Goal: Communication & Community: Answer question/provide support

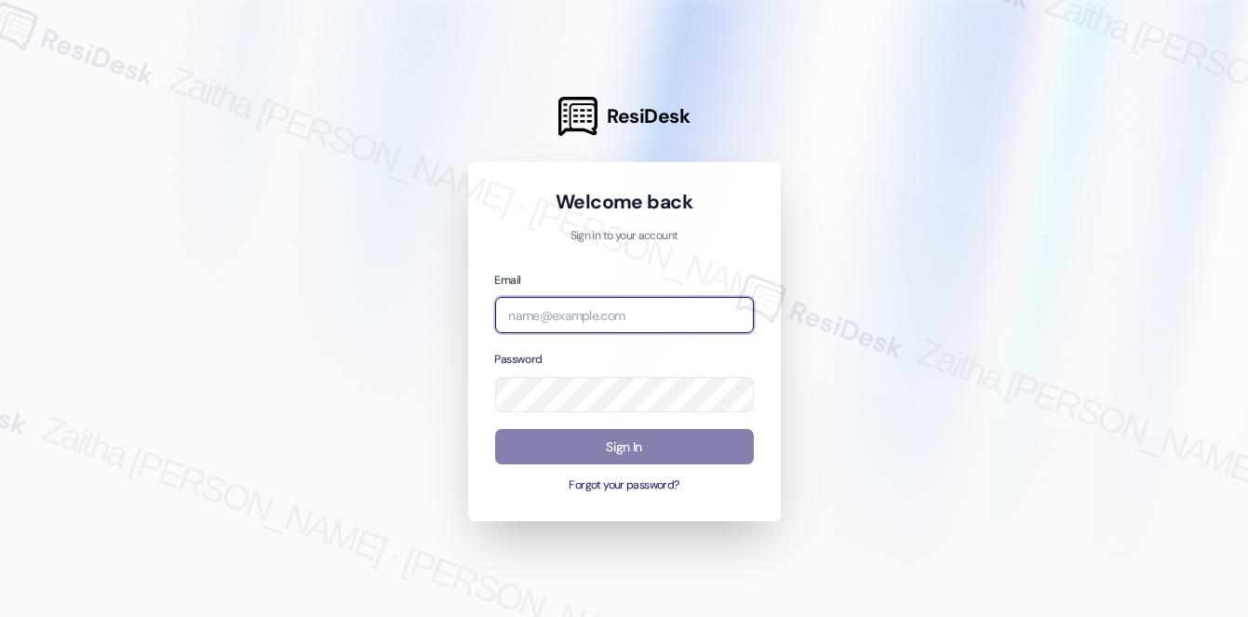
click at [626, 311] on input "email" at bounding box center [624, 315] width 259 height 36
type input "automated-surveys-[MEDICAL_DATA]_formerly_regency-zaitha.mae.[PERSON_NAME]@[MED…"
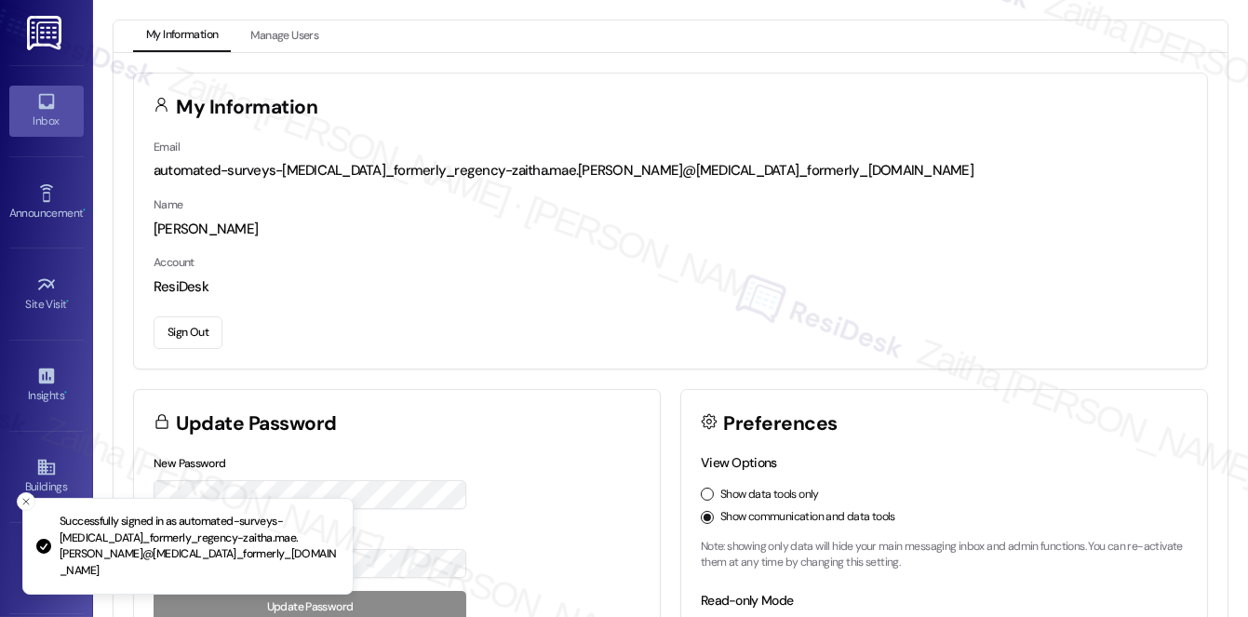
click at [47, 127] on div "Inbox" at bounding box center [46, 121] width 93 height 19
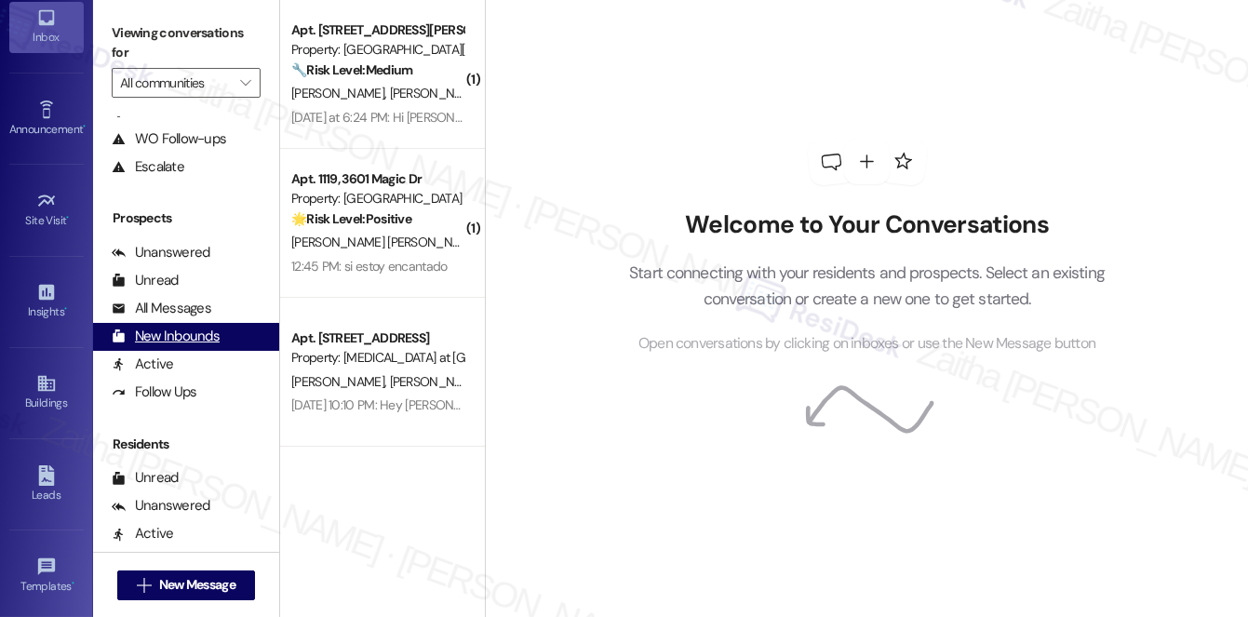
scroll to position [168, 0]
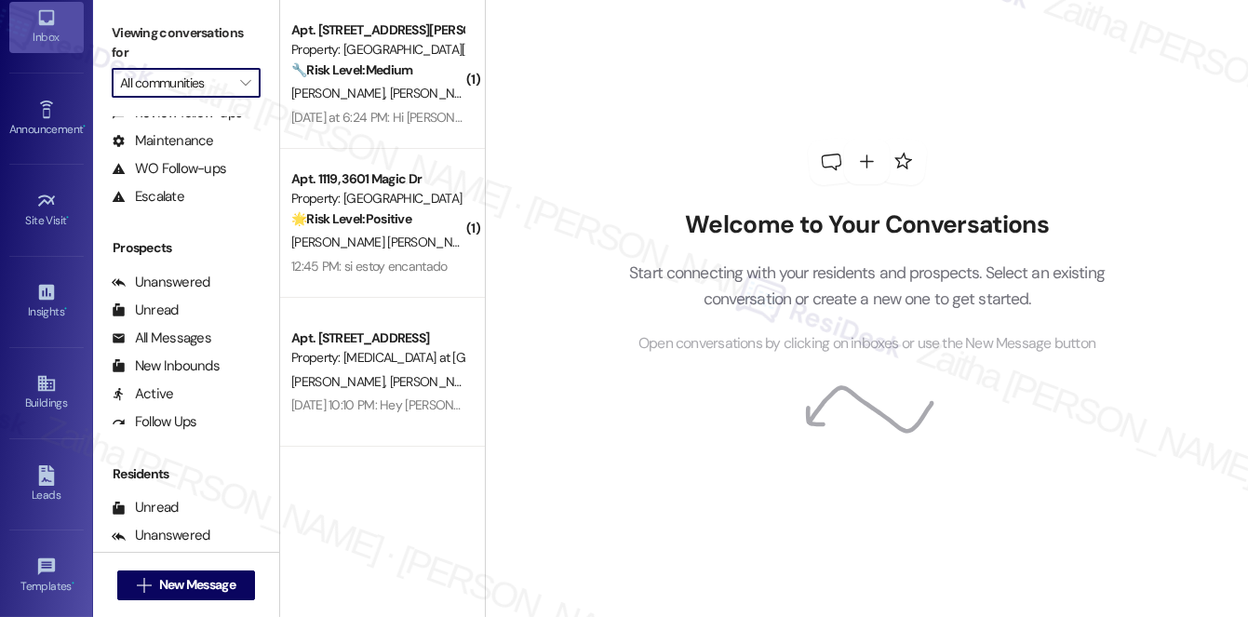
click at [181, 84] on input "All communities" at bounding box center [175, 83] width 111 height 30
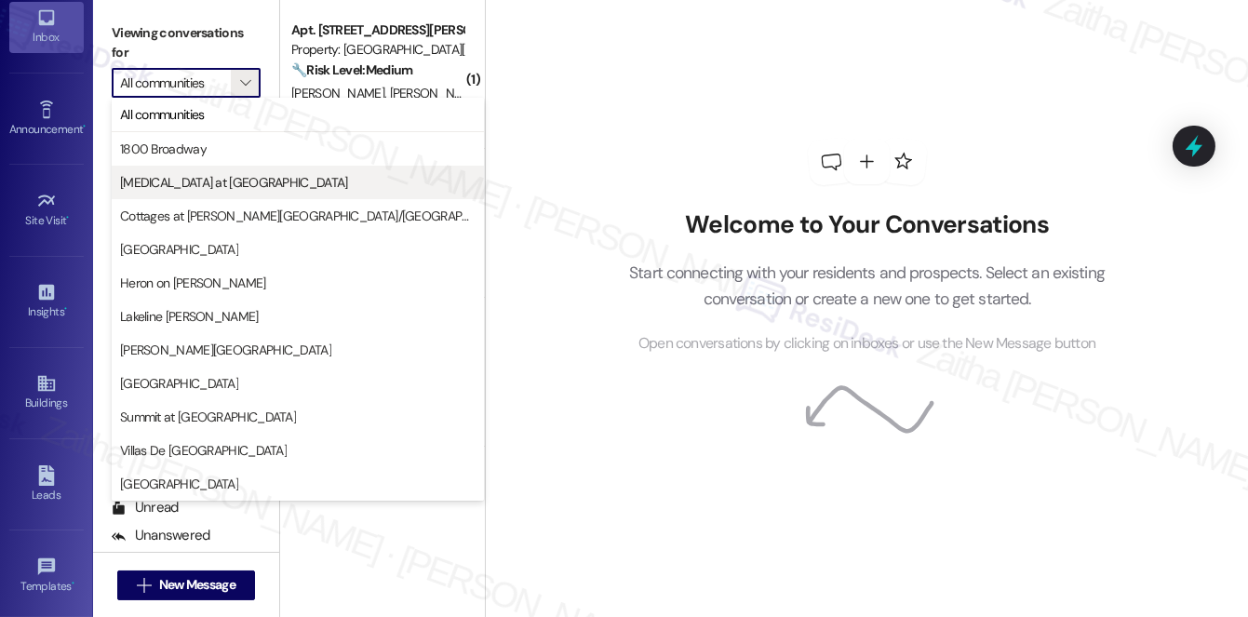
click at [203, 181] on span "[MEDICAL_DATA] at [GEOGRAPHIC_DATA]" at bounding box center [234, 182] width 228 height 19
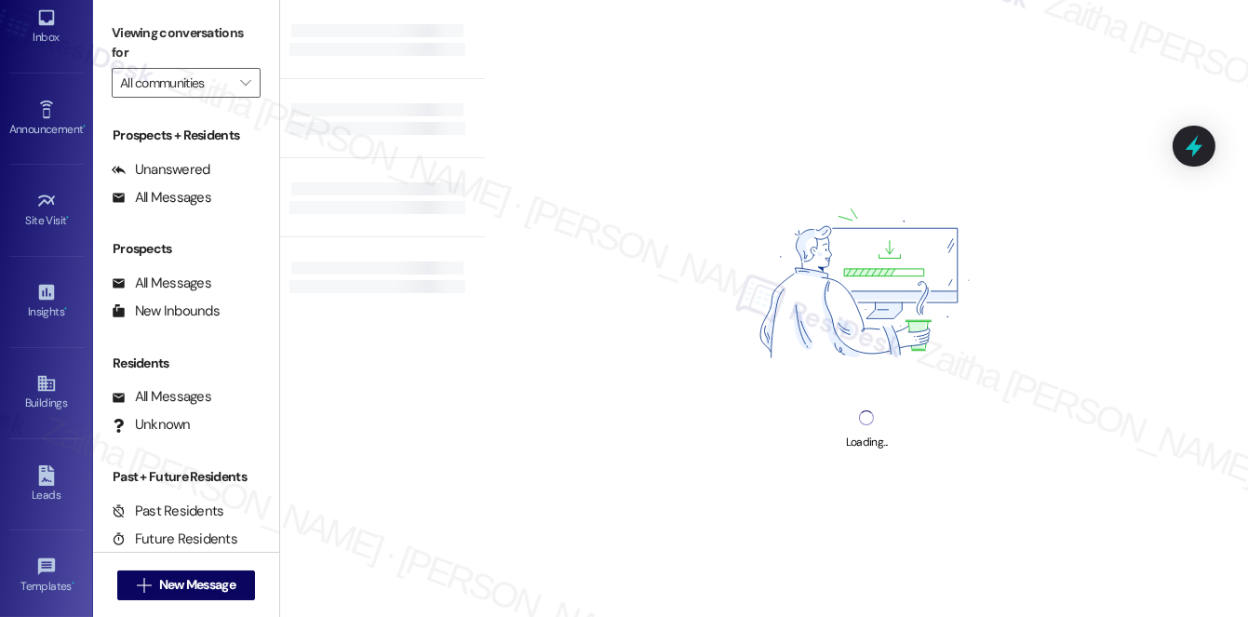
type input "[MEDICAL_DATA] at [GEOGRAPHIC_DATA]"
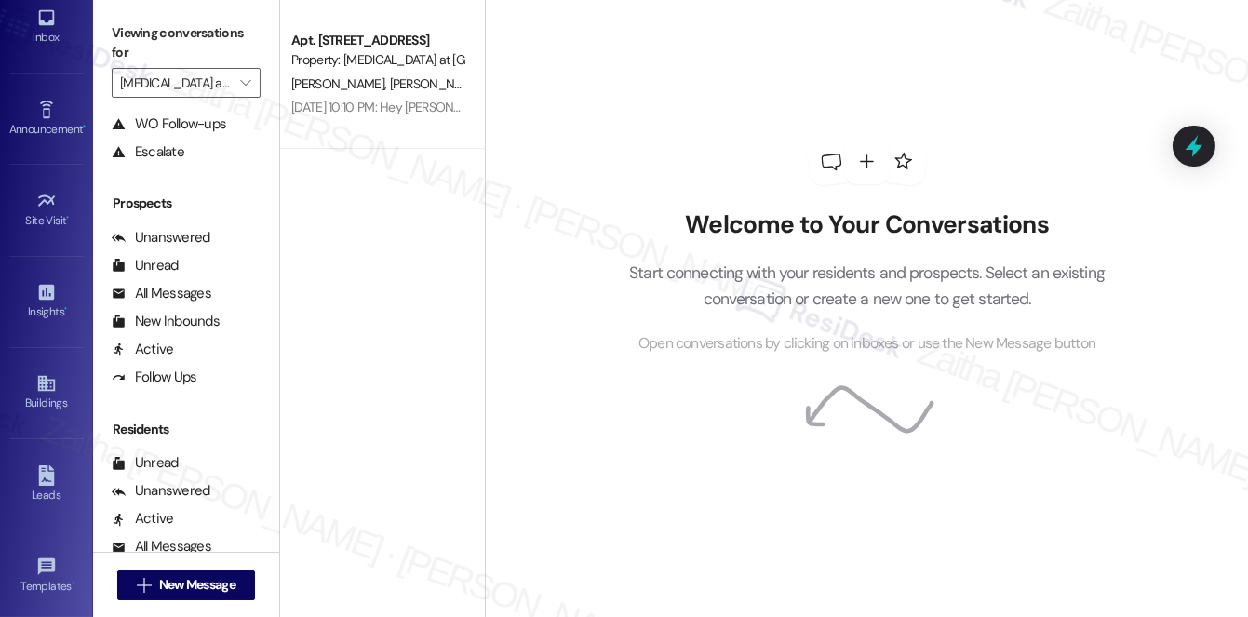
scroll to position [333, 0]
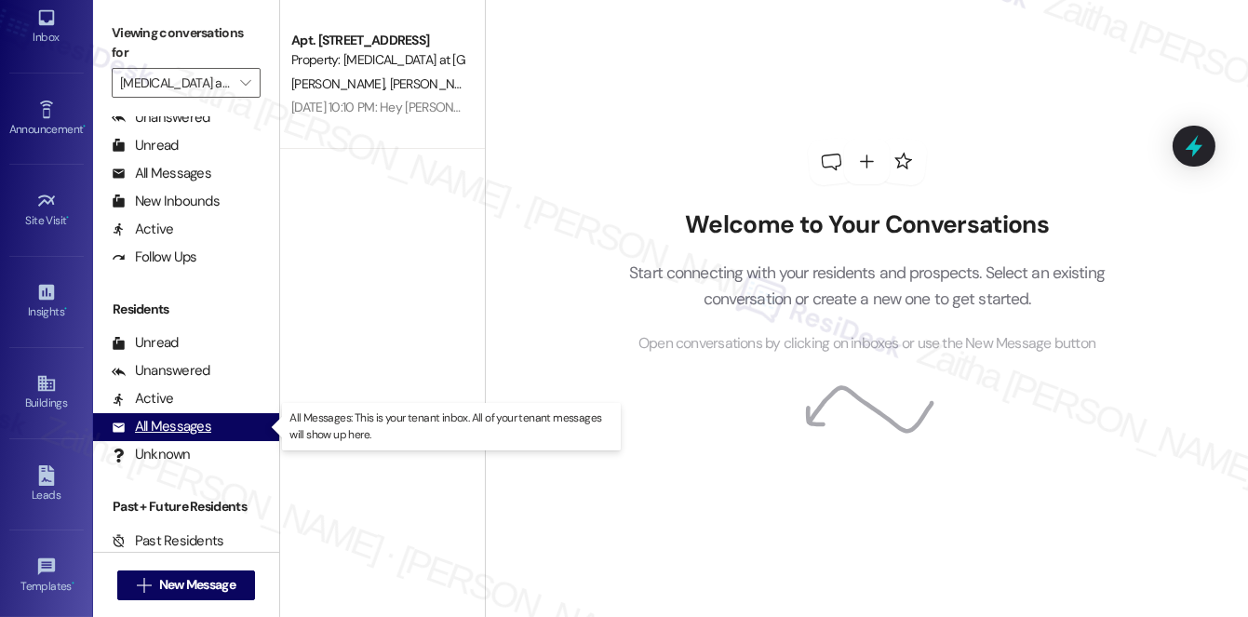
click at [181, 428] on div "All Messages" at bounding box center [162, 427] width 100 height 20
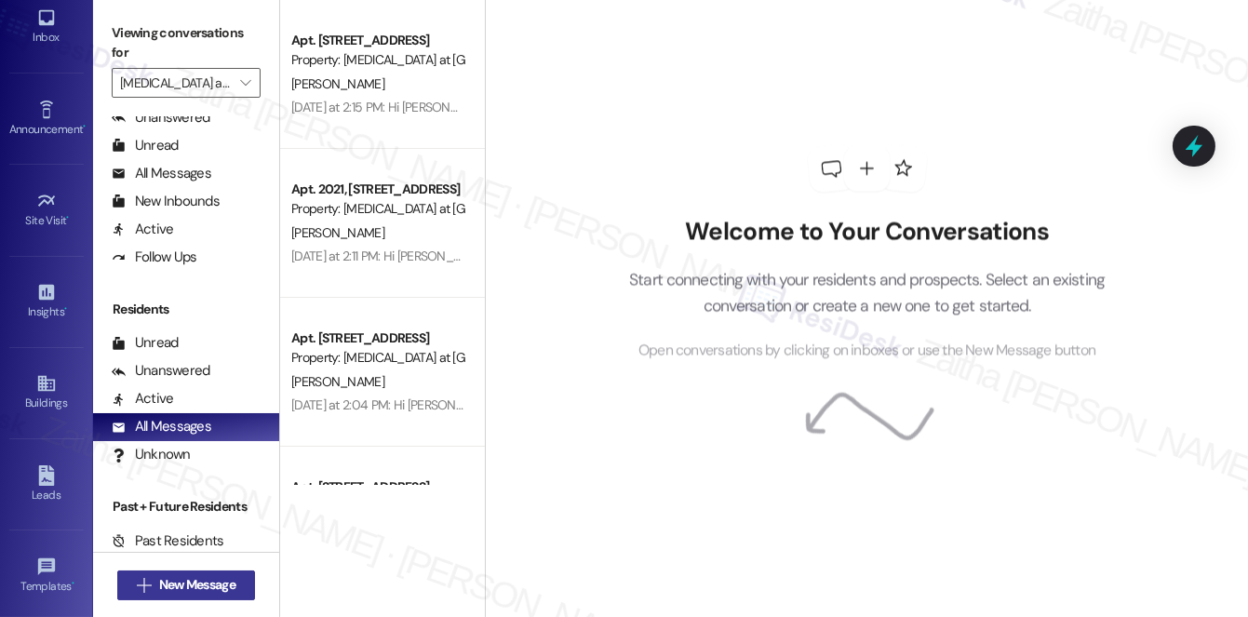
click at [214, 590] on span "New Message" at bounding box center [197, 585] width 76 height 20
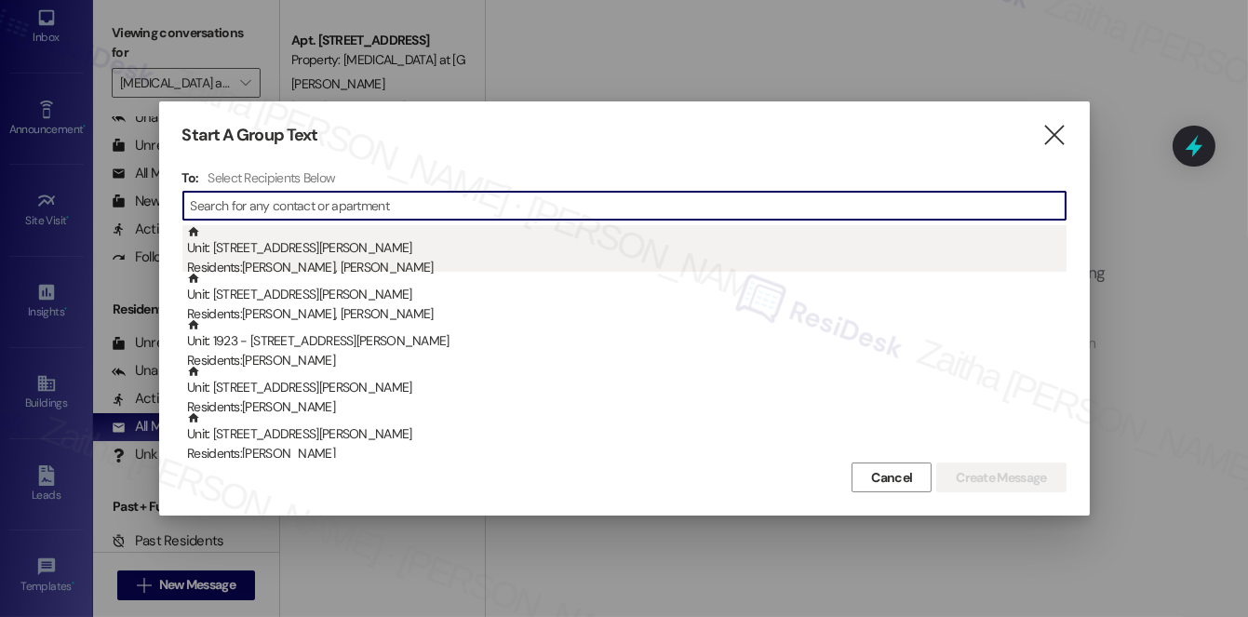
paste input "[PERSON_NAME]"
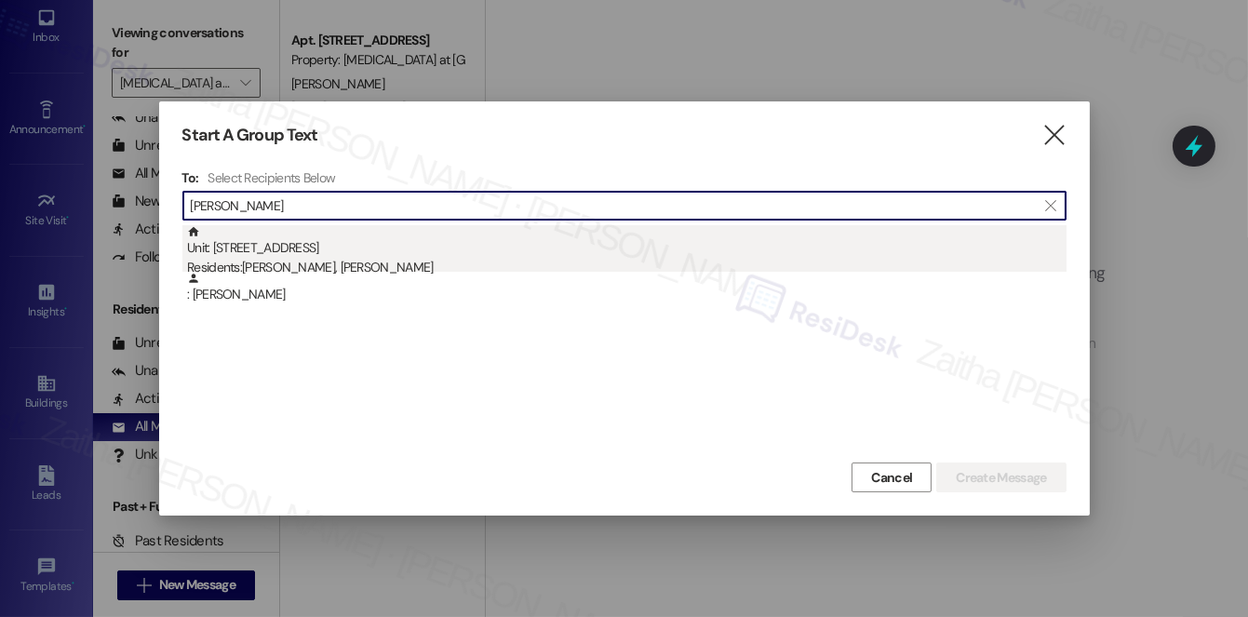
type input "[PERSON_NAME]"
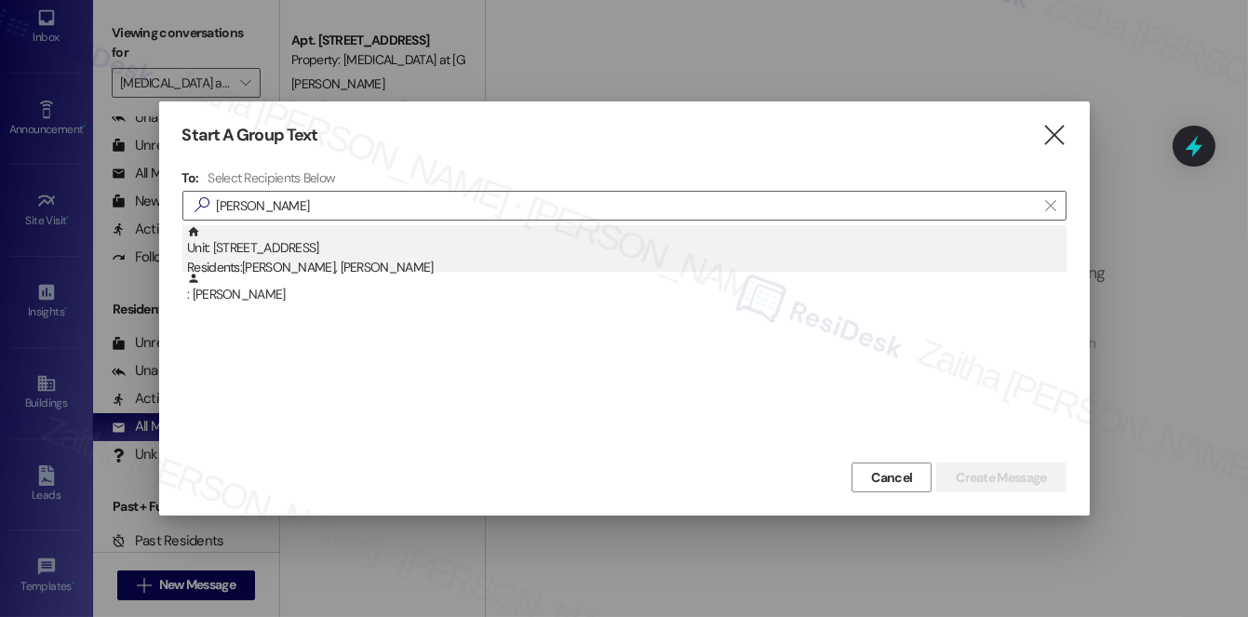
click at [357, 251] on div "Unit: [STREET_ADDRESS] Residents: [PERSON_NAME], [PERSON_NAME]" at bounding box center [626, 251] width 879 height 53
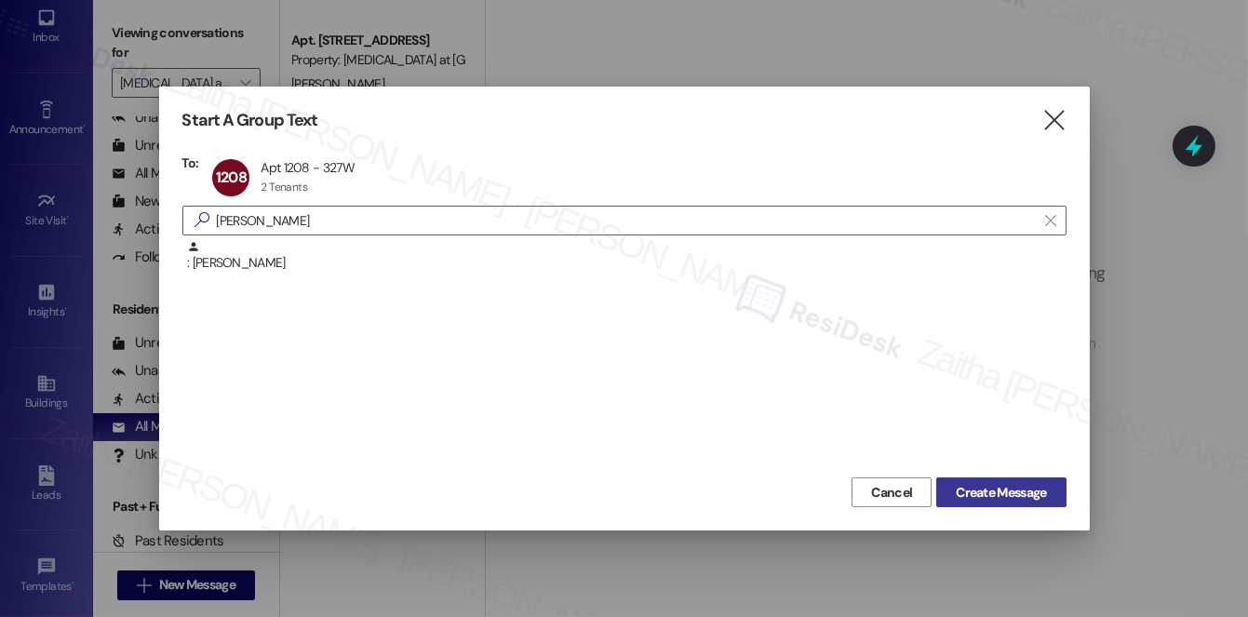
click at [983, 485] on span "Create Message" at bounding box center [1001, 493] width 90 height 20
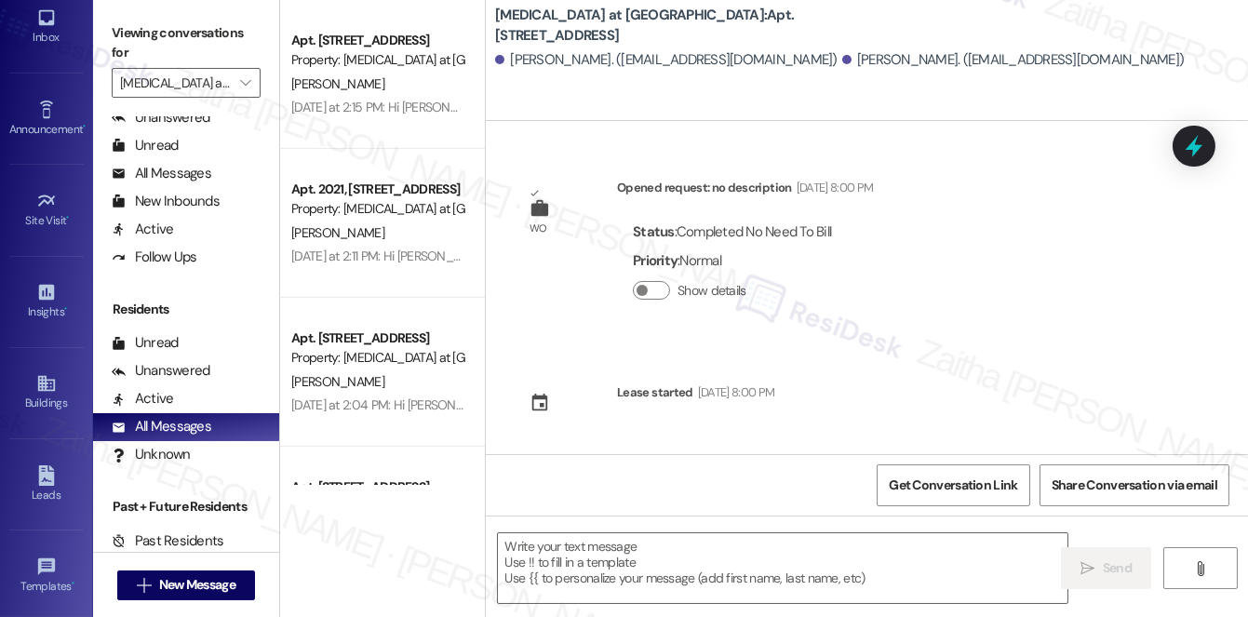
type textarea "Fetching suggested responses. Please feel free to read through the conversation…"
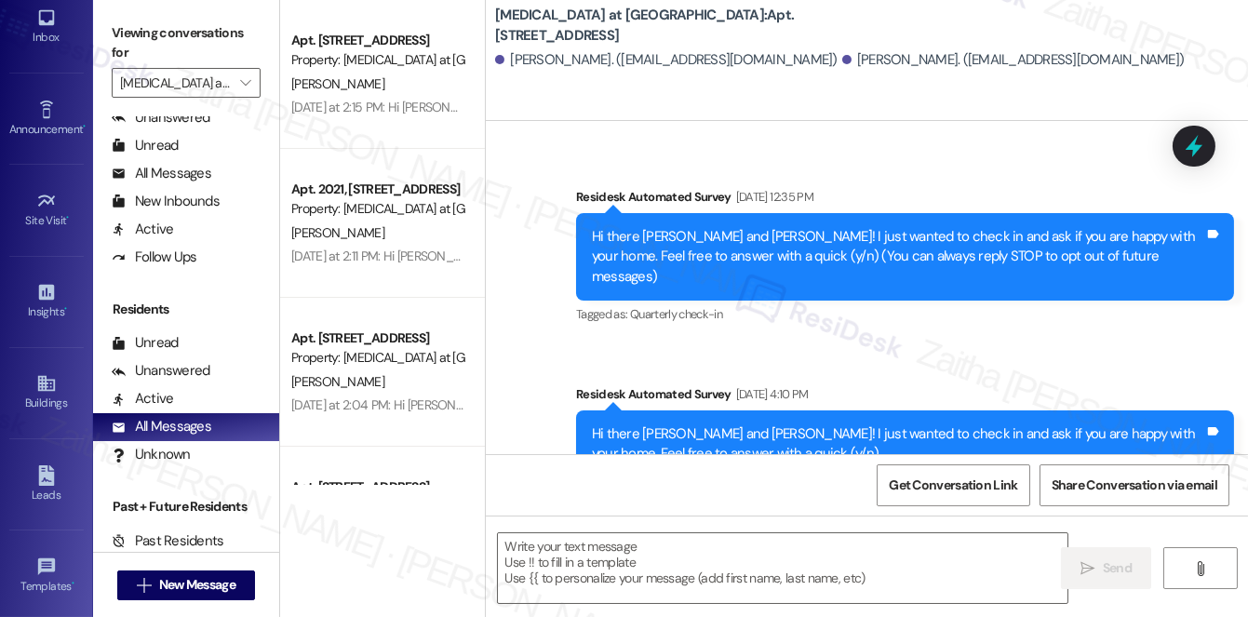
scroll to position [266, 0]
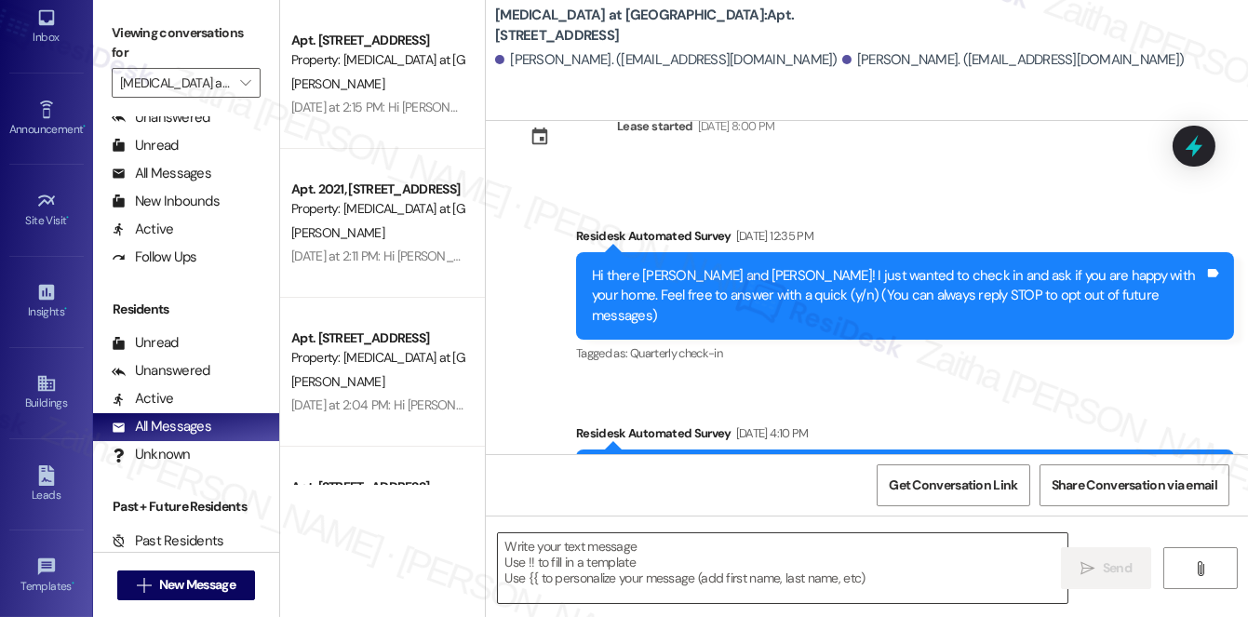
click at [618, 557] on textarea at bounding box center [782, 568] width 569 height 70
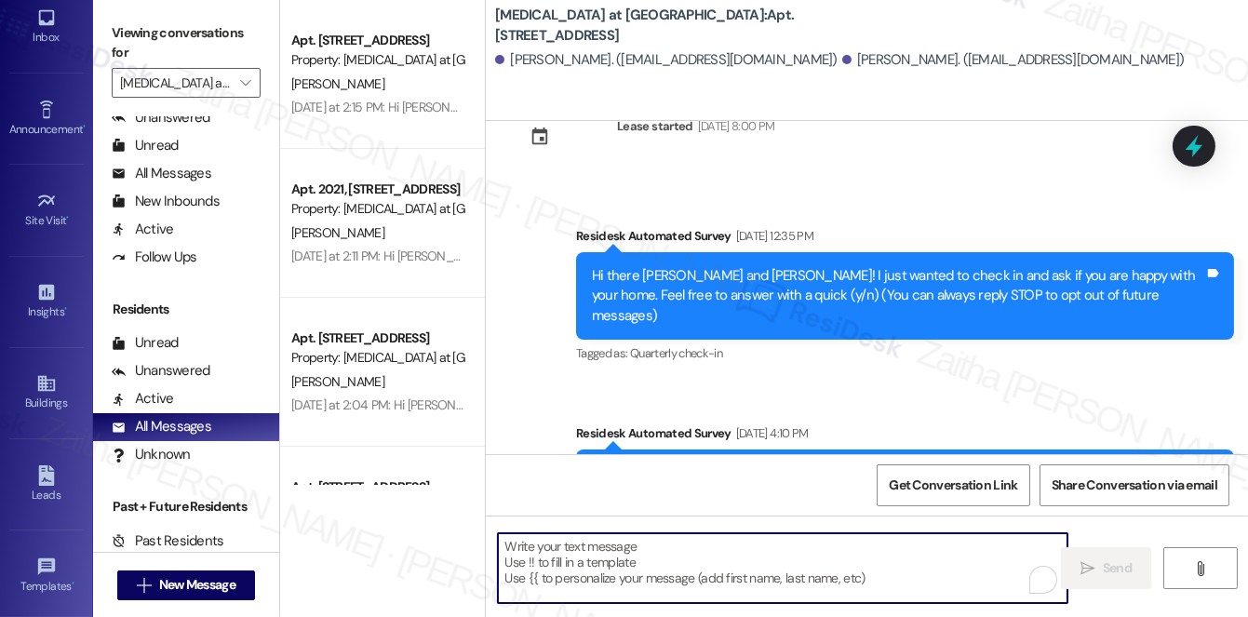
paste textarea "Hey {{first_name}}! Since you’ve already confirmed your renewal at {{property}}…"
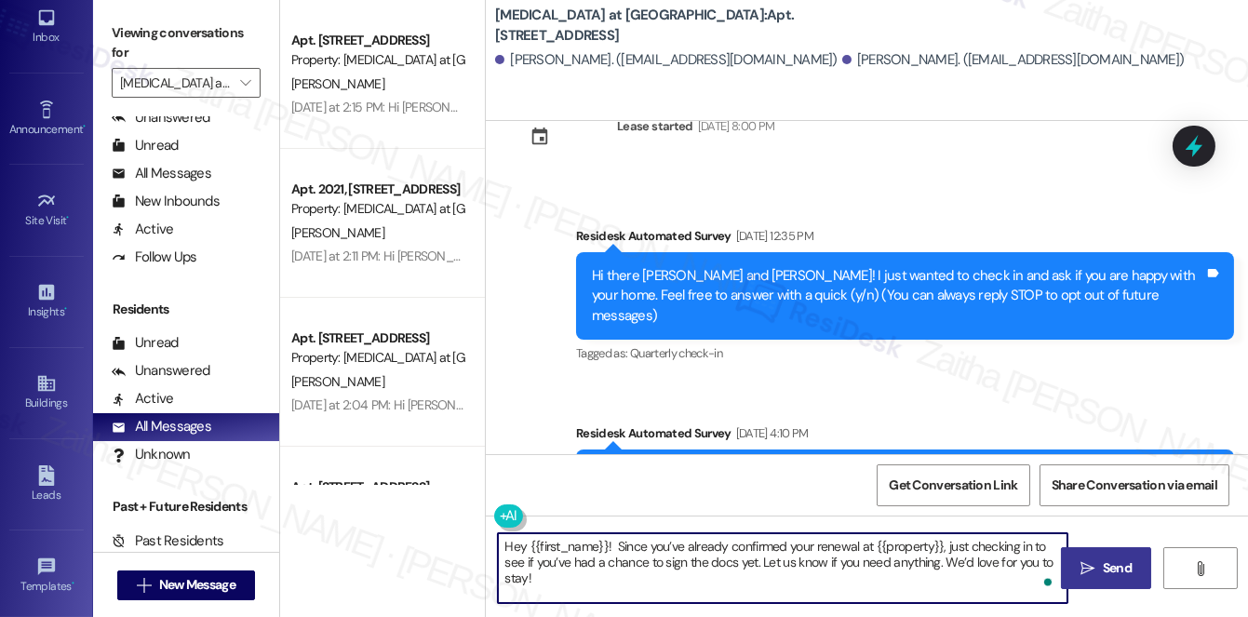
type textarea "Hey {{first_name}}! Since you’ve already confirmed your renewal at {{property}}…"
click at [1092, 569] on icon "" at bounding box center [1087, 568] width 14 height 15
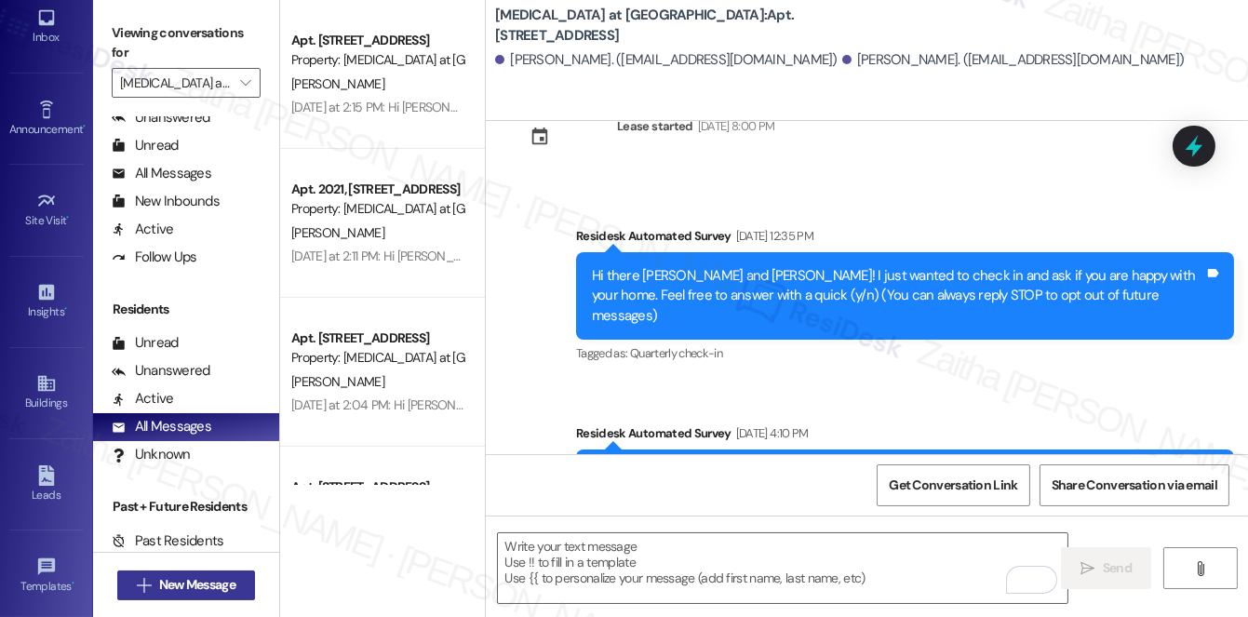
click at [185, 581] on span "New Message" at bounding box center [197, 585] width 76 height 20
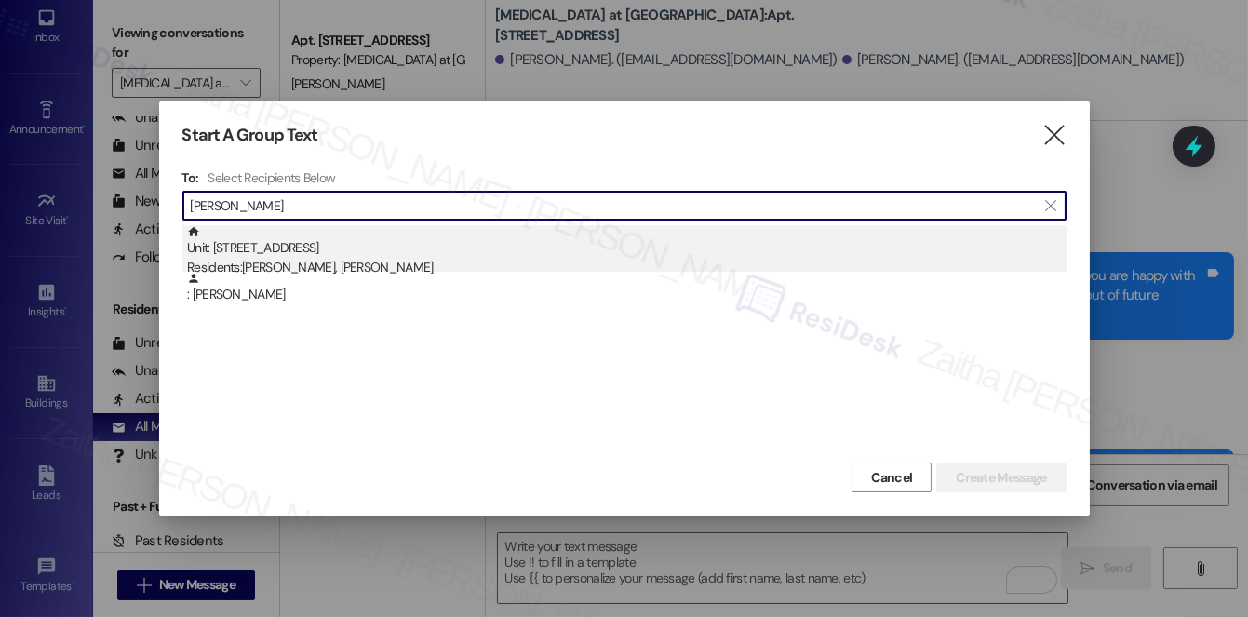
type input "[PERSON_NAME]"
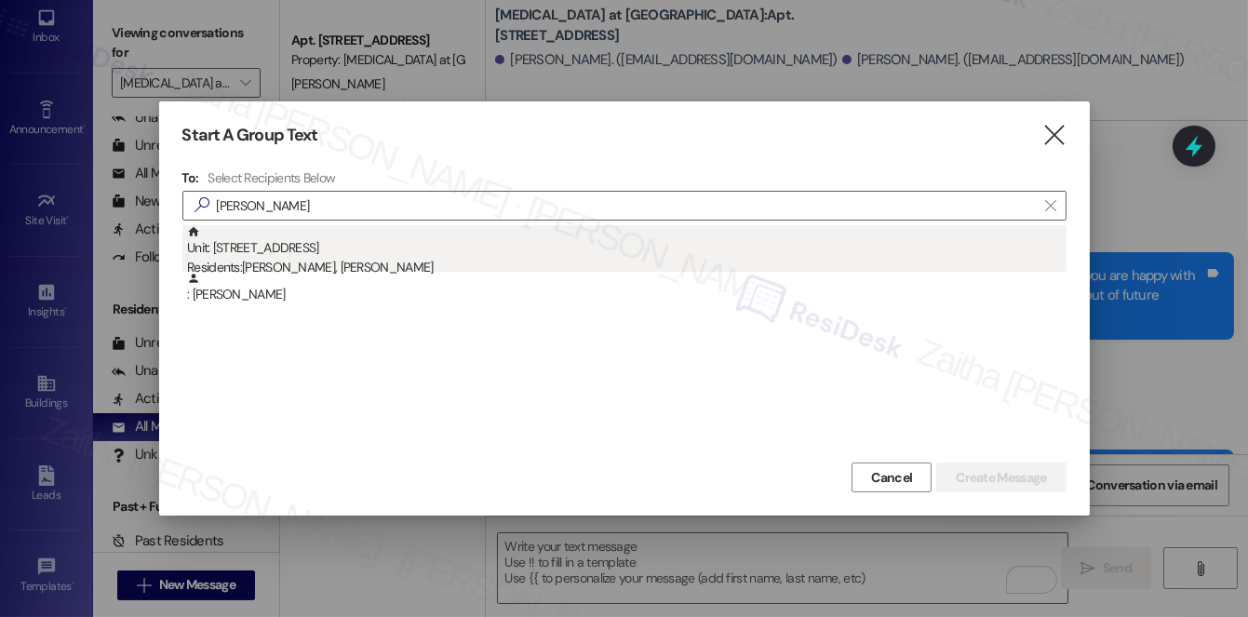
click at [296, 250] on div "Unit: [STREET_ADDRESS] Residents: [PERSON_NAME], [PERSON_NAME]" at bounding box center [626, 251] width 879 height 53
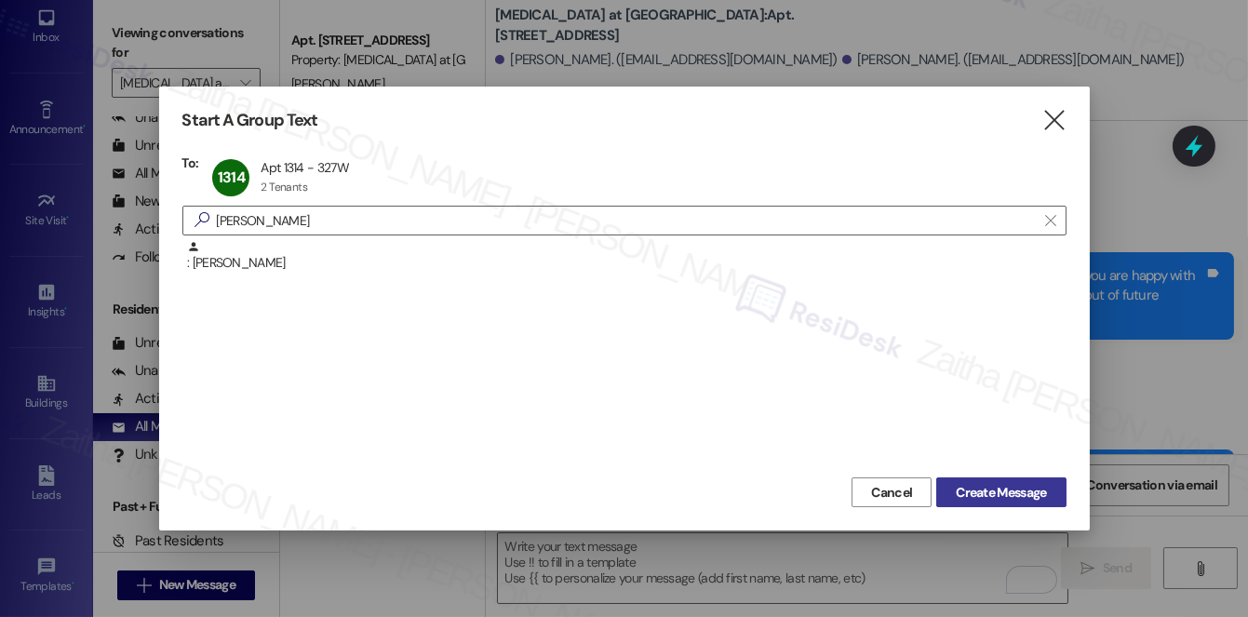
click at [980, 489] on span "Create Message" at bounding box center [1001, 493] width 90 height 20
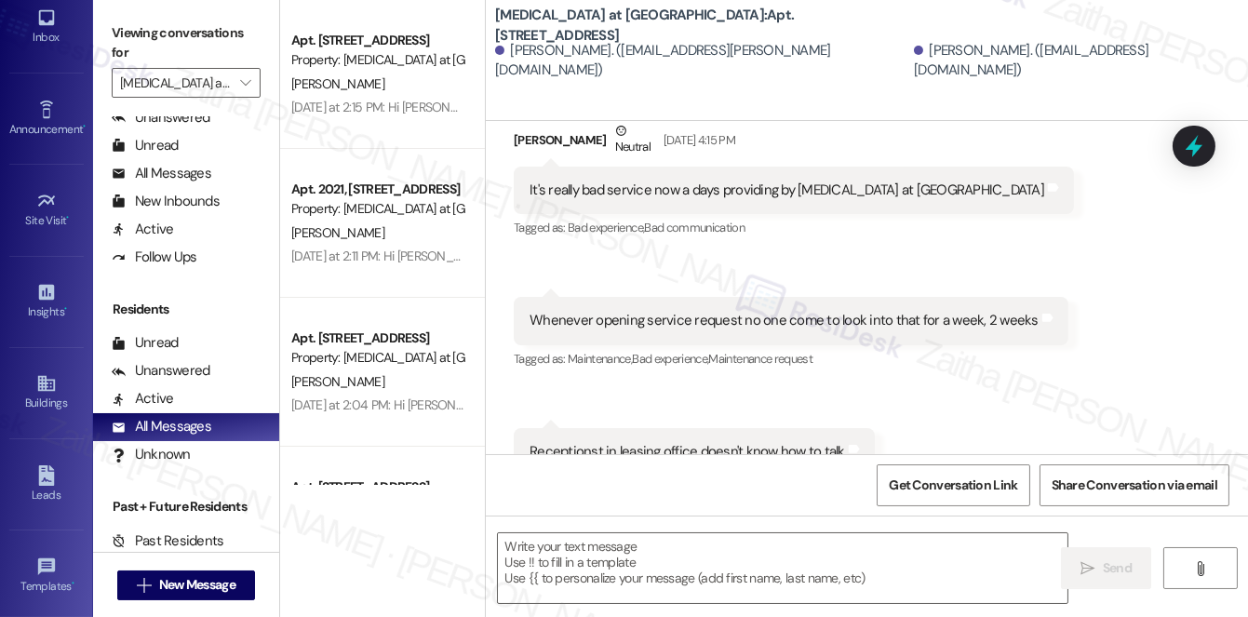
type textarea "Fetching suggested responses. Please feel free to read through the conversation…"
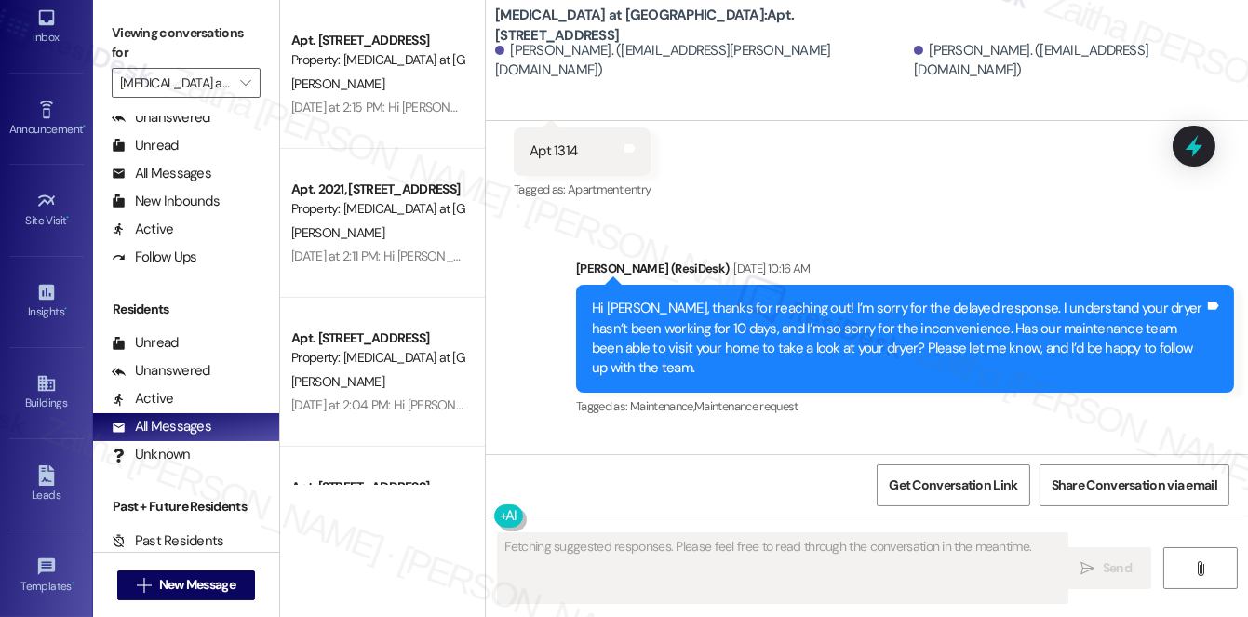
scroll to position [1594, 0]
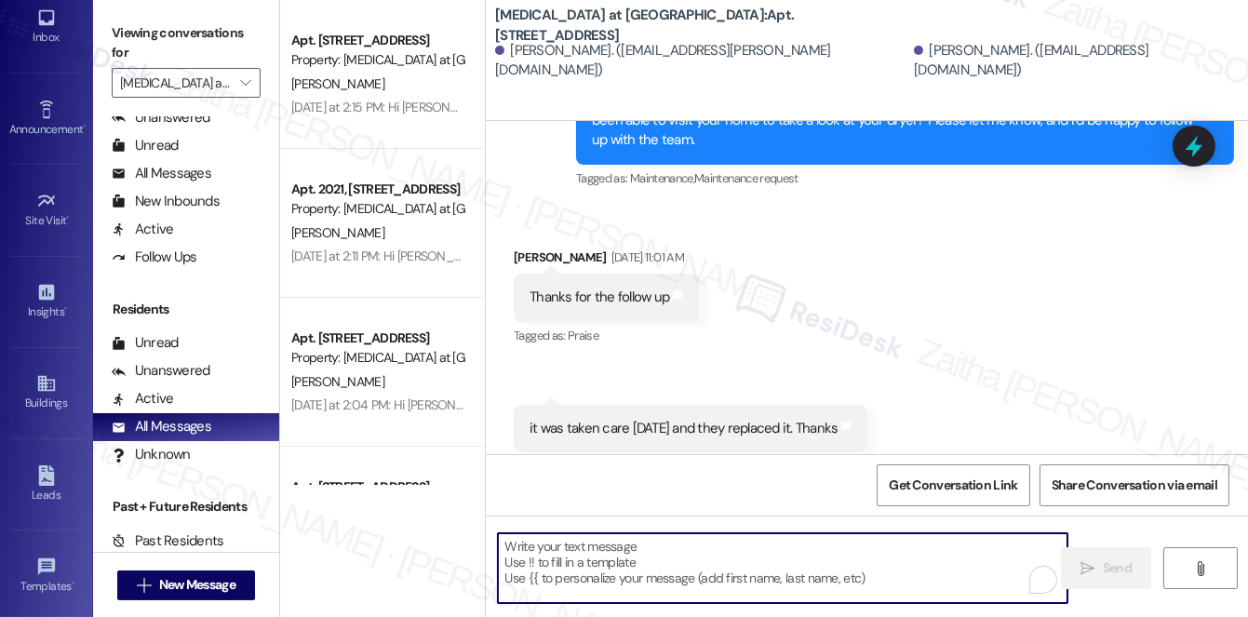
click at [552, 581] on textarea "To enrich screen reader interactions, please activate Accessibility in Grammarl…" at bounding box center [782, 568] width 569 height 70
paste textarea "Hey {{first_name}}! Since you’ve already confirmed your renewal at {{property}}…"
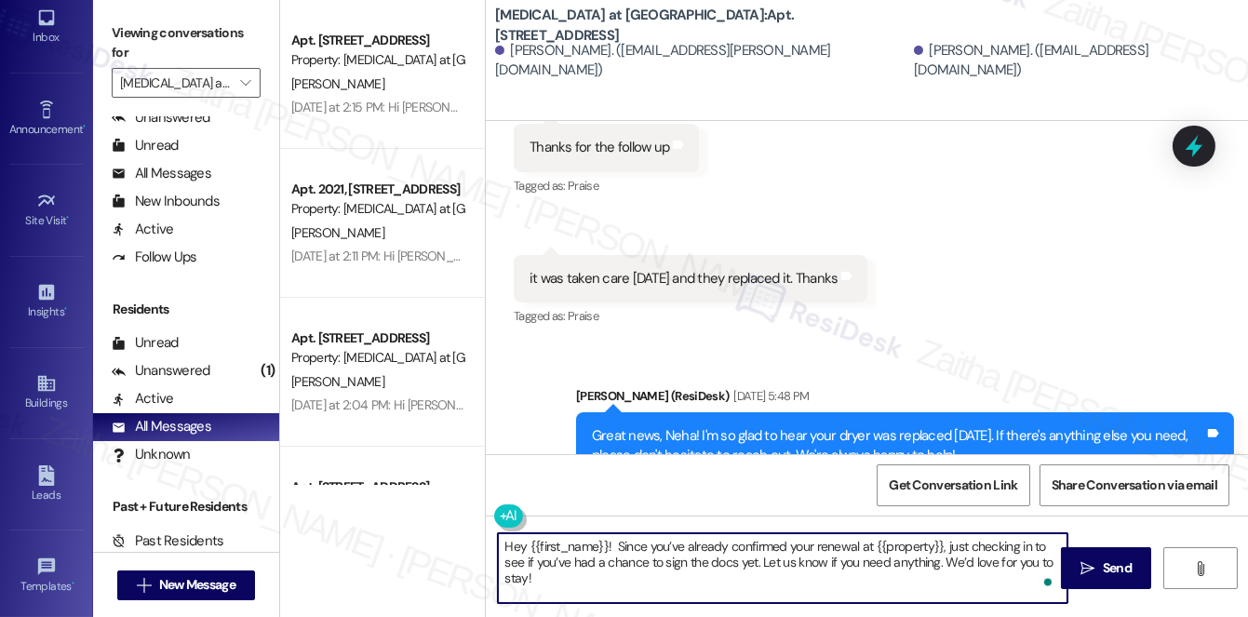
scroll to position [1772, 0]
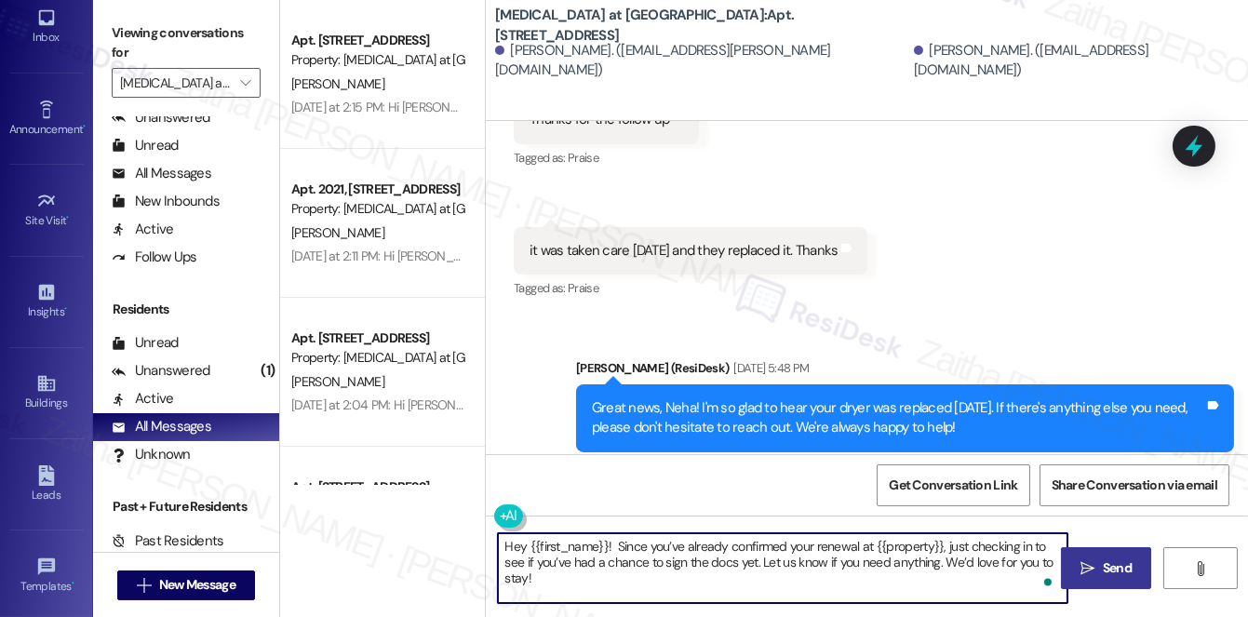
type textarea "Hey {{first_name}}! Since you’ve already confirmed your renewal at {{property}}…"
click at [1120, 562] on span "Send" at bounding box center [1117, 568] width 29 height 20
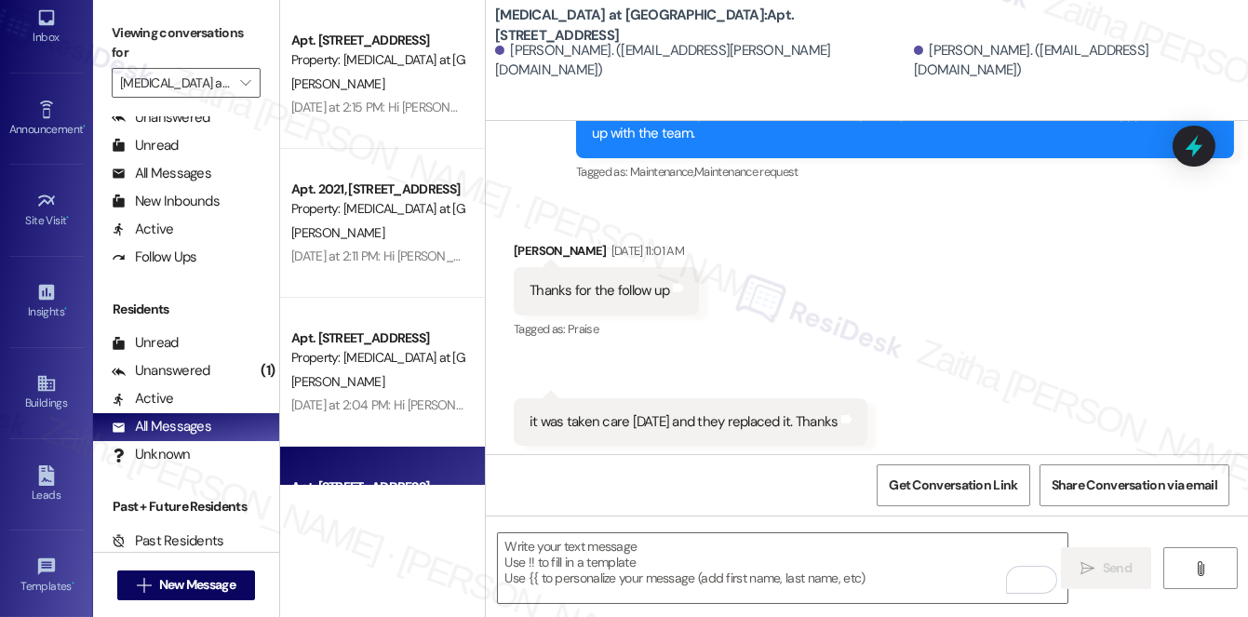
scroll to position [1594, 0]
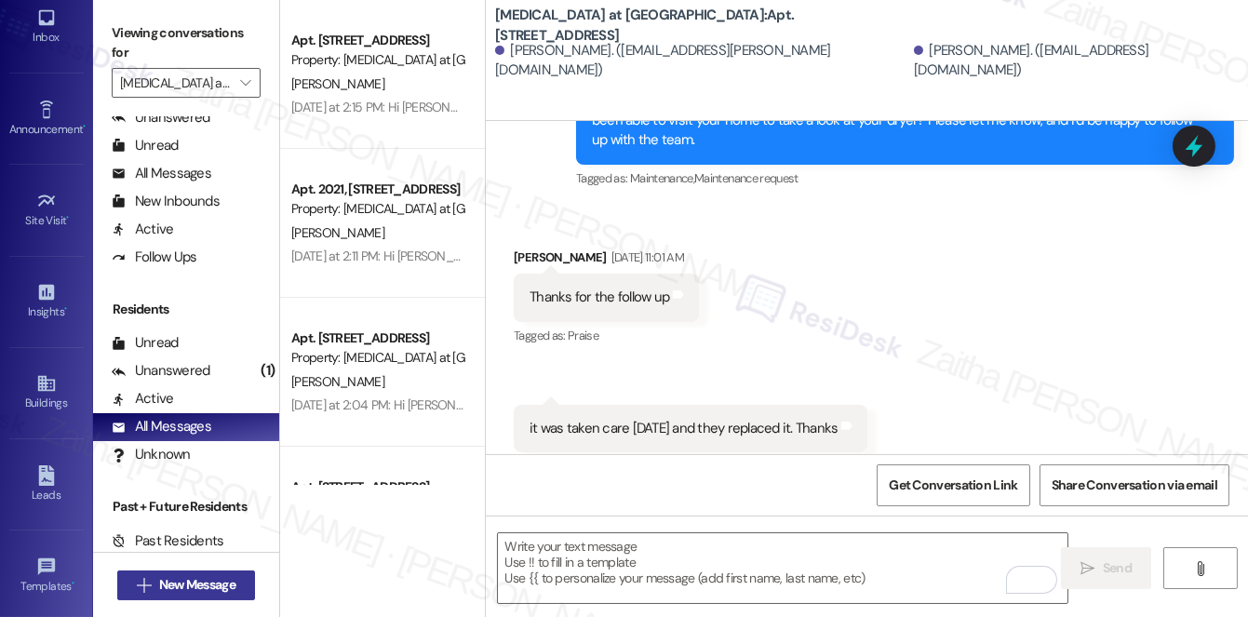
click at [186, 583] on span "New Message" at bounding box center [197, 585] width 76 height 20
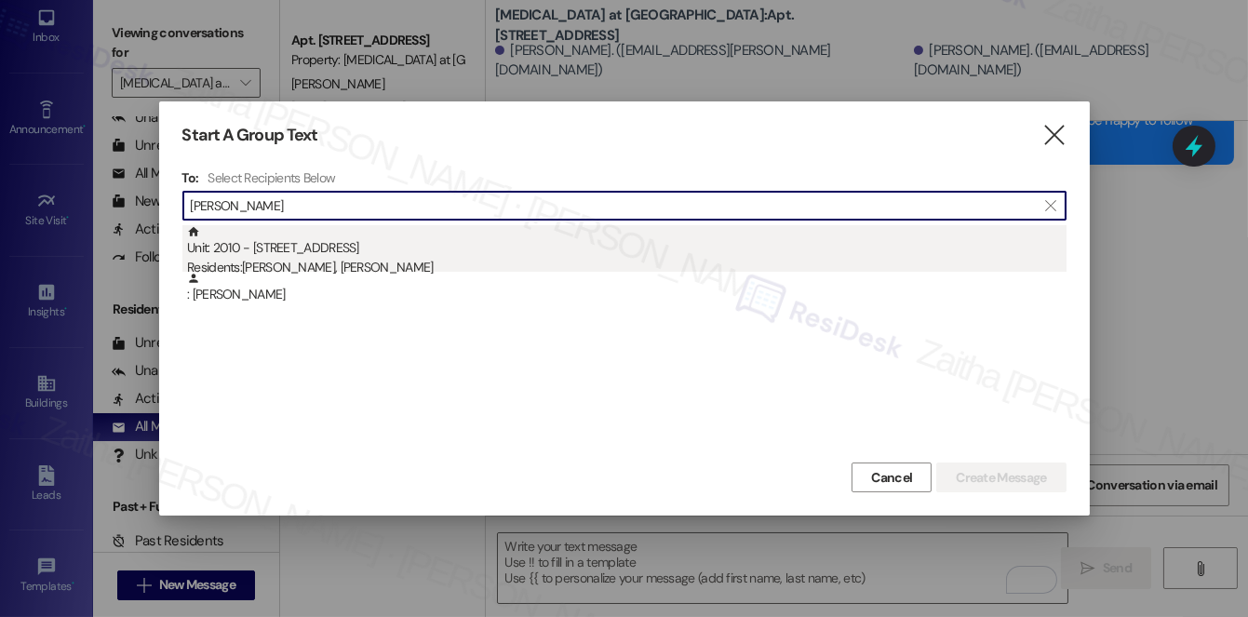
type input "[PERSON_NAME]"
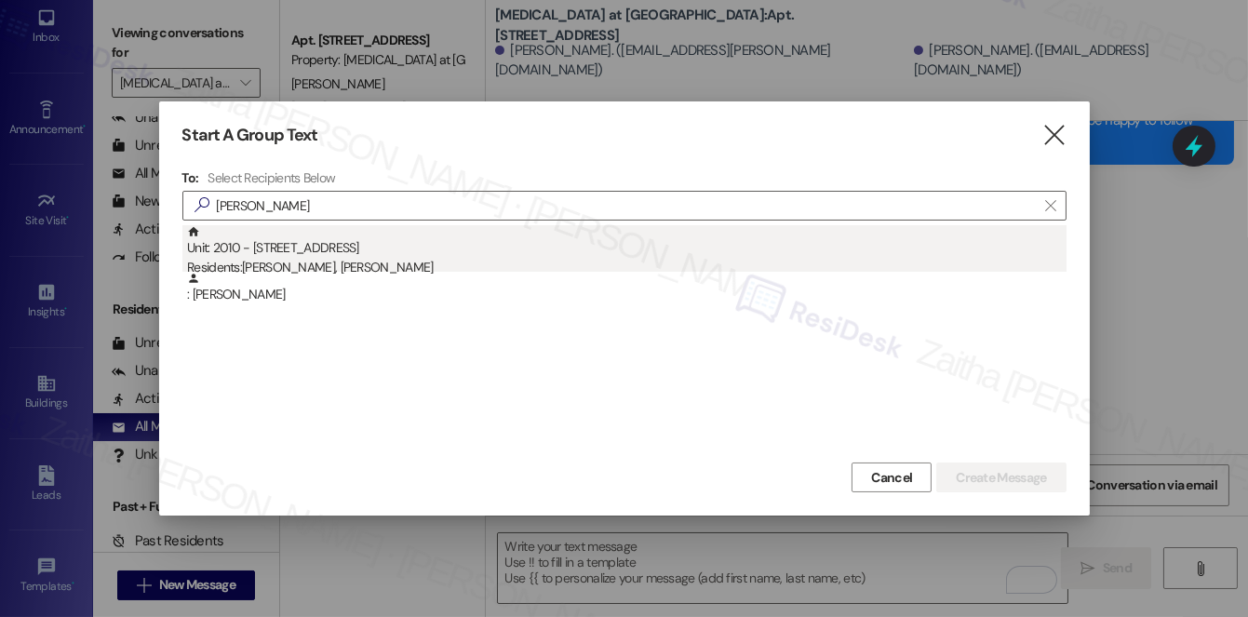
click at [337, 252] on div "Unit: 2010 - [STREET_ADDRESS] Residents: [PERSON_NAME], [PERSON_NAME]" at bounding box center [626, 251] width 879 height 53
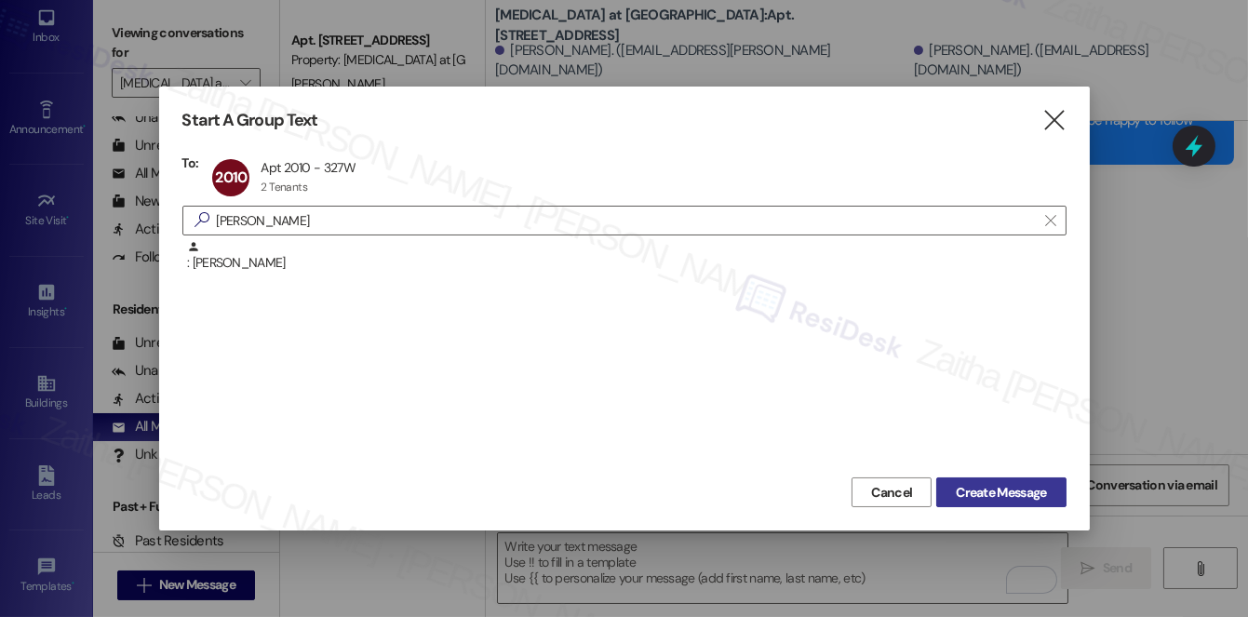
click at [1000, 488] on span "Create Message" at bounding box center [1001, 493] width 90 height 20
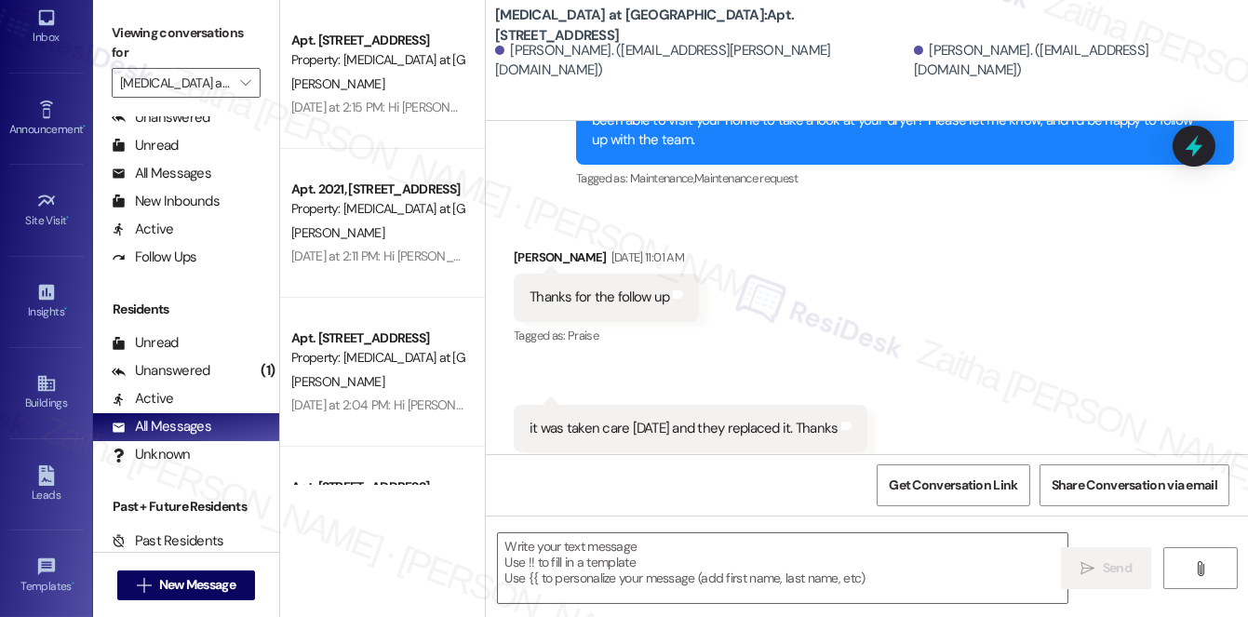
type textarea "Fetching suggested responses. Please feel free to read through the conversation…"
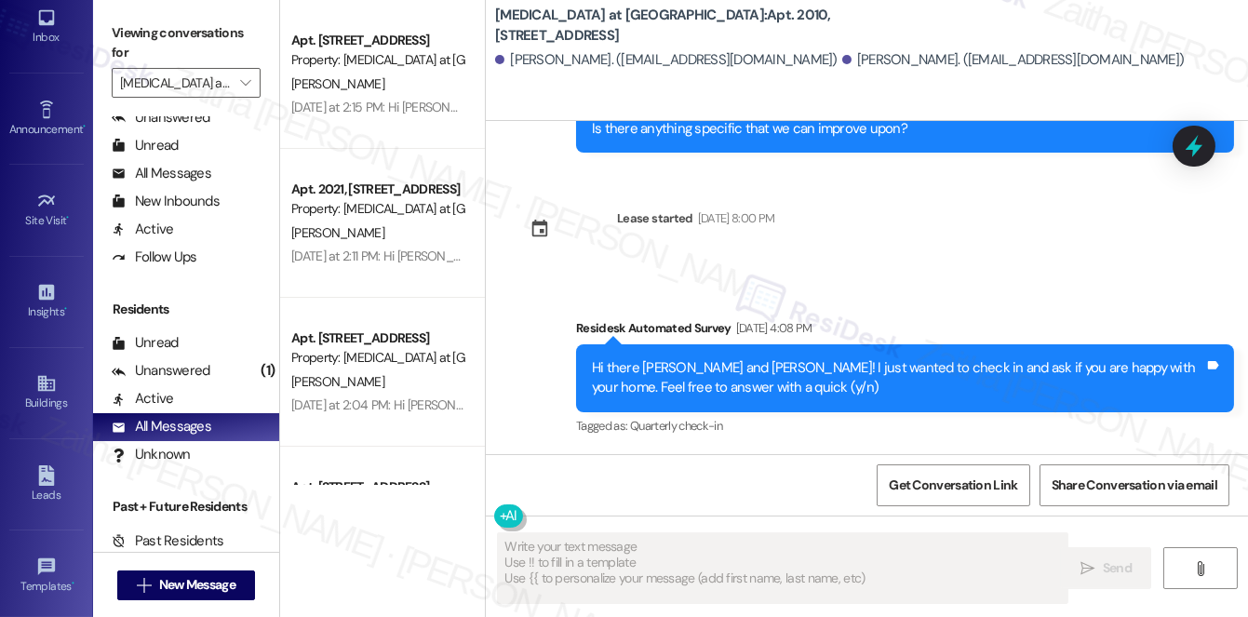
scroll to position [1193, 0]
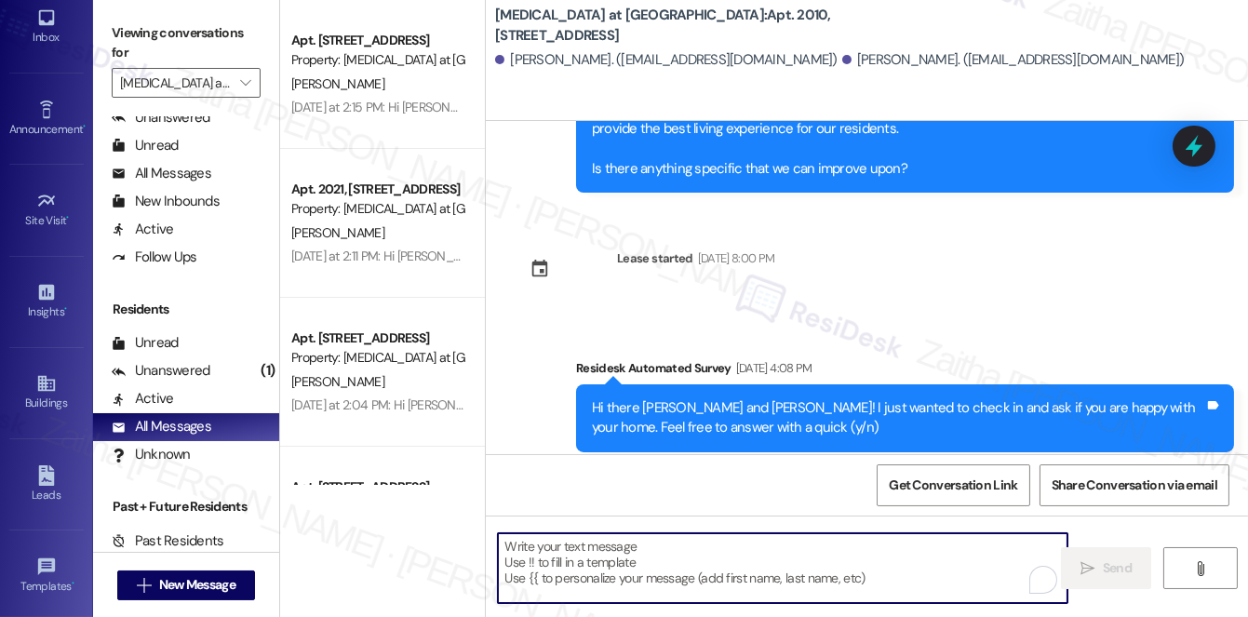
click at [619, 555] on textarea "To enrich screen reader interactions, please activate Accessibility in Grammarl…" at bounding box center [782, 568] width 569 height 70
paste textarea "Hey {{first_name}}! Since you’ve already confirmed your renewal at {{property}}…"
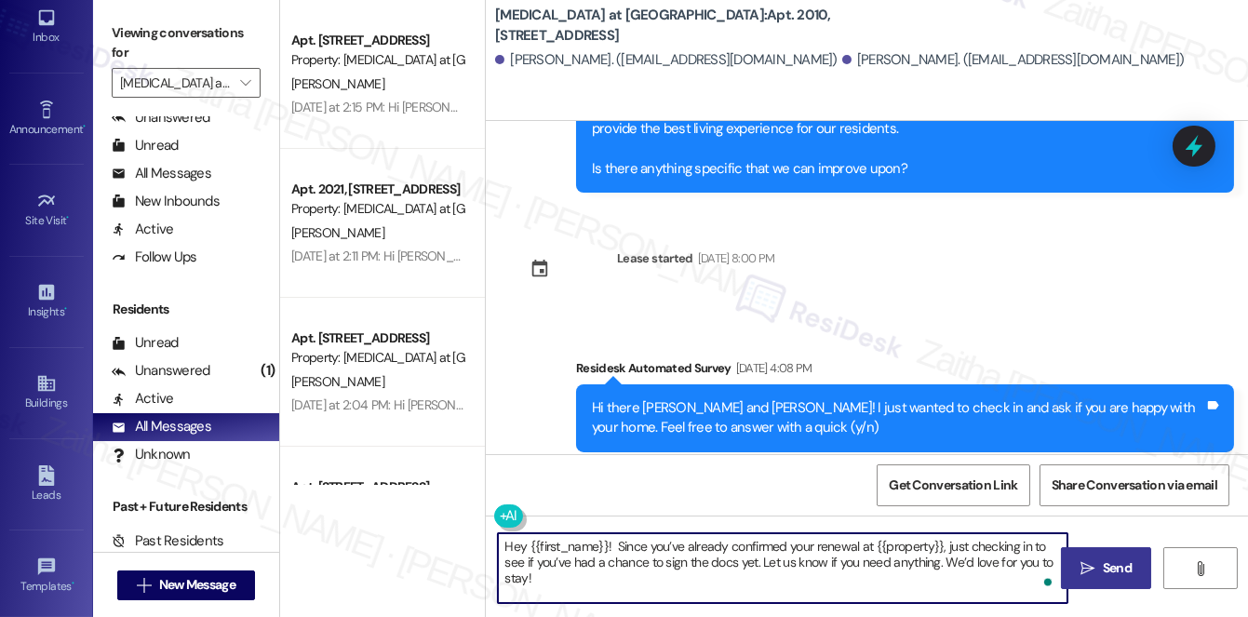
type textarea "Hey {{first_name}}! Since you’ve already confirmed your renewal at {{property}}…"
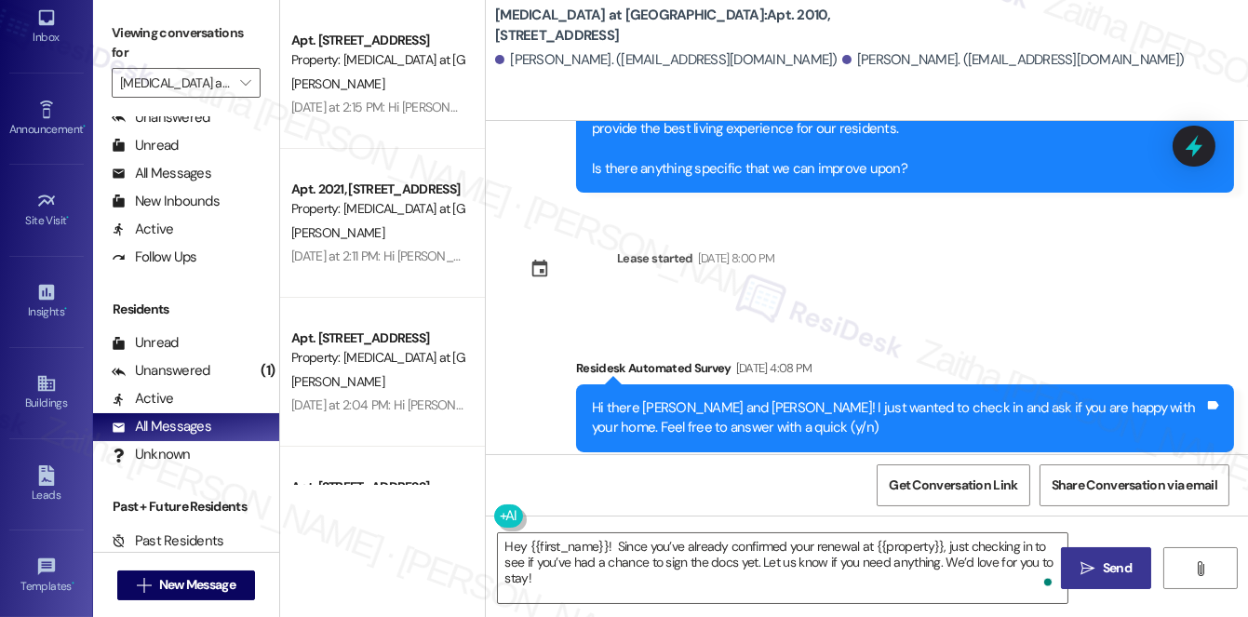
click at [1099, 563] on span "Send" at bounding box center [1117, 568] width 36 height 20
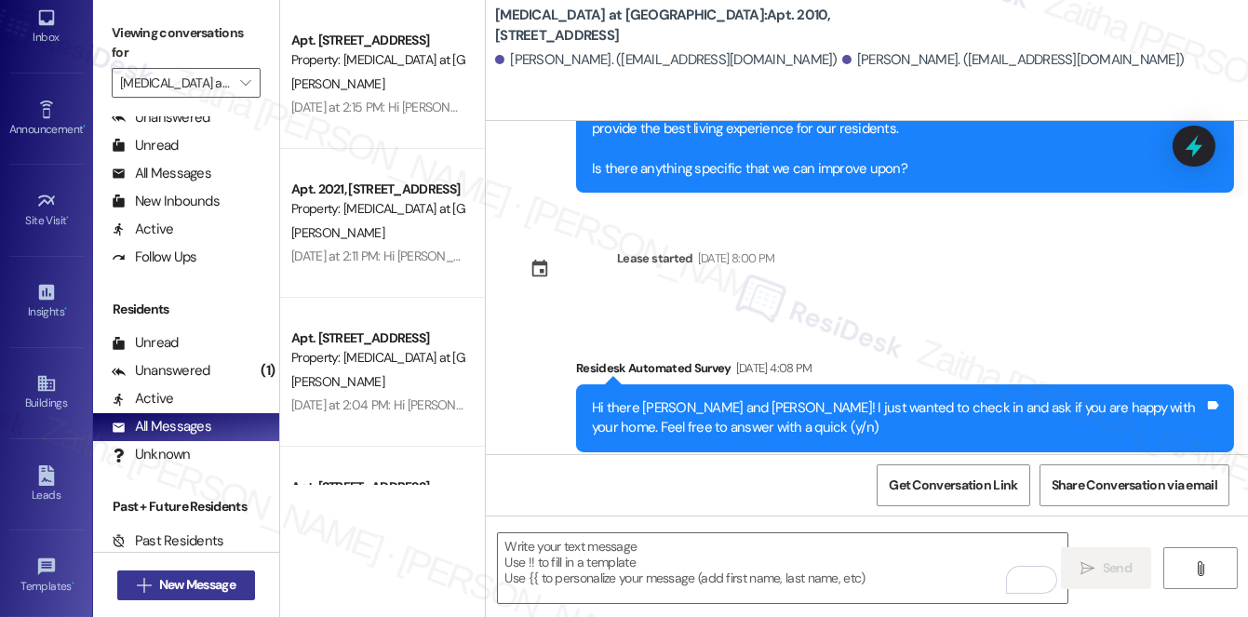
click at [201, 580] on span "New Message" at bounding box center [197, 585] width 76 height 20
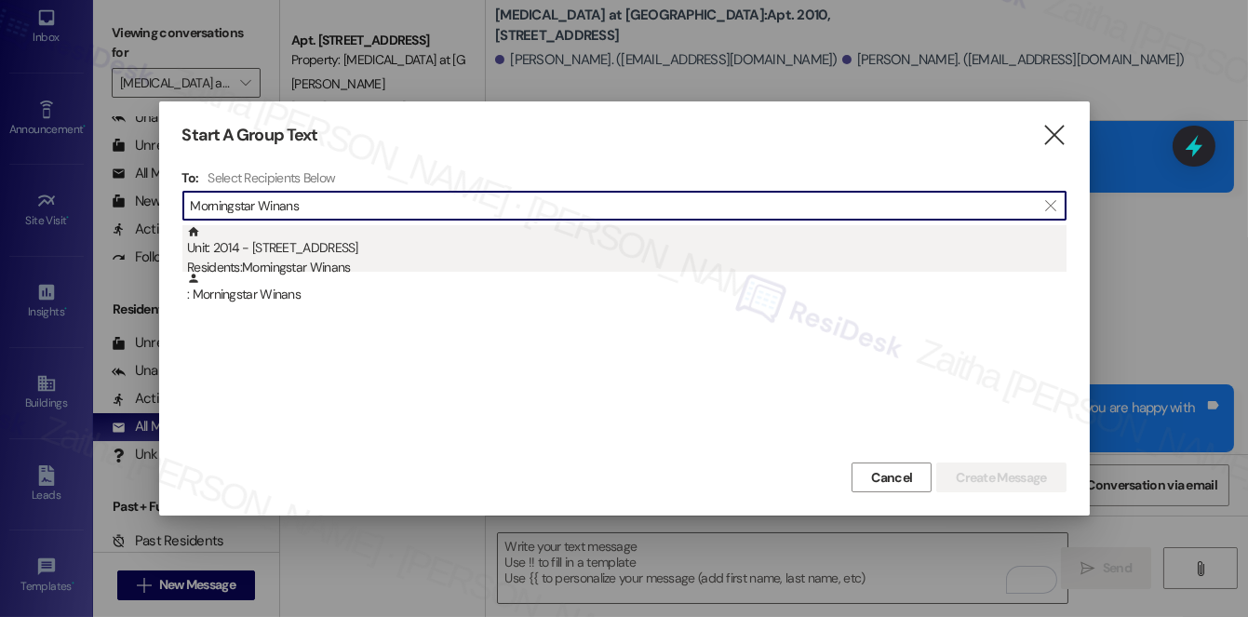
type input "Morningstar Winans"
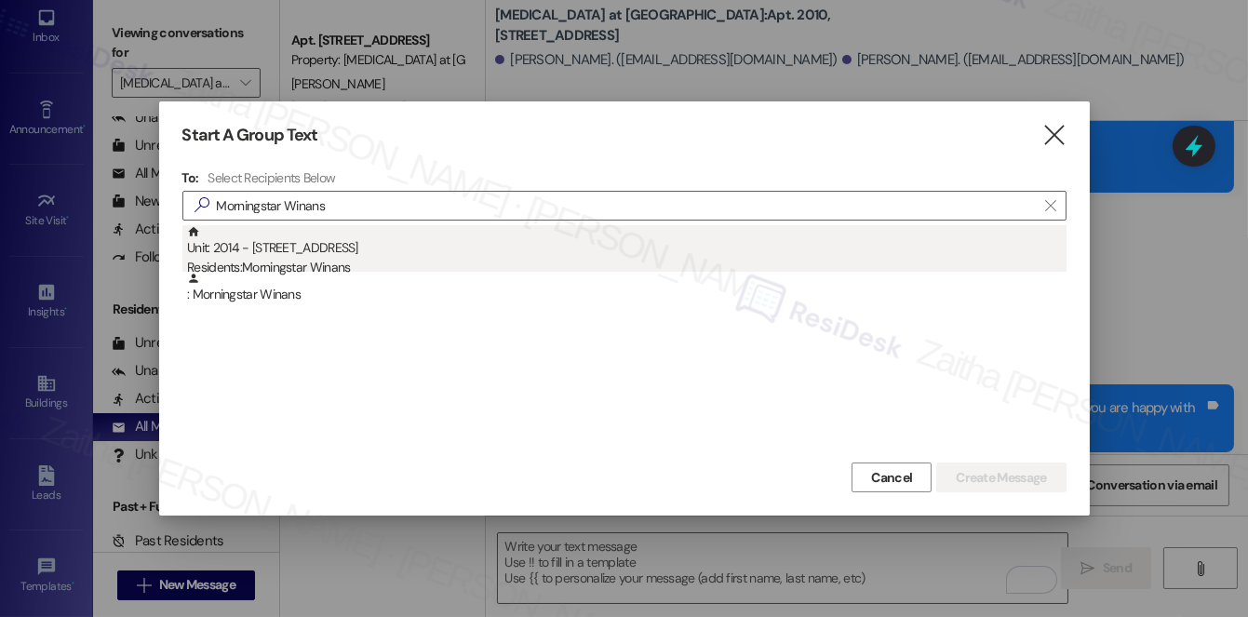
click at [377, 259] on div "Residents: Morningstar Winans" at bounding box center [626, 268] width 879 height 20
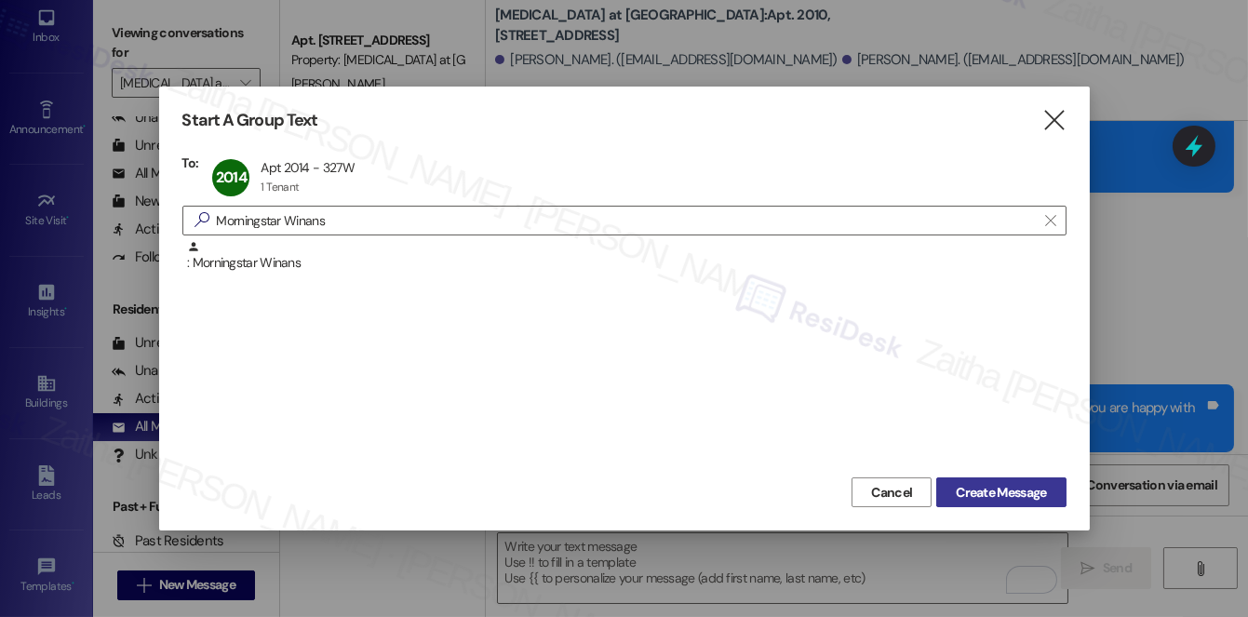
click at [993, 491] on span "Create Message" at bounding box center [1001, 493] width 90 height 20
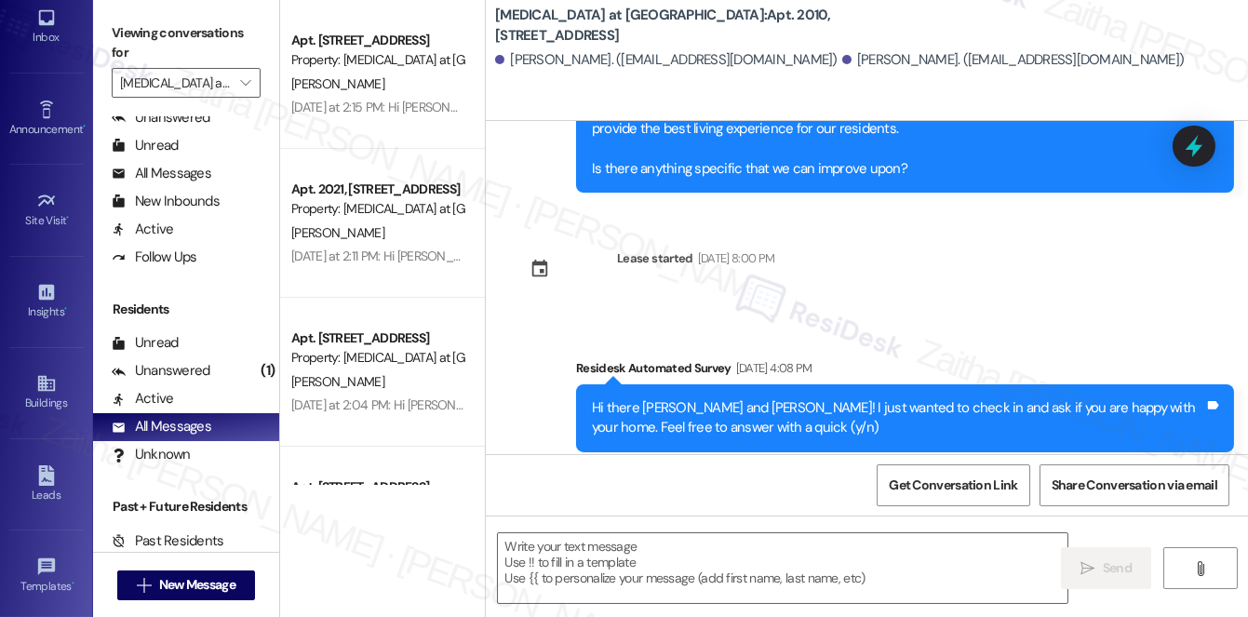
type textarea "Fetching suggested responses. Please feel free to read through the conversation…"
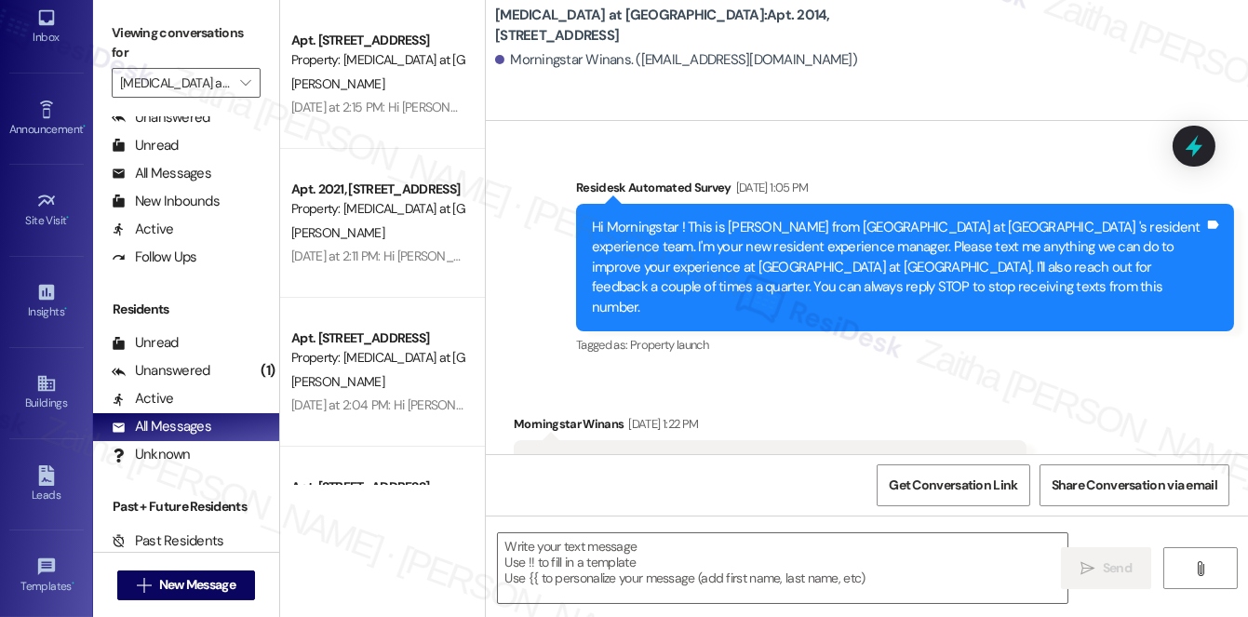
type textarea "Fetching suggested responses. Please feel free to read through the conversation…"
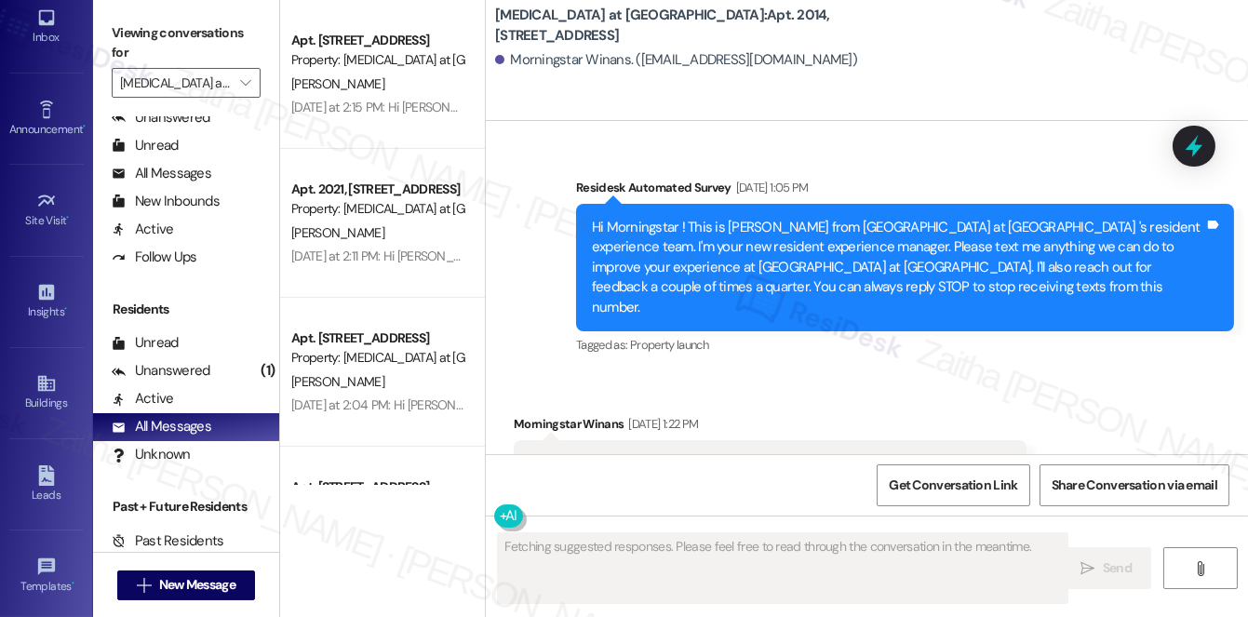
scroll to position [18076, 0]
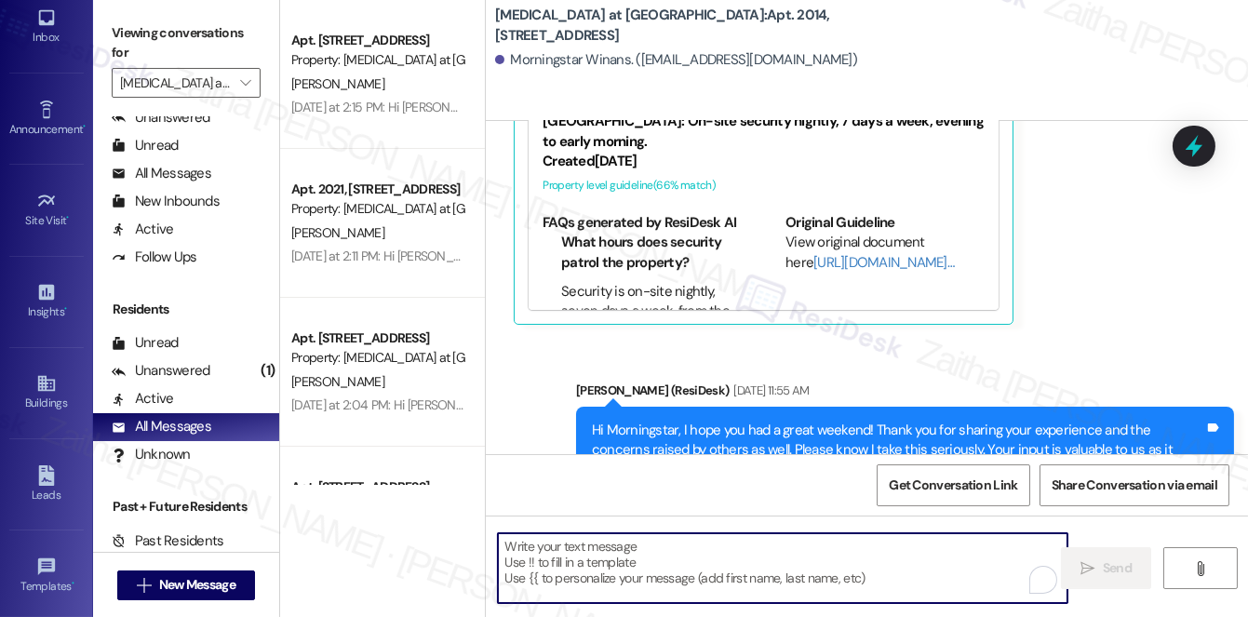
click at [618, 576] on textarea "To enrich screen reader interactions, please activate Accessibility in Grammarl…" at bounding box center [782, 568] width 569 height 70
paste textarea "Hey {{first_name}}! Since you’ve already confirmed your renewal at {{property}}…"
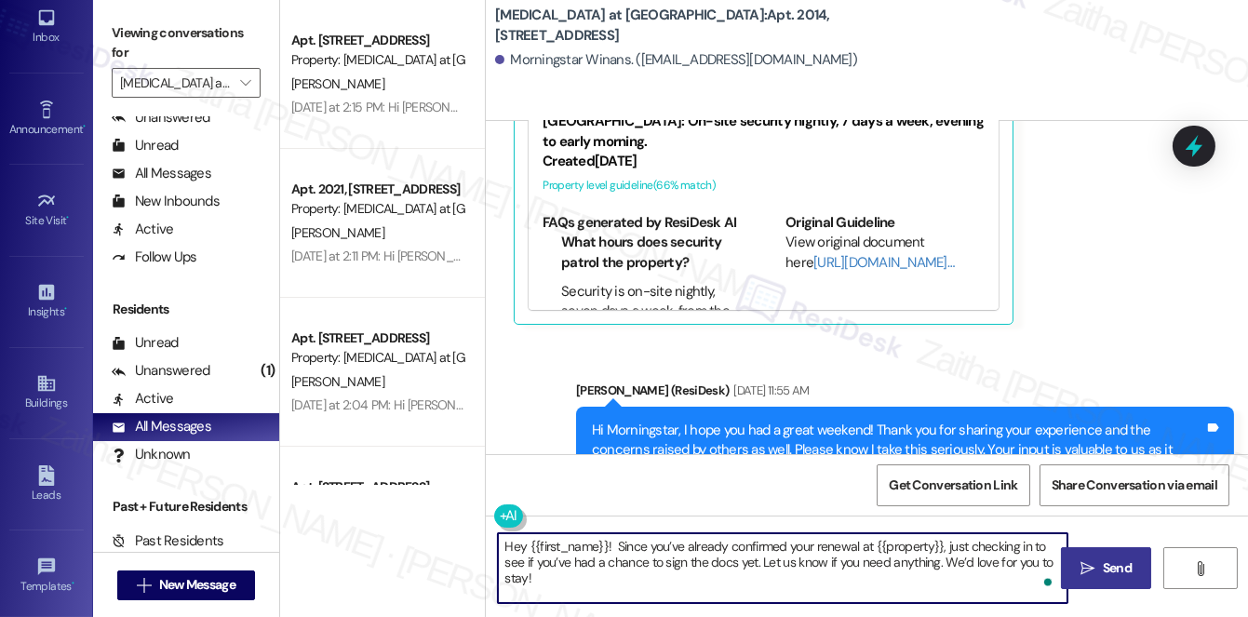
type textarea "Hey {{first_name}}! Since you’ve already confirmed your renewal at {{property}}…"
click at [1104, 552] on button " Send" at bounding box center [1106, 568] width 90 height 42
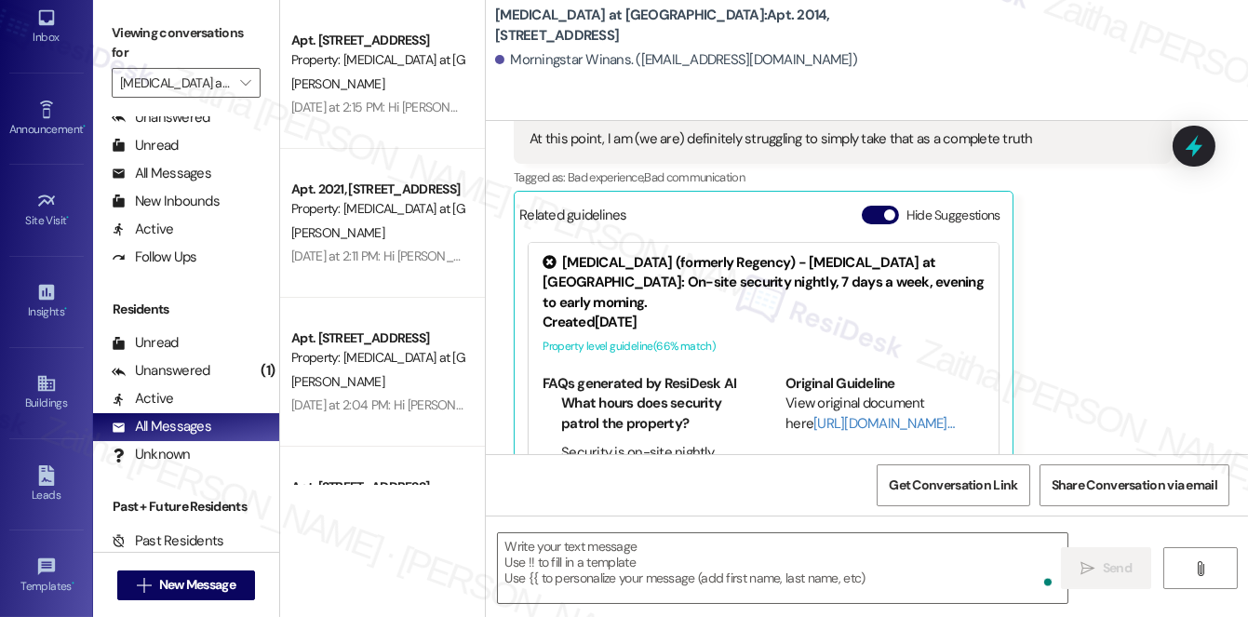
scroll to position [17879, 0]
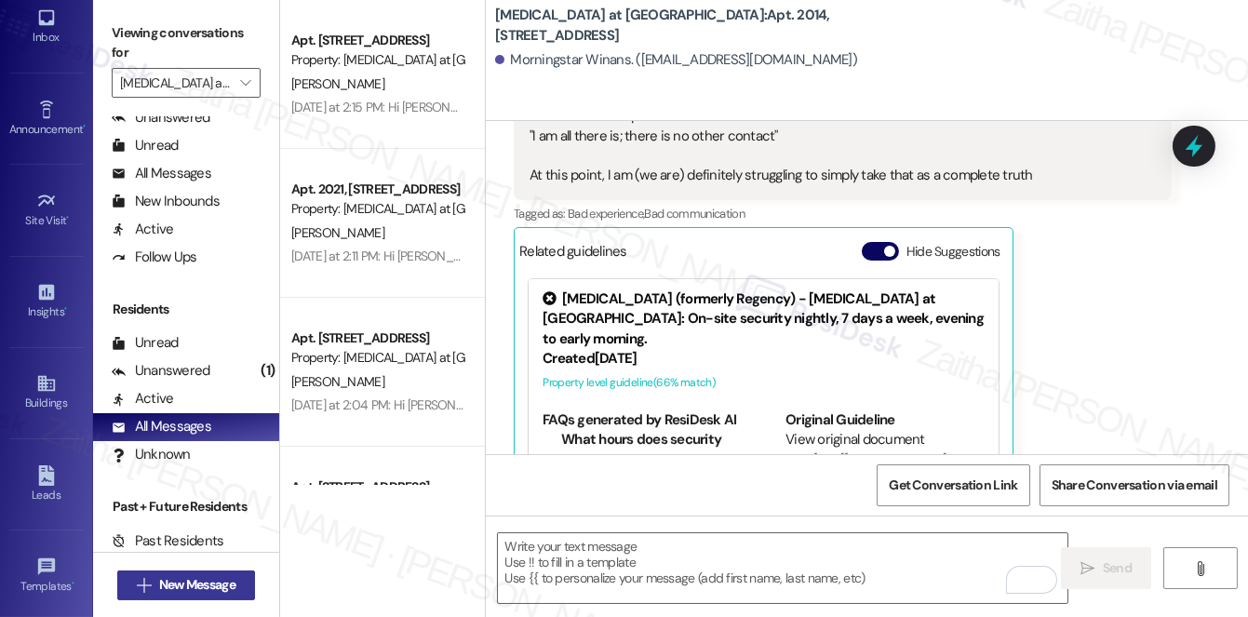
click at [192, 582] on span "New Message" at bounding box center [197, 585] width 76 height 20
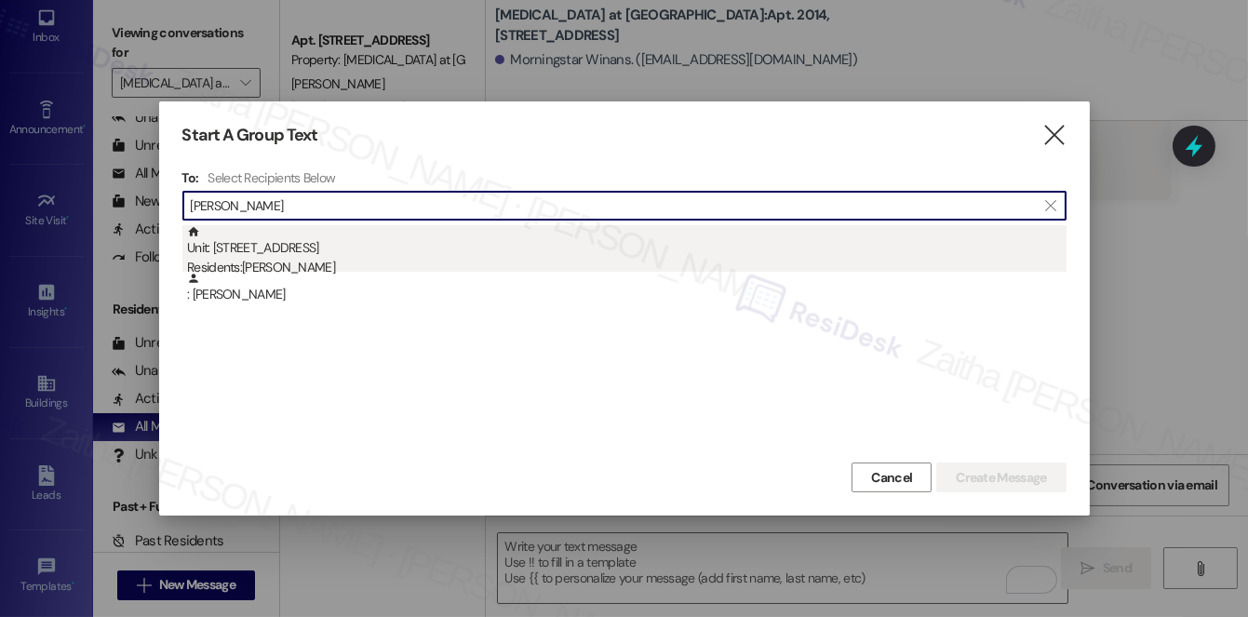
type input "[PERSON_NAME]"
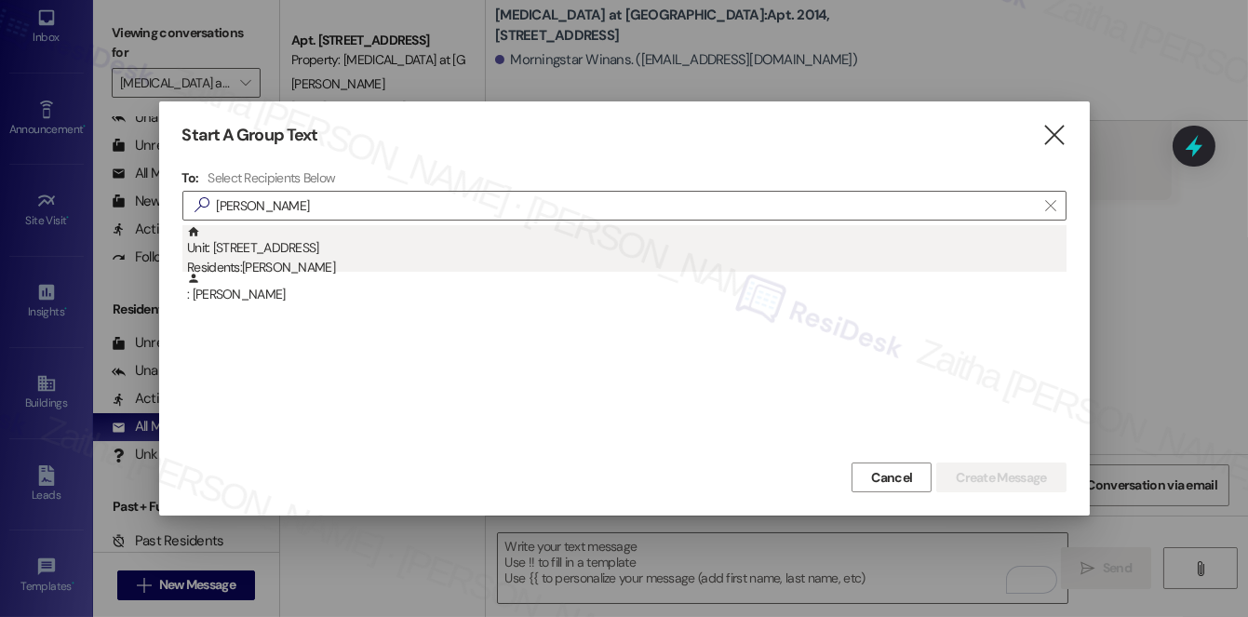
click at [306, 248] on div "Unit: [STREET_ADDRESS] Residents: [PERSON_NAME]" at bounding box center [626, 251] width 879 height 53
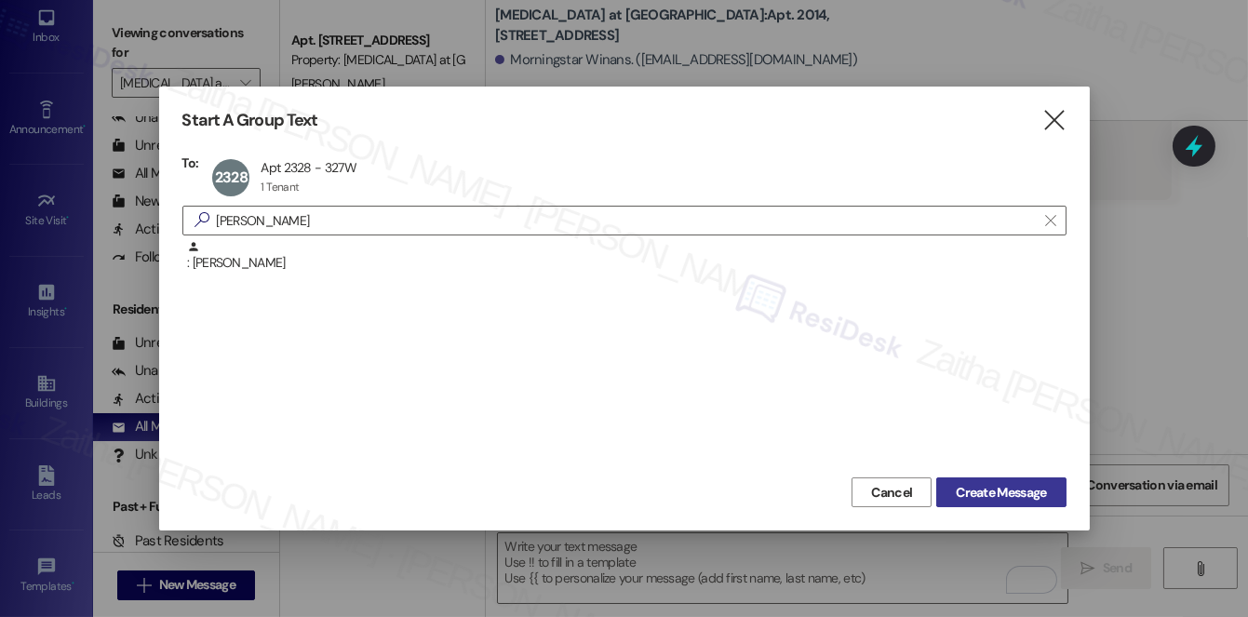
click at [993, 488] on span "Create Message" at bounding box center [1001, 493] width 90 height 20
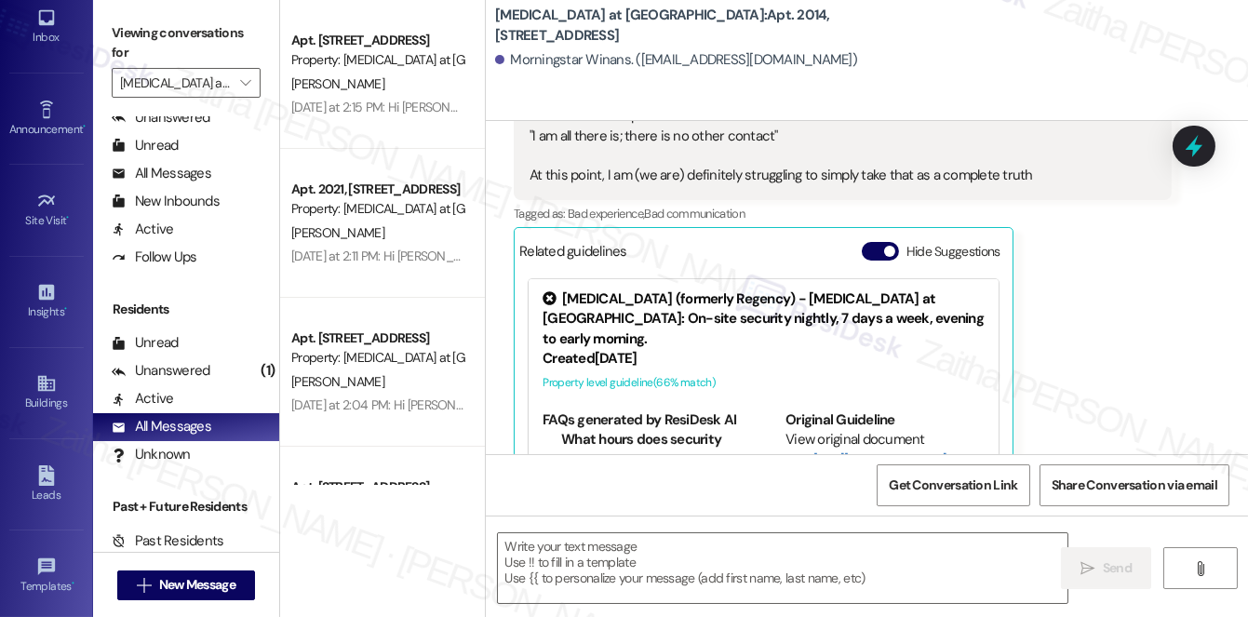
type textarea "Fetching suggested responses. Please feel free to read through the conversation…"
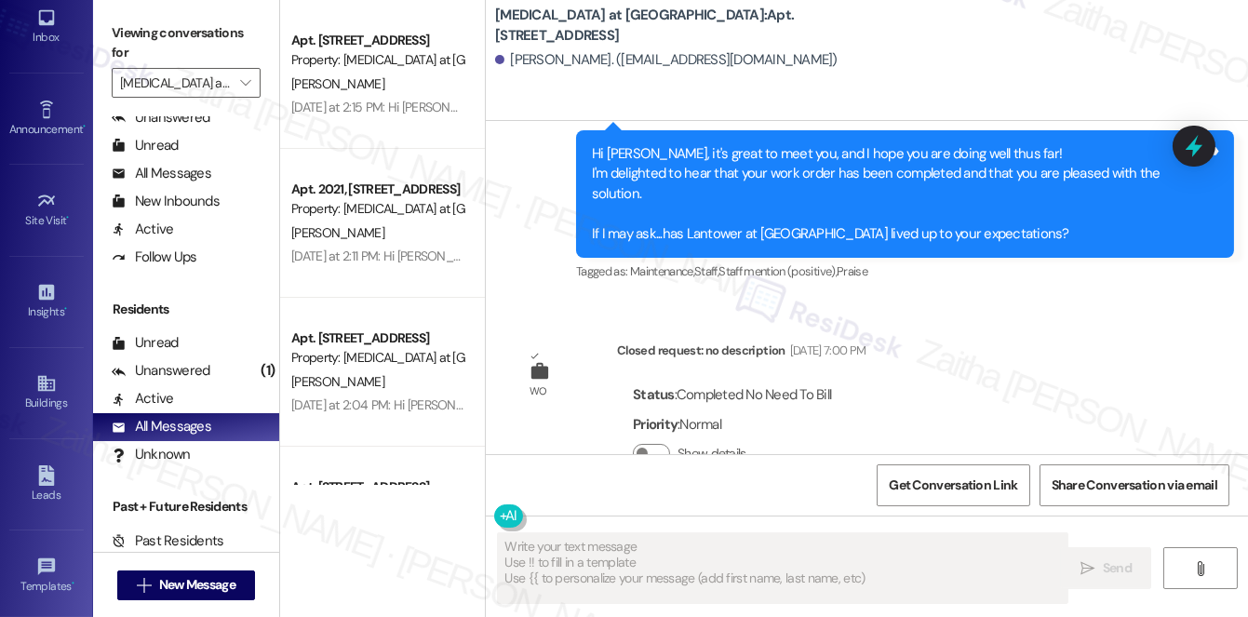
scroll to position [1622, 0]
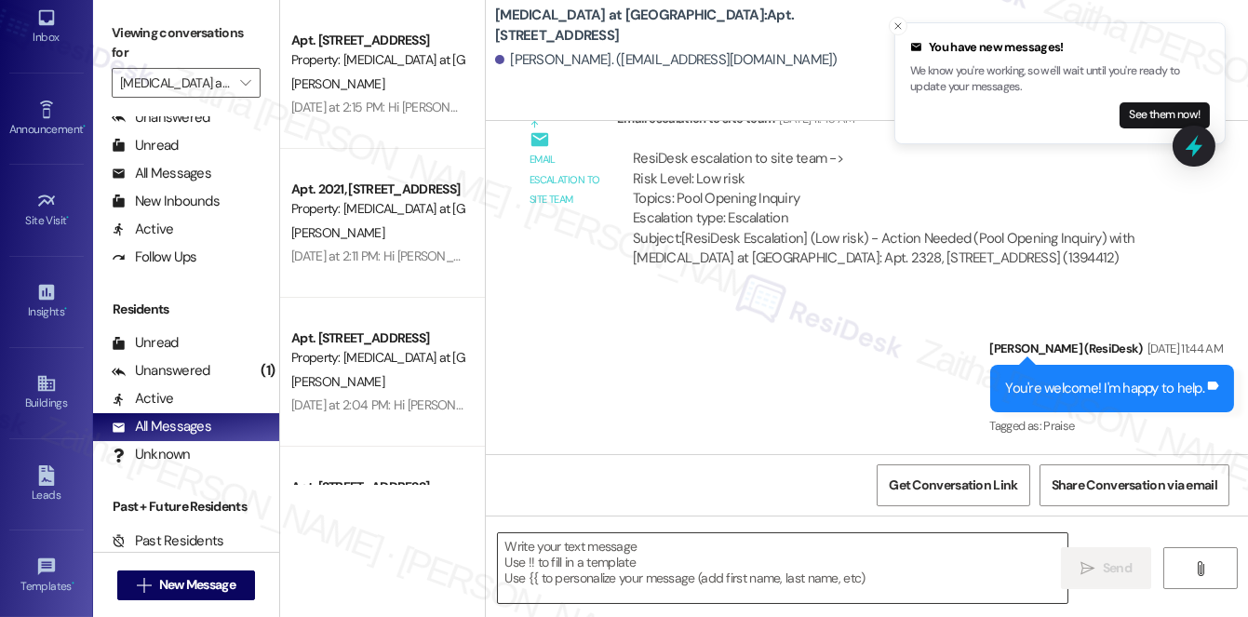
click at [640, 543] on textarea at bounding box center [782, 568] width 569 height 70
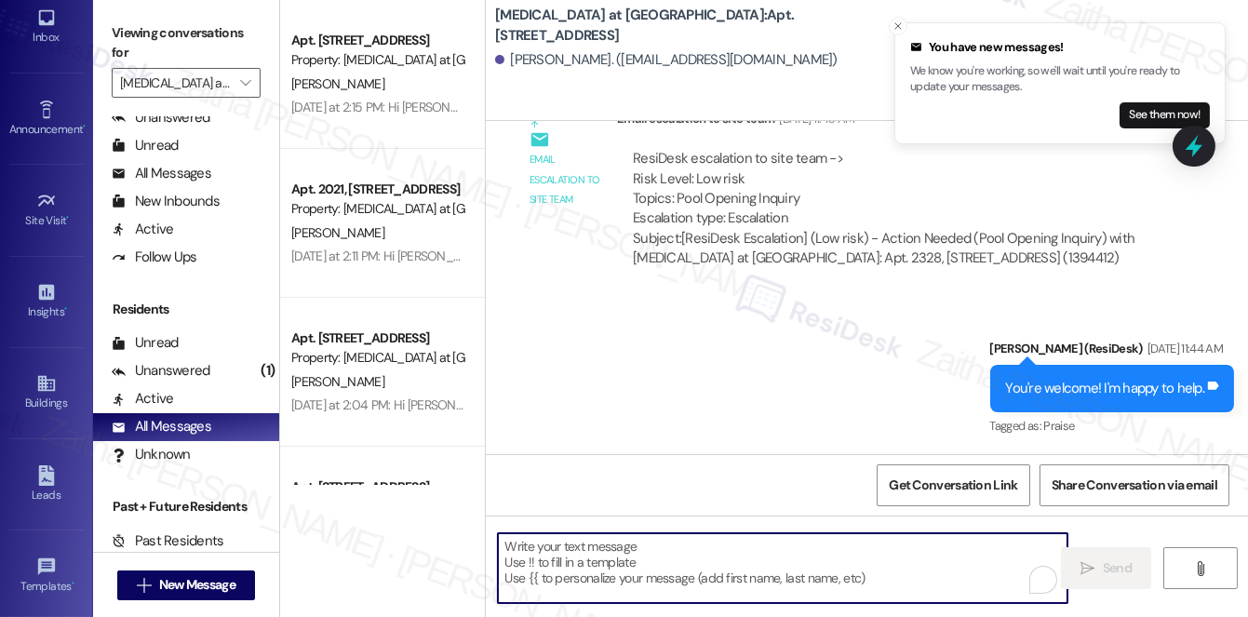
paste textarea "Hi {{first_name}}! Just a friendly reminder about your {{property}} renewal. We…"
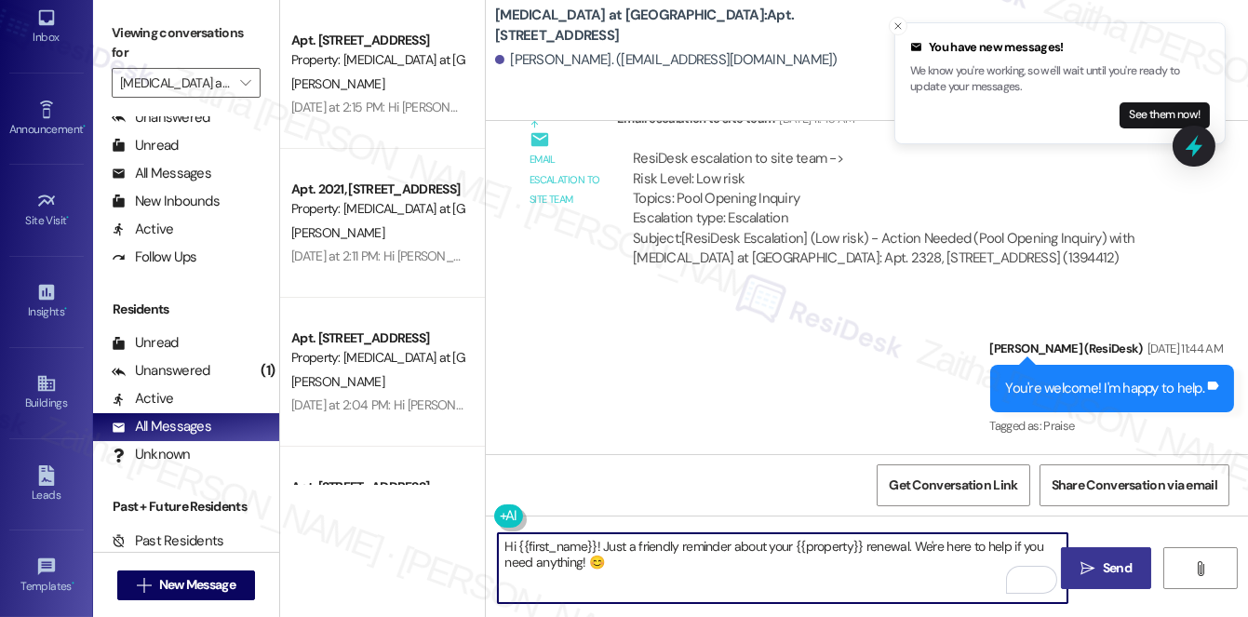
type textarea "Hi {{first_name}}! Just a friendly reminder about your {{property}} renewal. We…"
click at [1117, 564] on span "Send" at bounding box center [1117, 568] width 29 height 20
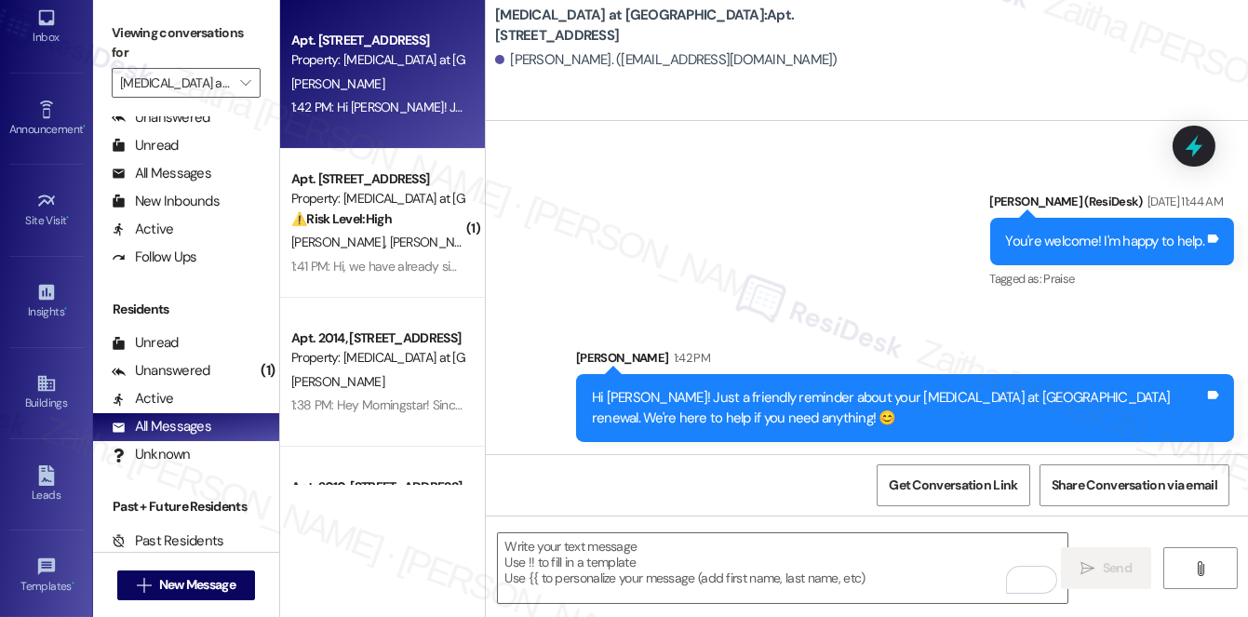
scroll to position [1772, 0]
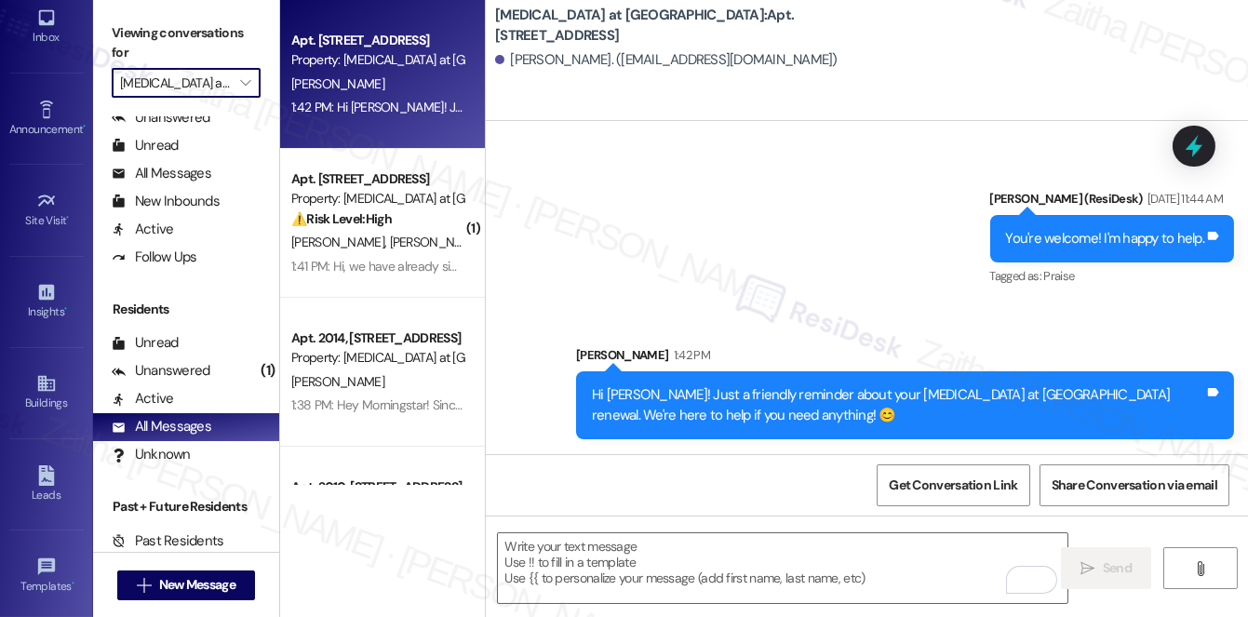
click at [191, 83] on input "[MEDICAL_DATA] at [GEOGRAPHIC_DATA]" at bounding box center [175, 83] width 111 height 30
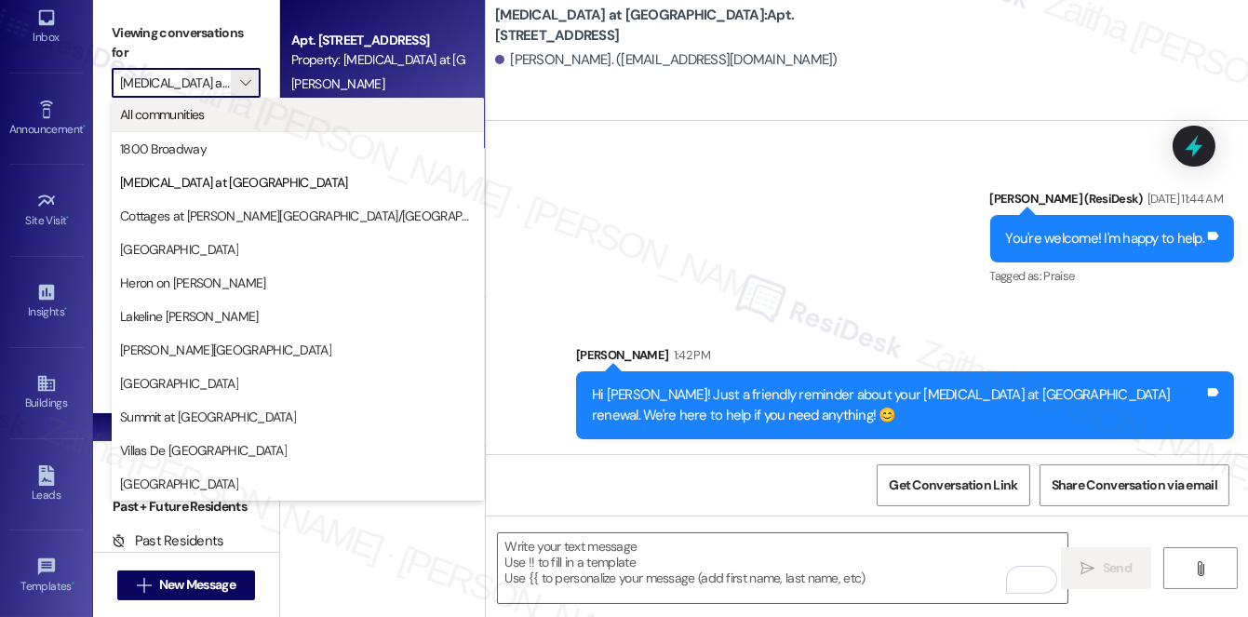
click at [191, 122] on span "All communities" at bounding box center [162, 114] width 85 height 19
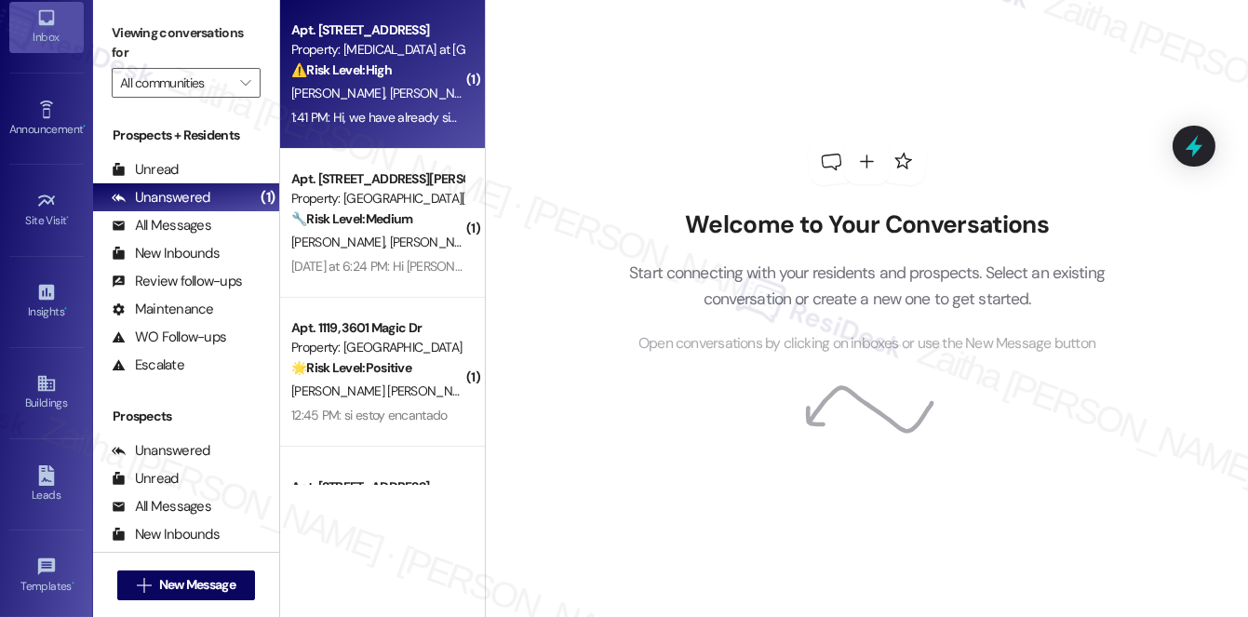
click at [422, 87] on div "[PERSON_NAME] [PERSON_NAME]" at bounding box center [377, 93] width 176 height 23
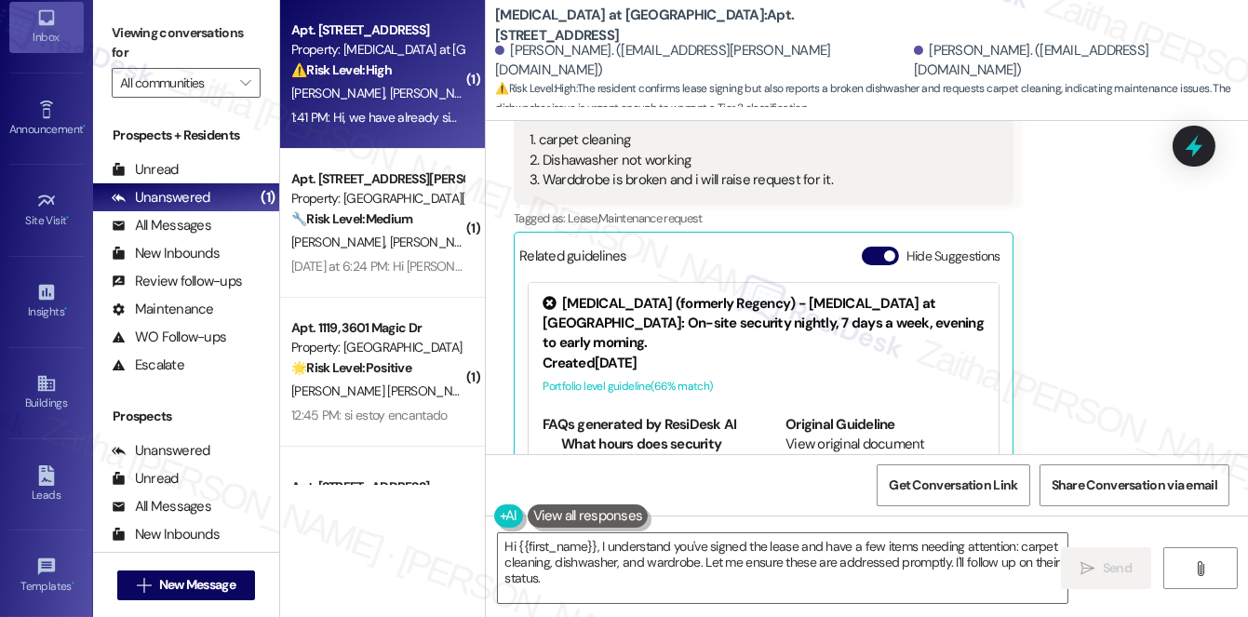
scroll to position [2542, 0]
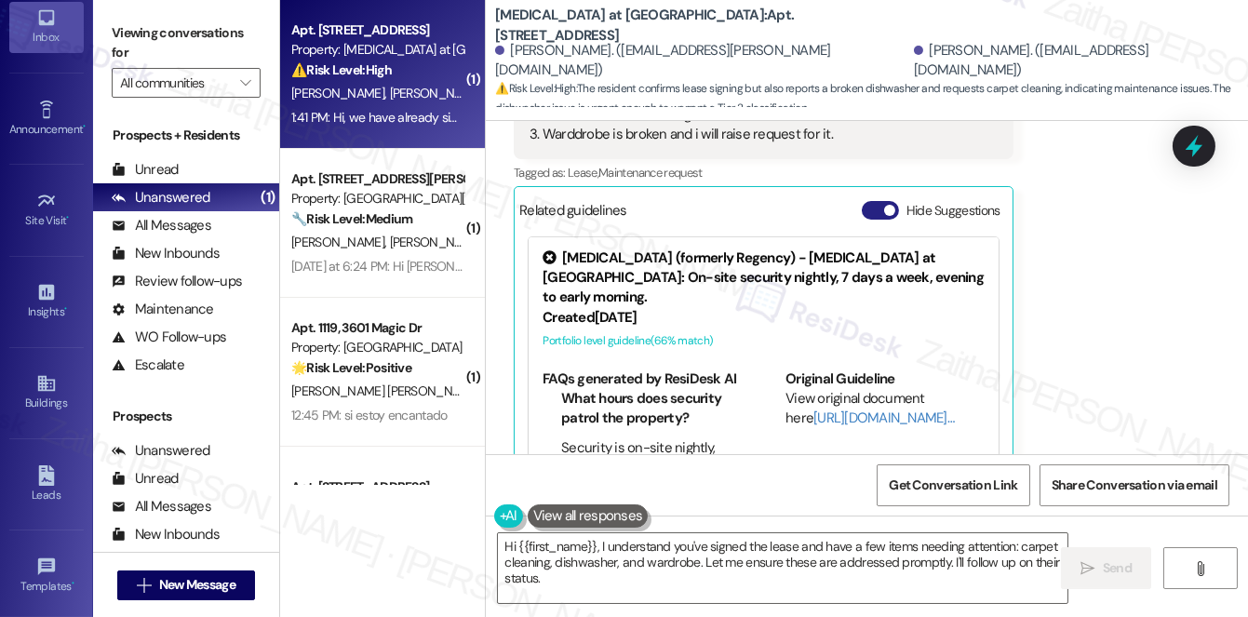
click at [867, 201] on button "Hide Suggestions" at bounding box center [880, 210] width 37 height 19
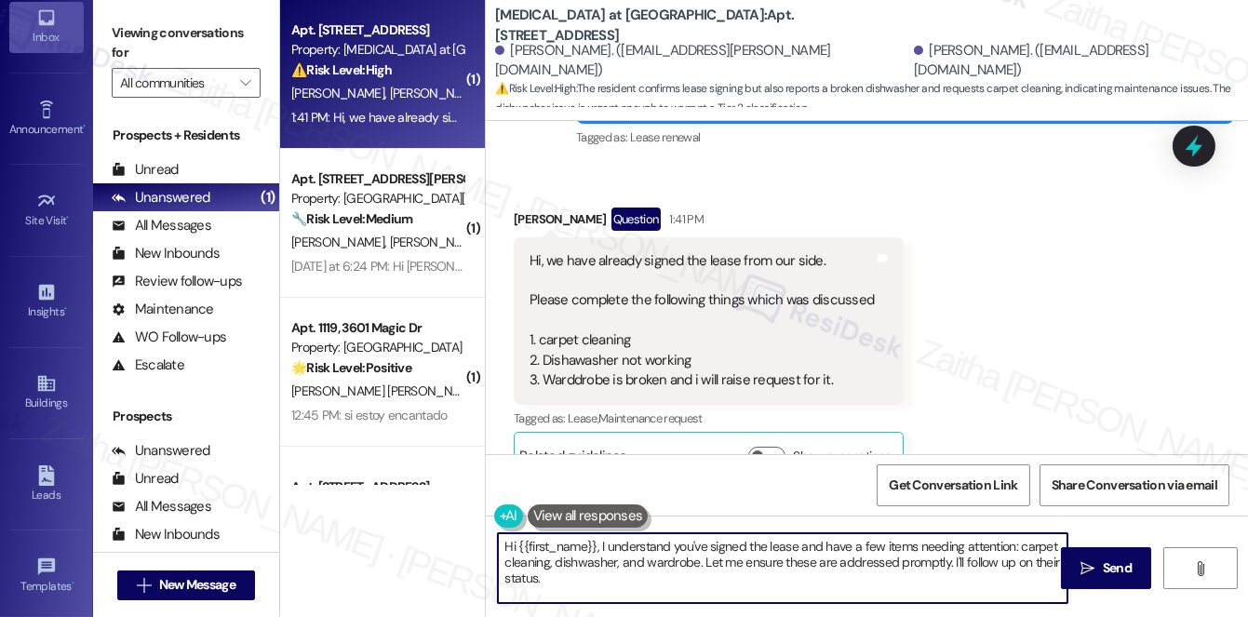
click at [511, 541] on textarea "Hi {{first_name}}, I understand you've signed the lease and have a few items ne…" at bounding box center [782, 568] width 569 height 70
type textarea "Thanks for confir {{first_name}}, I understand you've signed the lease and have…"
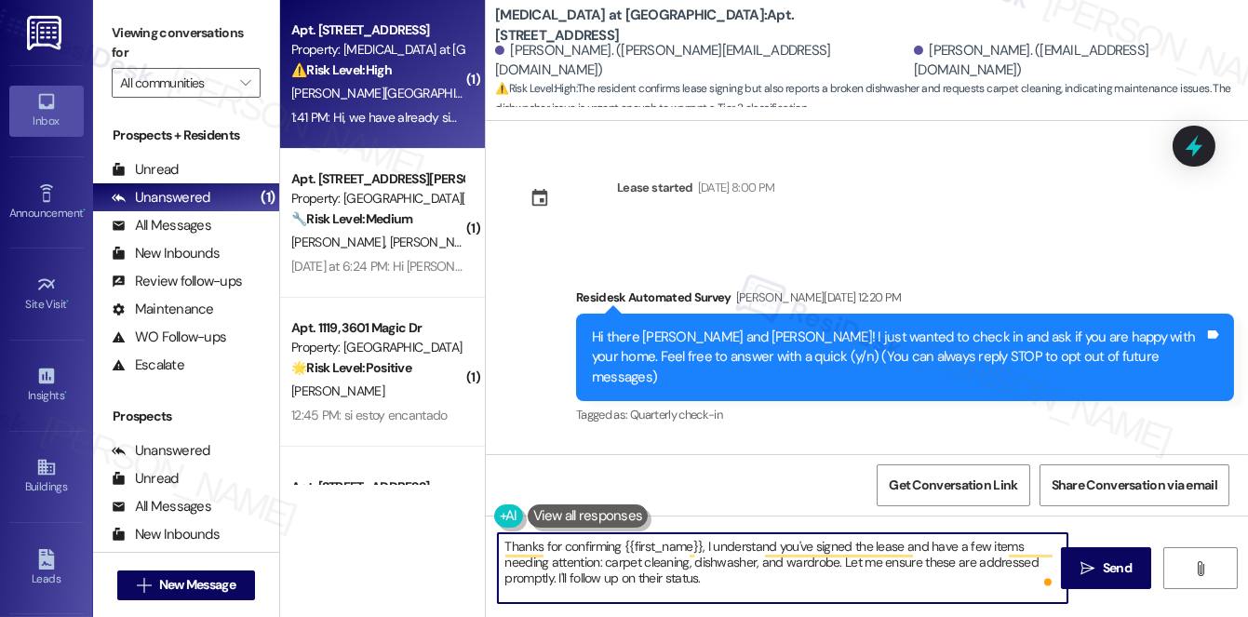
scroll to position [2296, 0]
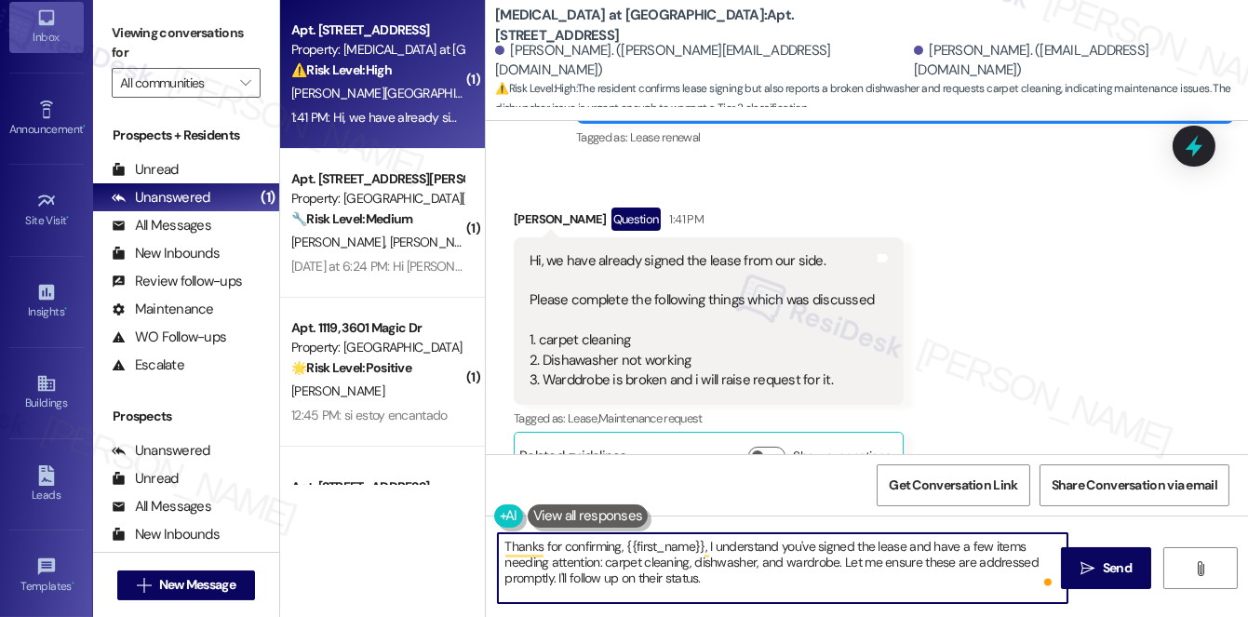
click at [708, 543] on textarea "Thanks for confirming, {{first_name}}, I understand you've signed the lease and…" at bounding box center [782, 568] width 569 height 70
drag, startPoint x: 837, startPoint y: 558, endPoint x: 555, endPoint y: 585, distance: 284.1
click at [555, 585] on textarea "Thanks for confirming, {{first_name}}. I understand you've signed the lease and…" at bounding box center [782, 568] width 569 height 70
click at [901, 565] on textarea "Thanks for confirming, {{first_name}}. I understand you've signed the lease and…" at bounding box center [782, 568] width 569 height 70
click at [525, 207] on div "Bhupesh Khurana Question 1:41 PM" at bounding box center [709, 222] width 390 height 30
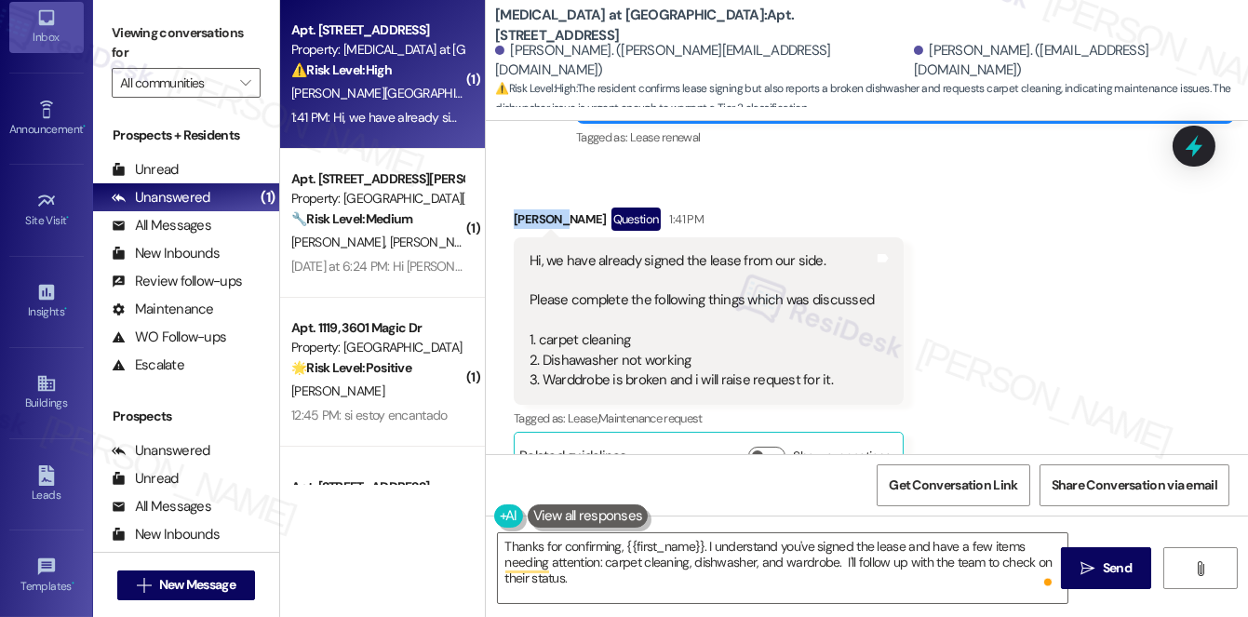
click at [525, 207] on div "Bhupesh Khurana Question 1:41 PM" at bounding box center [709, 222] width 390 height 30
copy div "Bhupesh"
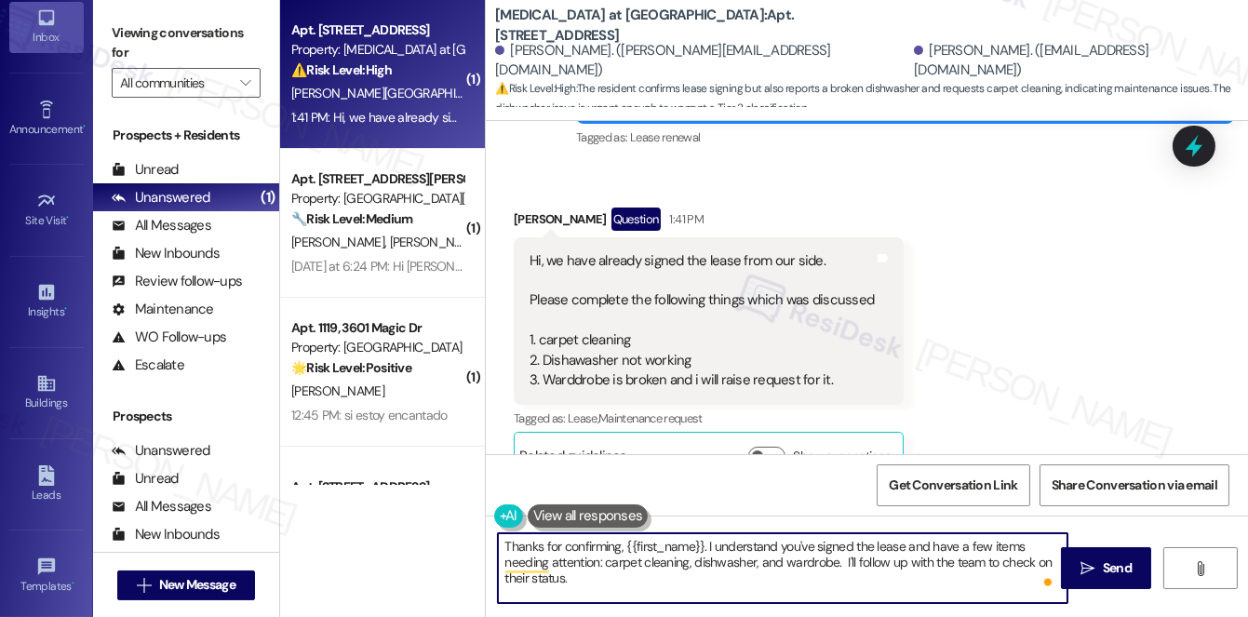
click at [656, 549] on textarea "Thanks for confirming, {{first_name}}. I understand you've signed the lease and…" at bounding box center [782, 568] width 569 height 70
paste textarea "Bhupesh"
click at [566, 581] on textarea "Thanks for confirming, Bhupesh. I understand you've signed the lease and have a…" at bounding box center [782, 568] width 569 height 70
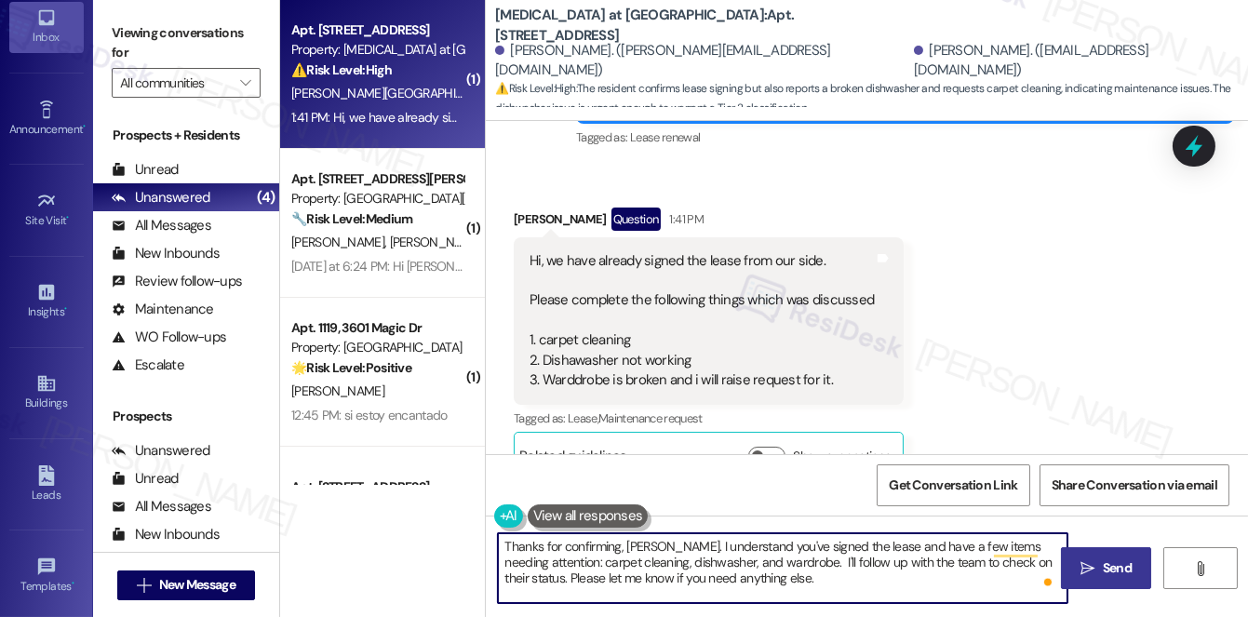
type textarea "Thanks for confirming, Bhupesh. I understand you've signed the lease and have a…"
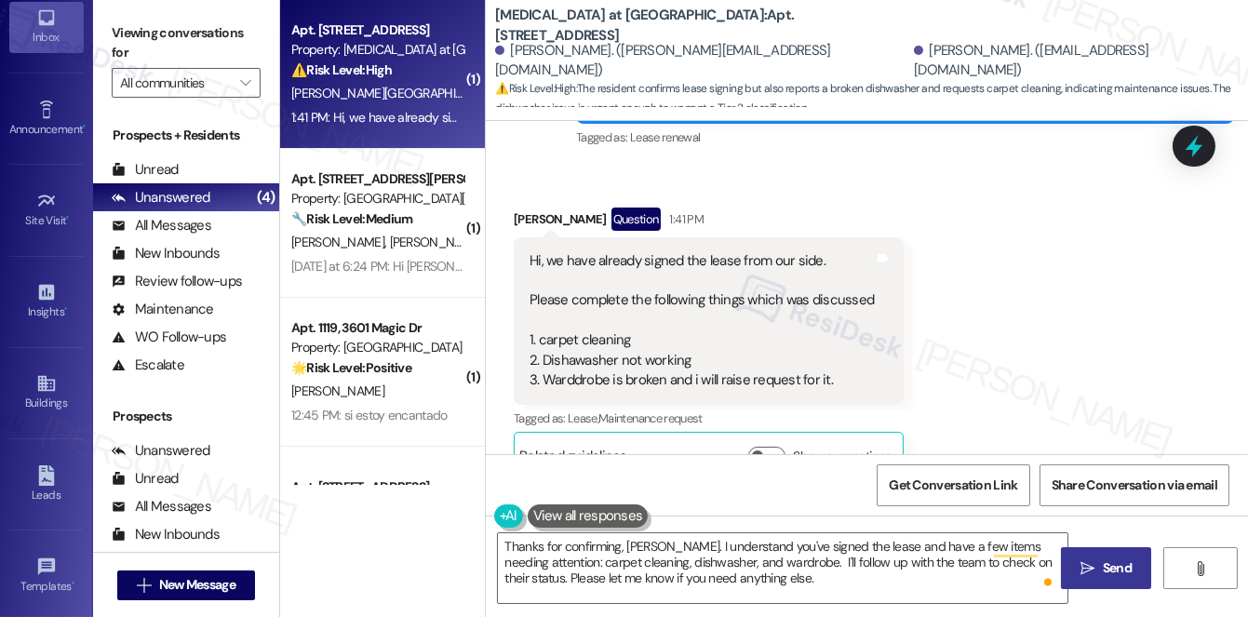
click at [1121, 565] on span "Send" at bounding box center [1117, 568] width 29 height 20
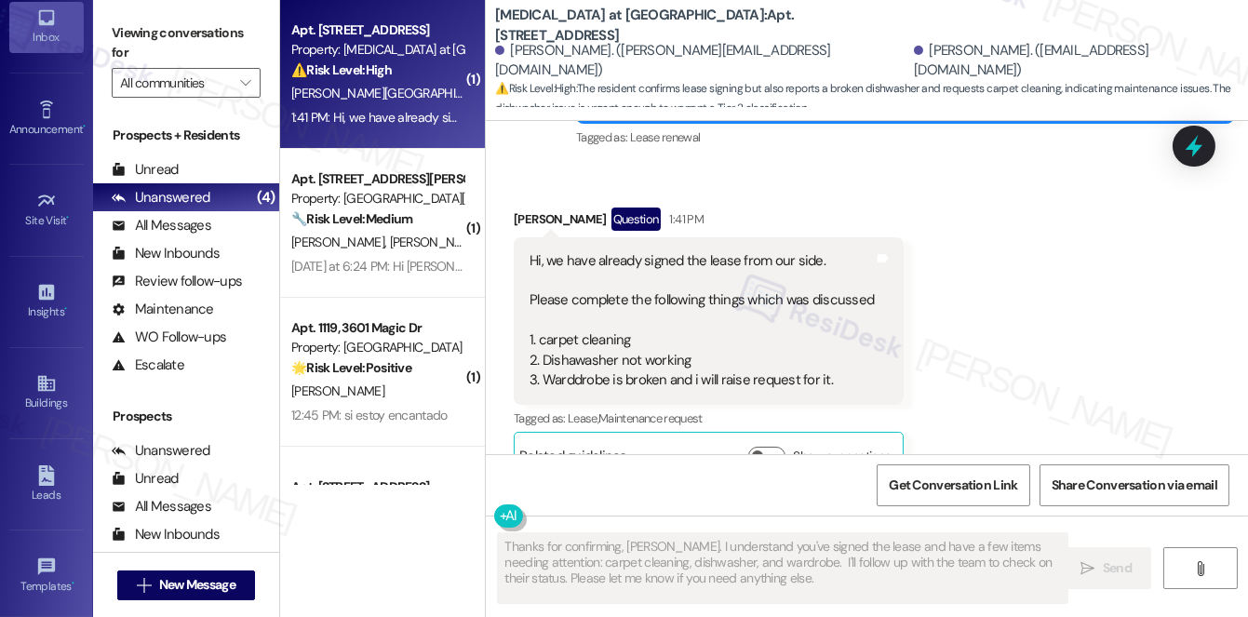
scroll to position [2295, 0]
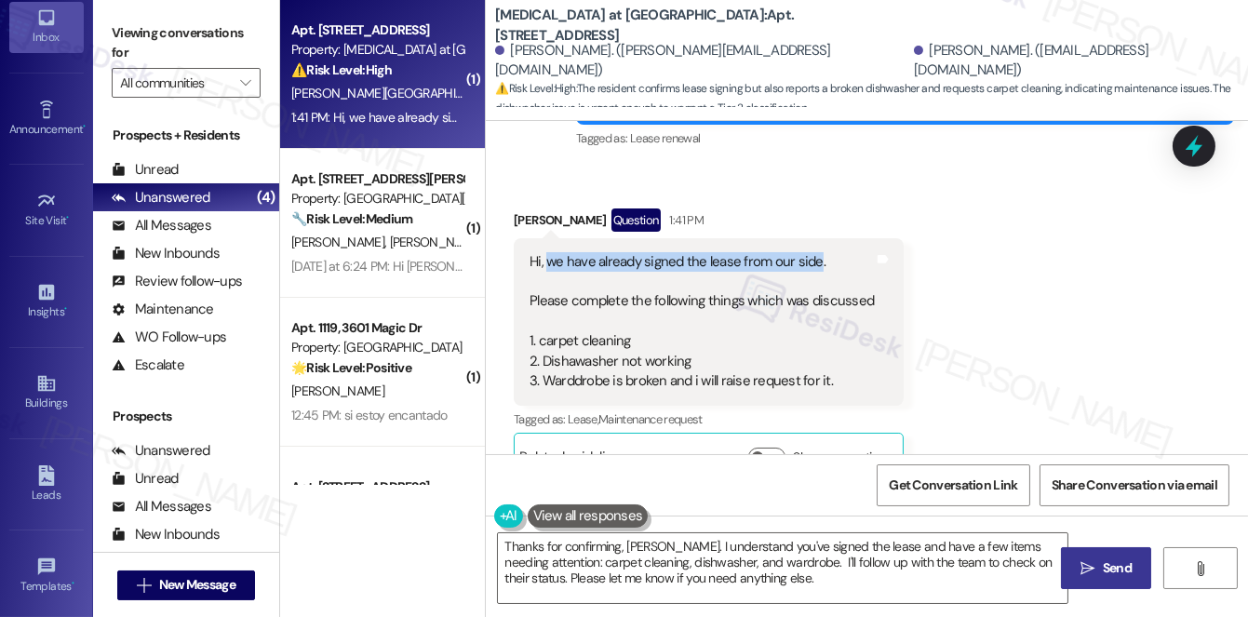
drag, startPoint x: 543, startPoint y: 219, endPoint x: 811, endPoint y: 216, distance: 268.0
click at [811, 252] on div "Hi, we have already signed the lease from our side. Please complete the followi…" at bounding box center [701, 322] width 344 height 140
copy div "we have already signed the lease from our side"
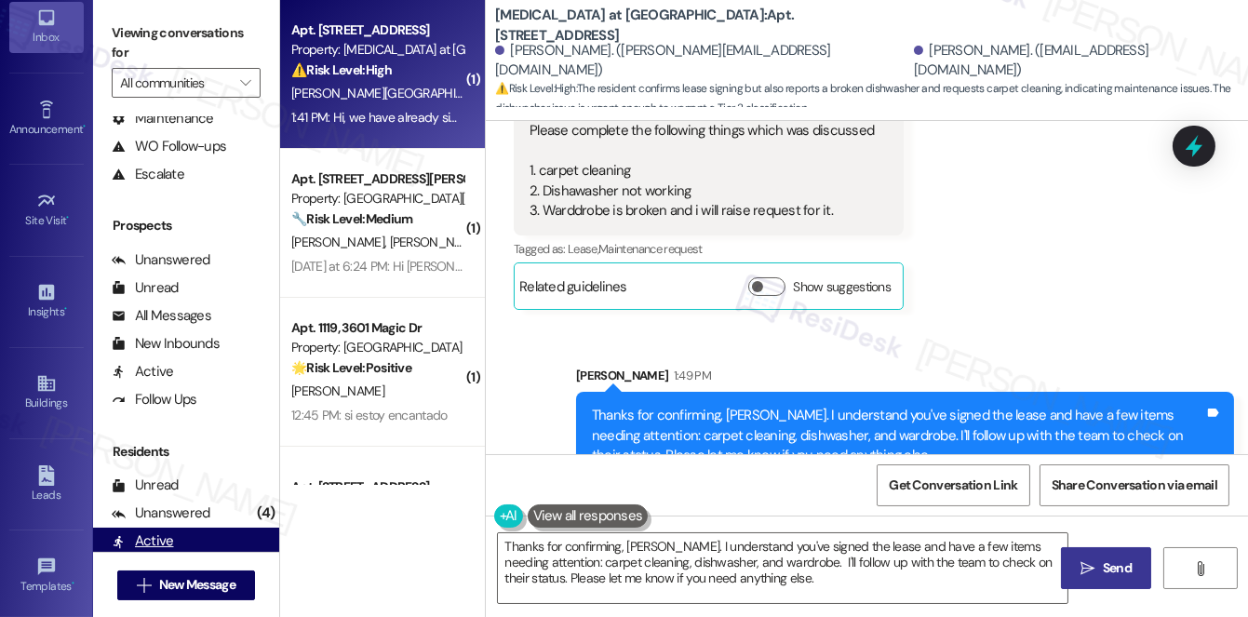
scroll to position [333, 0]
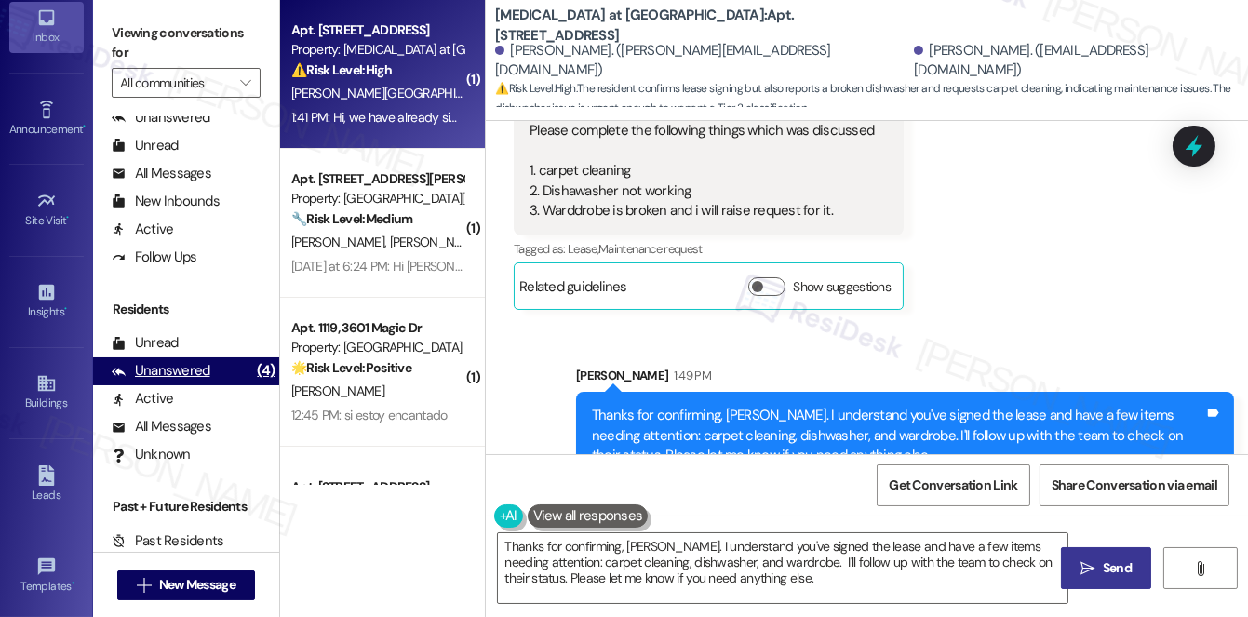
click at [170, 375] on div "Unanswered" at bounding box center [161, 371] width 99 height 20
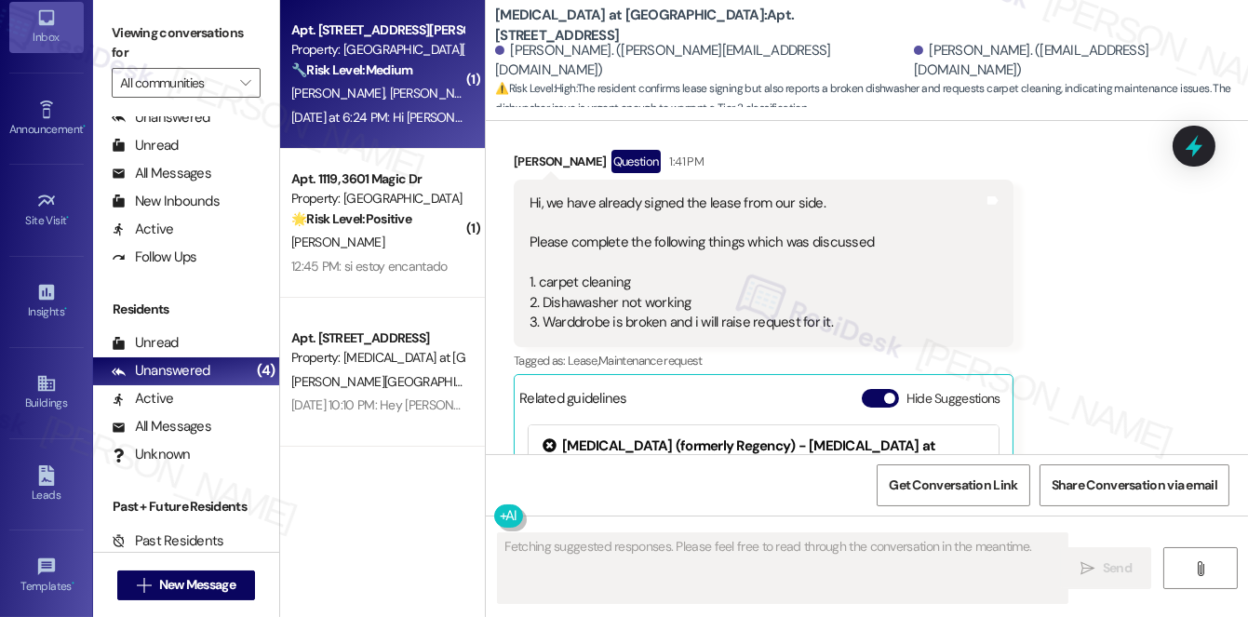
scroll to position [2542, 0]
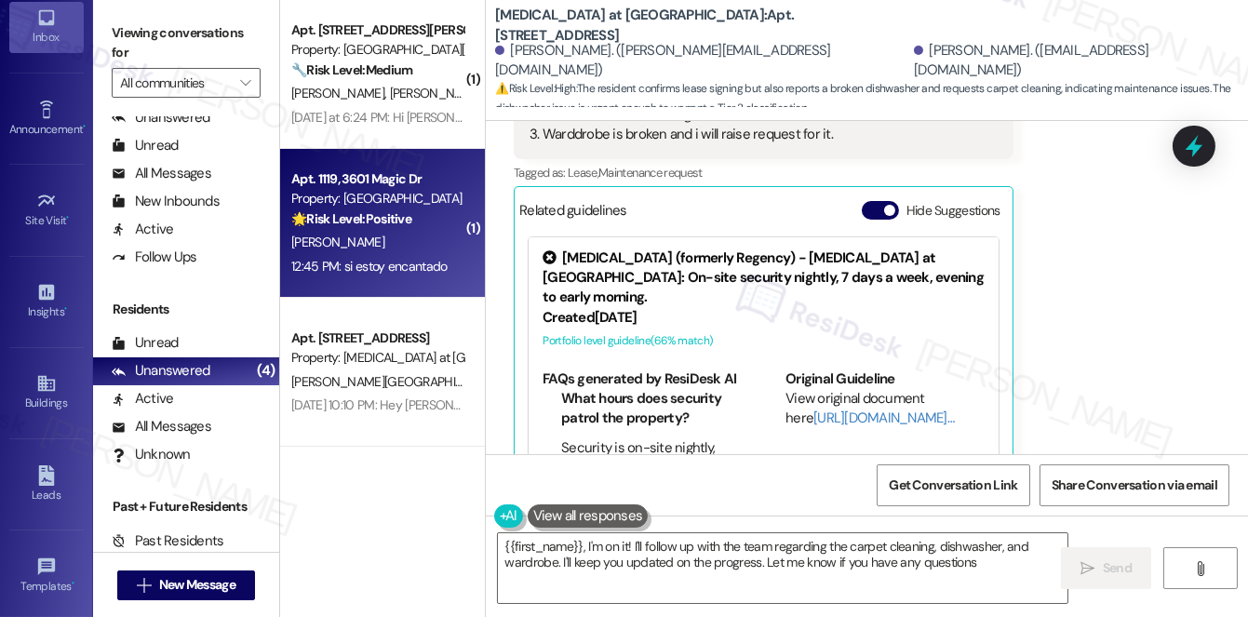
type textarea "{{first_name}}, I'm on it! I'll follow up with the team regarding the carpet cl…"
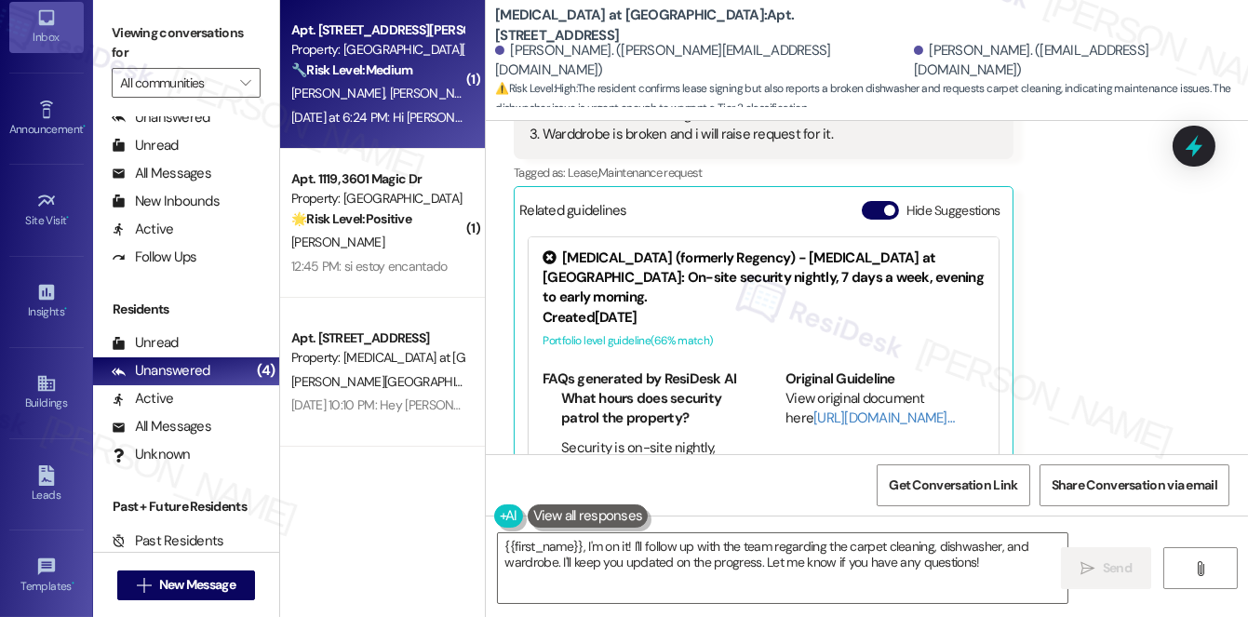
click at [426, 88] on div "J. Jordan M. Jordan" at bounding box center [377, 93] width 176 height 23
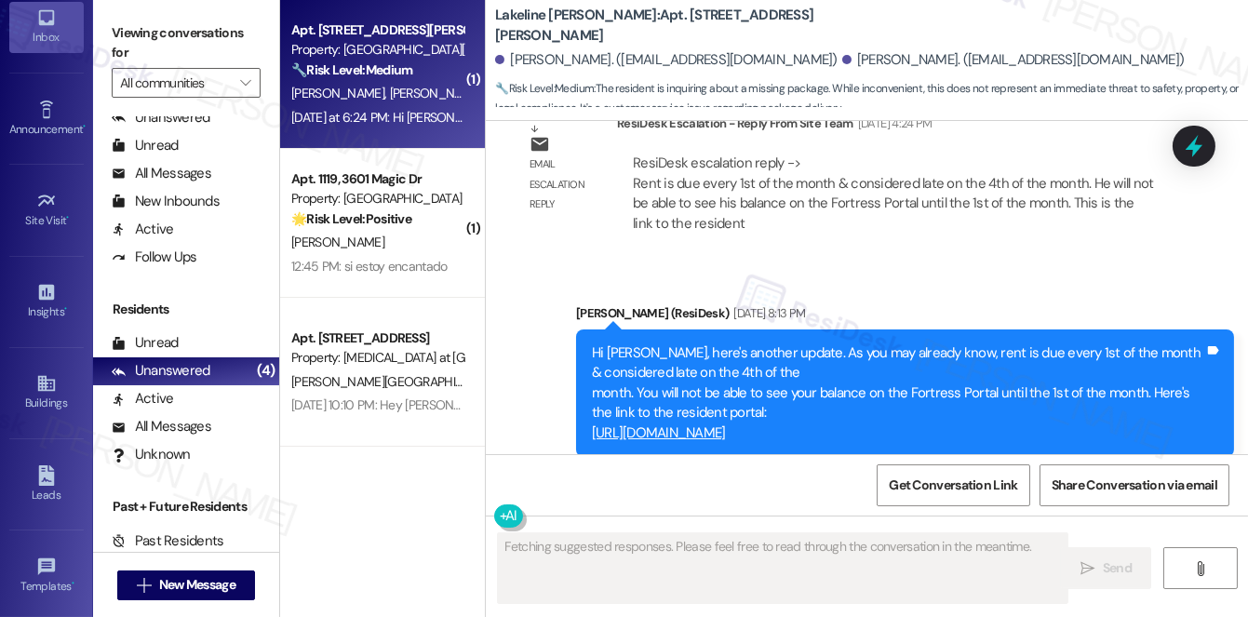
scroll to position [3409, 0]
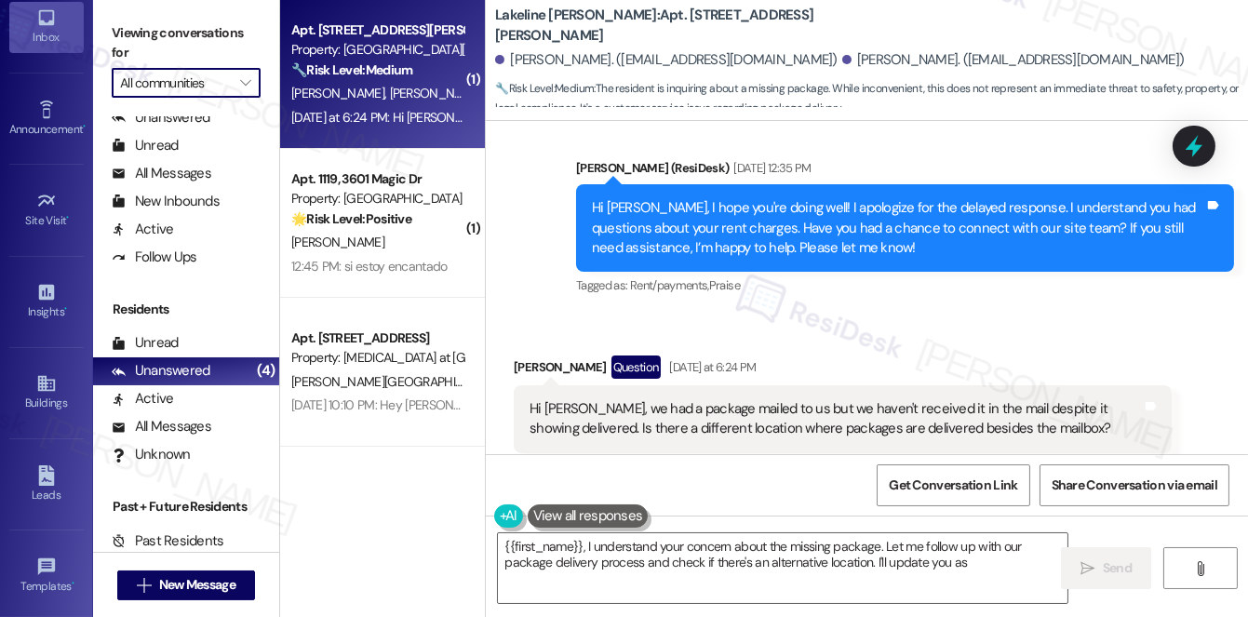
click at [202, 84] on input "All communities" at bounding box center [175, 83] width 111 height 30
type textarea "{{first_name}}, I understand your concern about the missing package. Let me fol…"
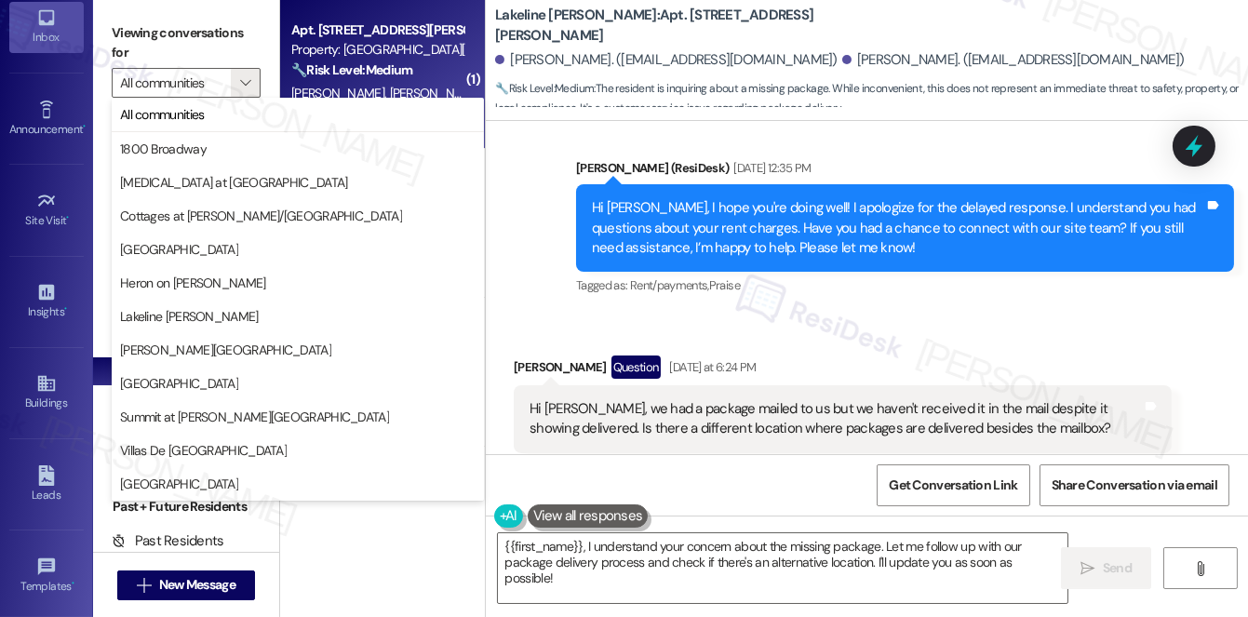
click at [903, 18] on div "Lakeline Parmer Lane: Apt. 136, 10101 W Parmer Ln Jeremy Jordan. (jtjordan96@gm…" at bounding box center [871, 56] width 753 height 102
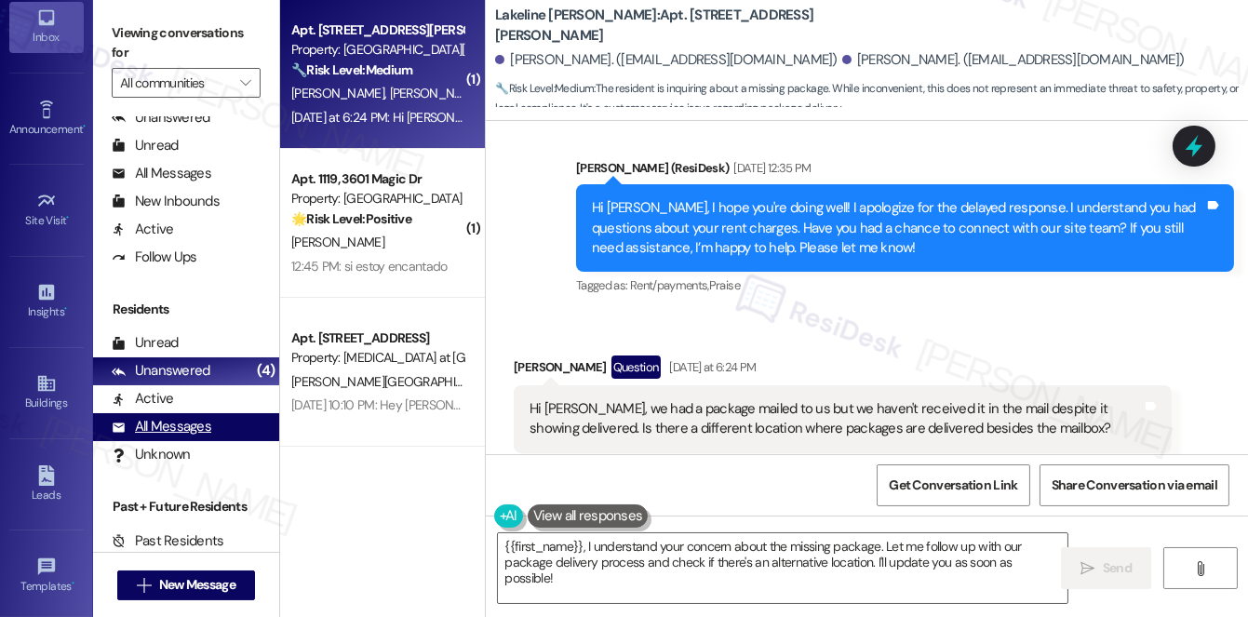
click at [169, 430] on div "All Messages" at bounding box center [162, 427] width 100 height 20
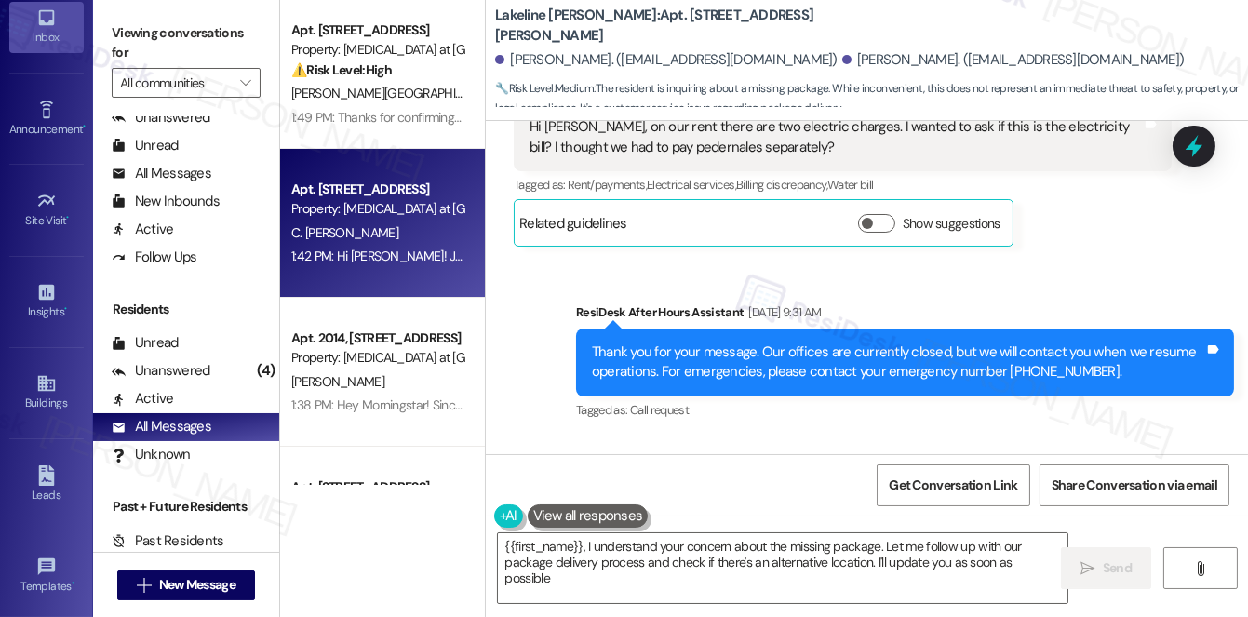
type textarea "{{first_name}}, I understand your concern about the missing package. Let me fol…"
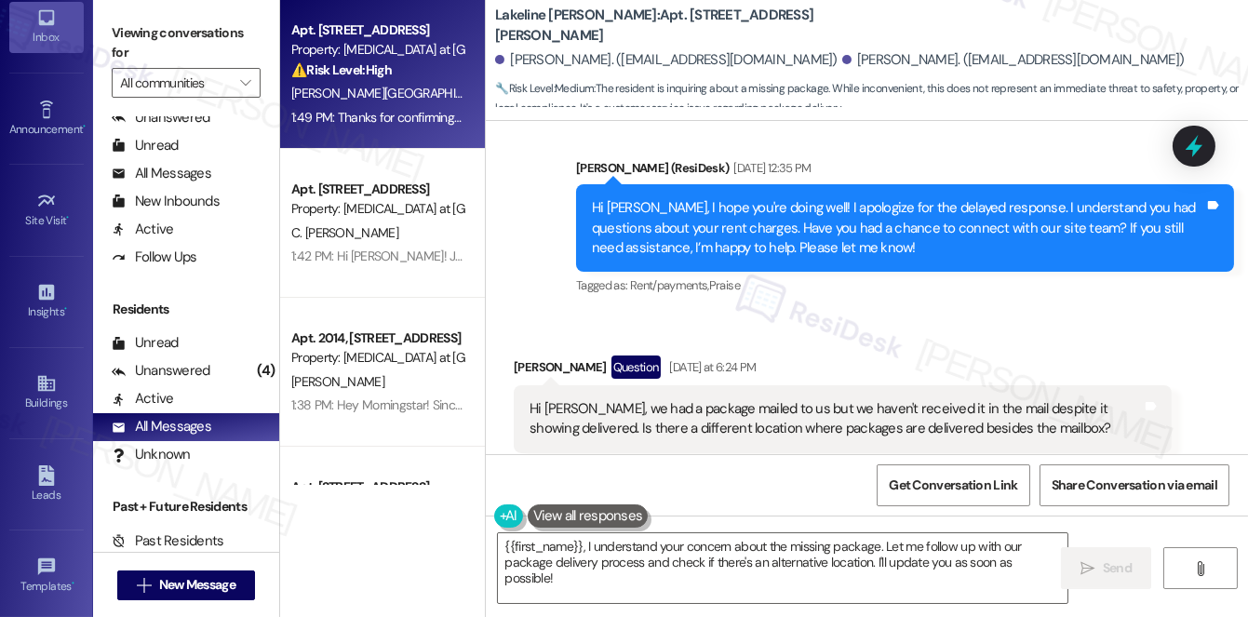
click at [422, 93] on div "[PERSON_NAME] [PERSON_NAME]" at bounding box center [377, 93] width 176 height 23
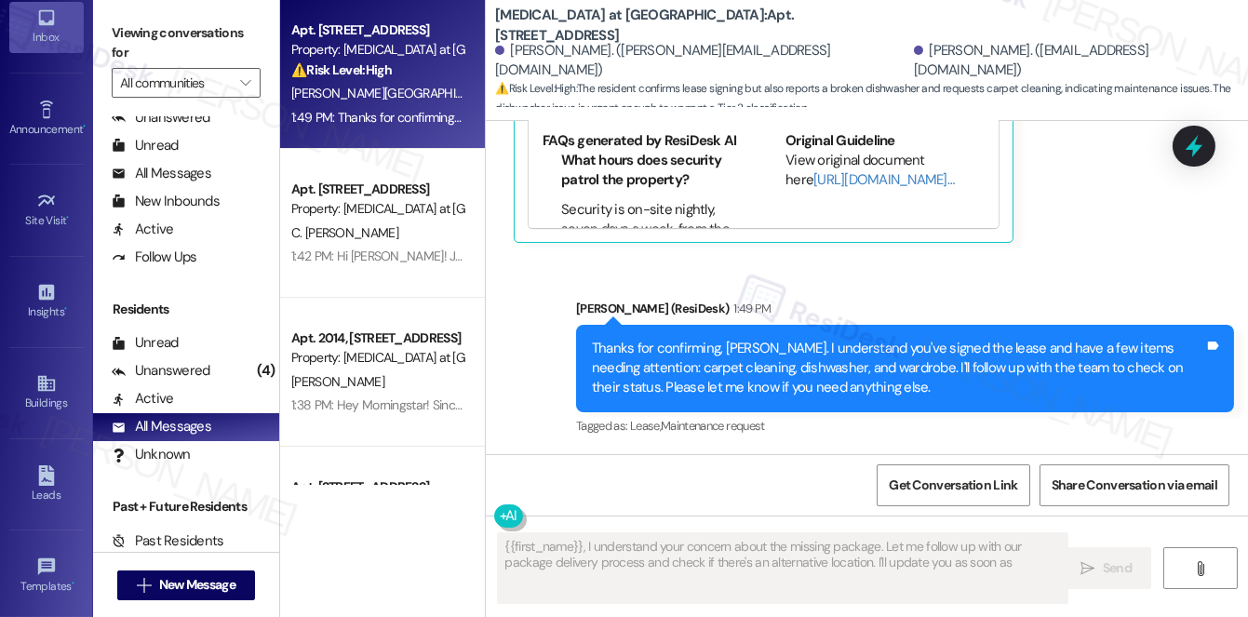
scroll to position [2739, 0]
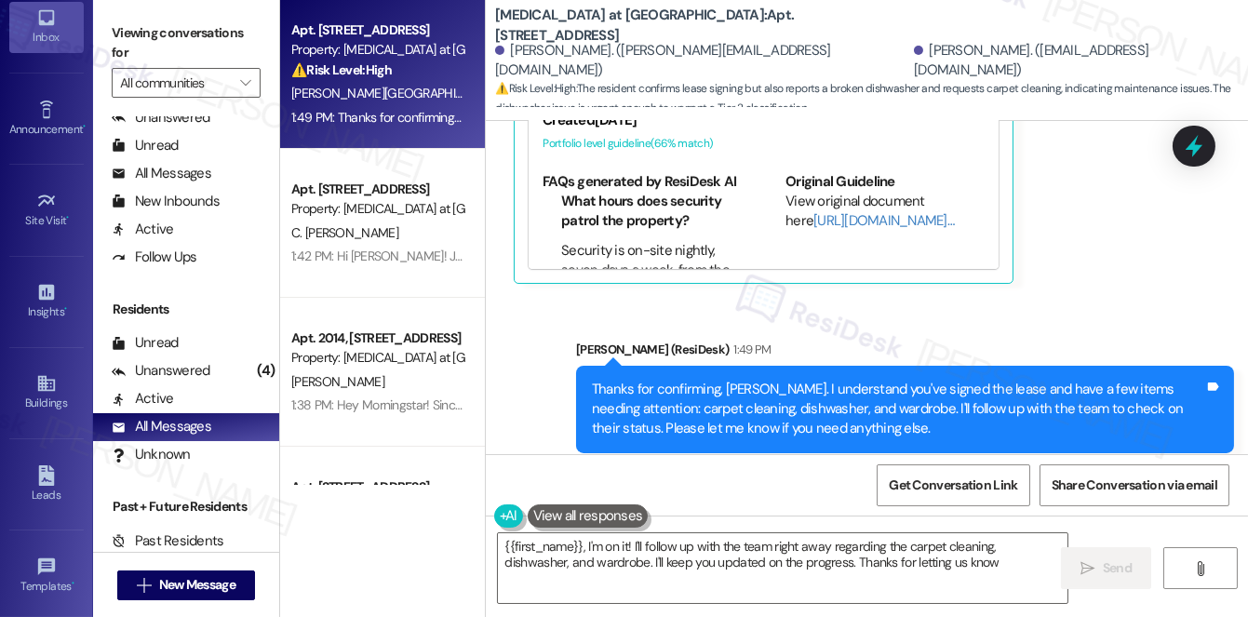
type textarea "{{first_name}}, I'm on it! I'll follow up with the team right away regarding th…"
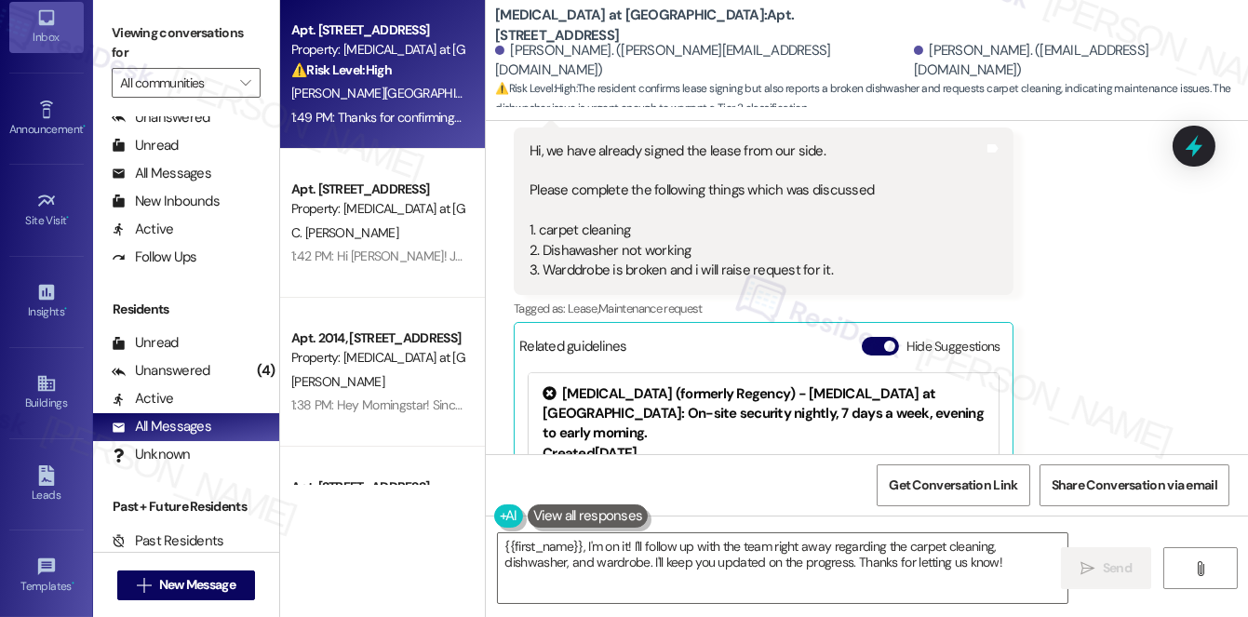
scroll to position [2401, 0]
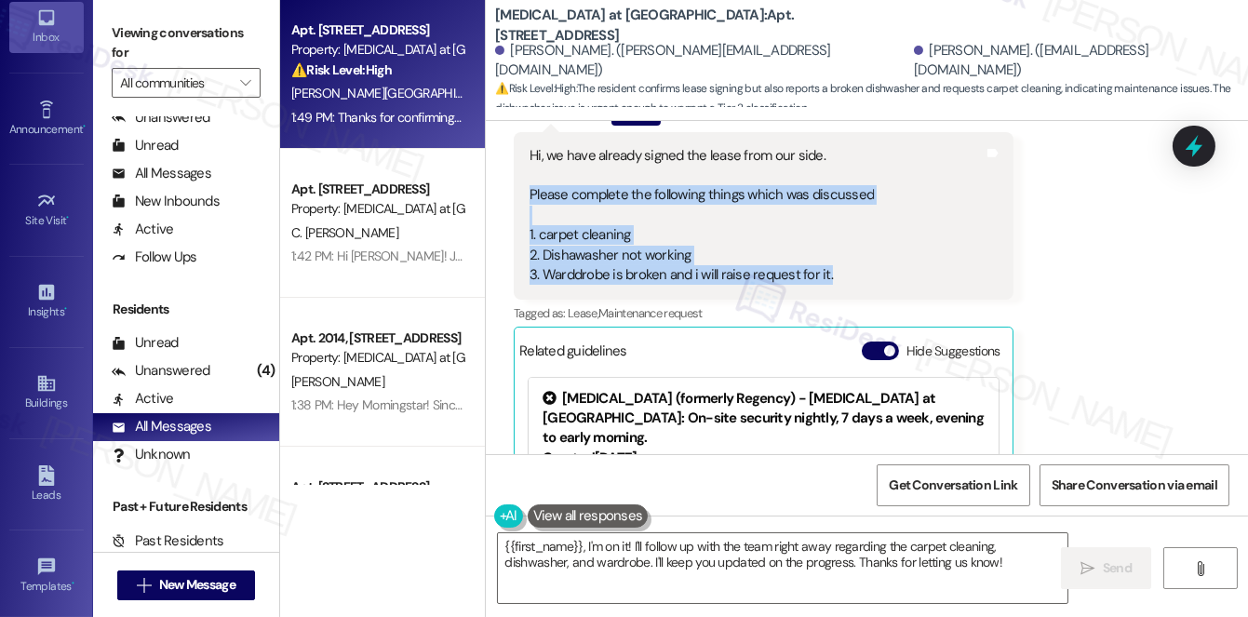
drag, startPoint x: 526, startPoint y: 149, endPoint x: 840, endPoint y: 241, distance: 327.7
click at [840, 241] on div "Hi, we have already signed the lease from our side. Please complete the followi…" at bounding box center [702, 216] width 348 height 140
copy div "Please complete the following things which was discussed 1. carpet cleaning 2. …"
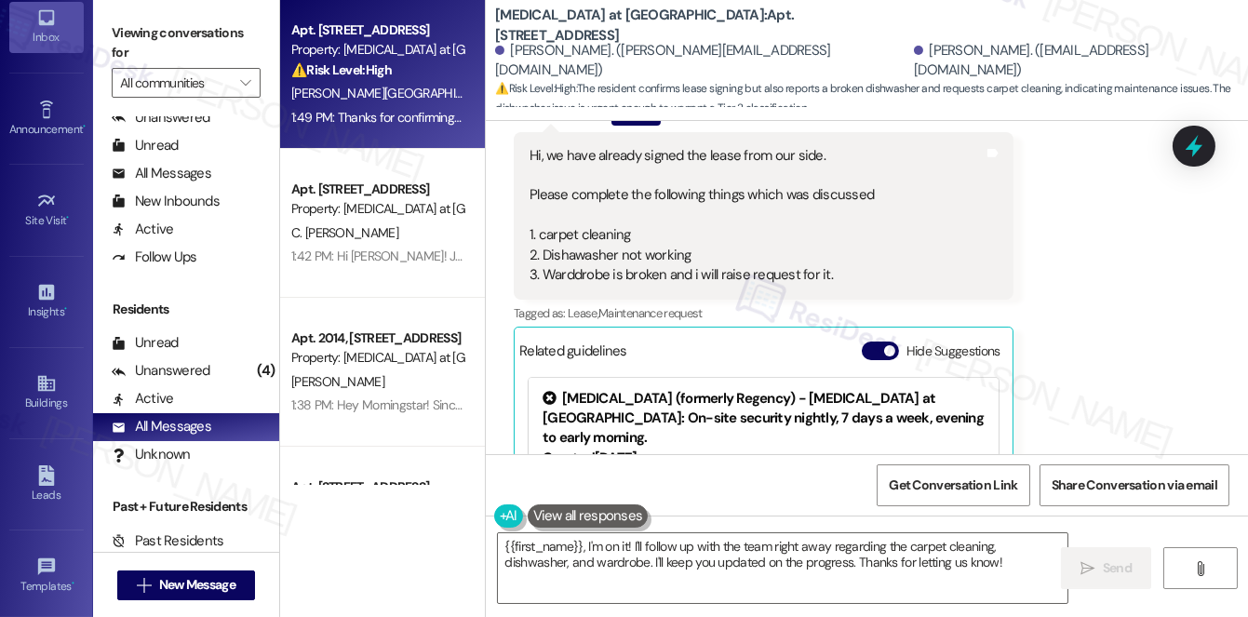
click at [1091, 224] on div "Received via SMS Bhupesh Khurana Question 1:41 PM Hi, we have already signed th…" at bounding box center [867, 347] width 762 height 575
click at [1197, 144] on icon at bounding box center [1194, 146] width 32 height 32
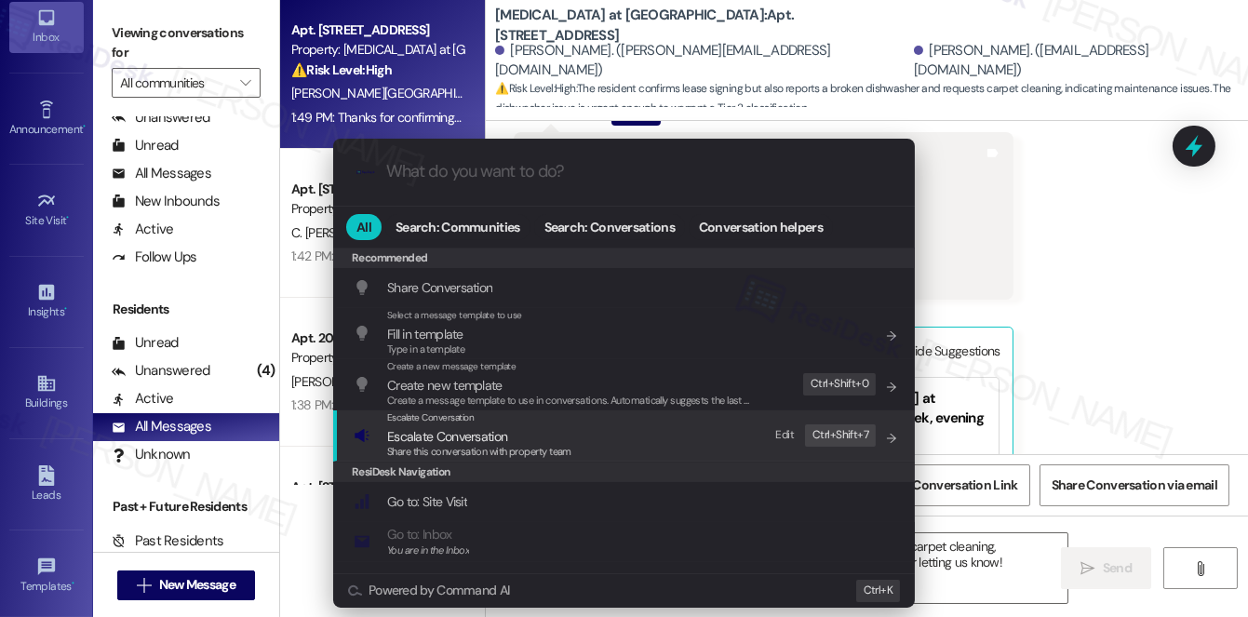
click at [424, 433] on span "Escalate Conversation" at bounding box center [447, 436] width 120 height 17
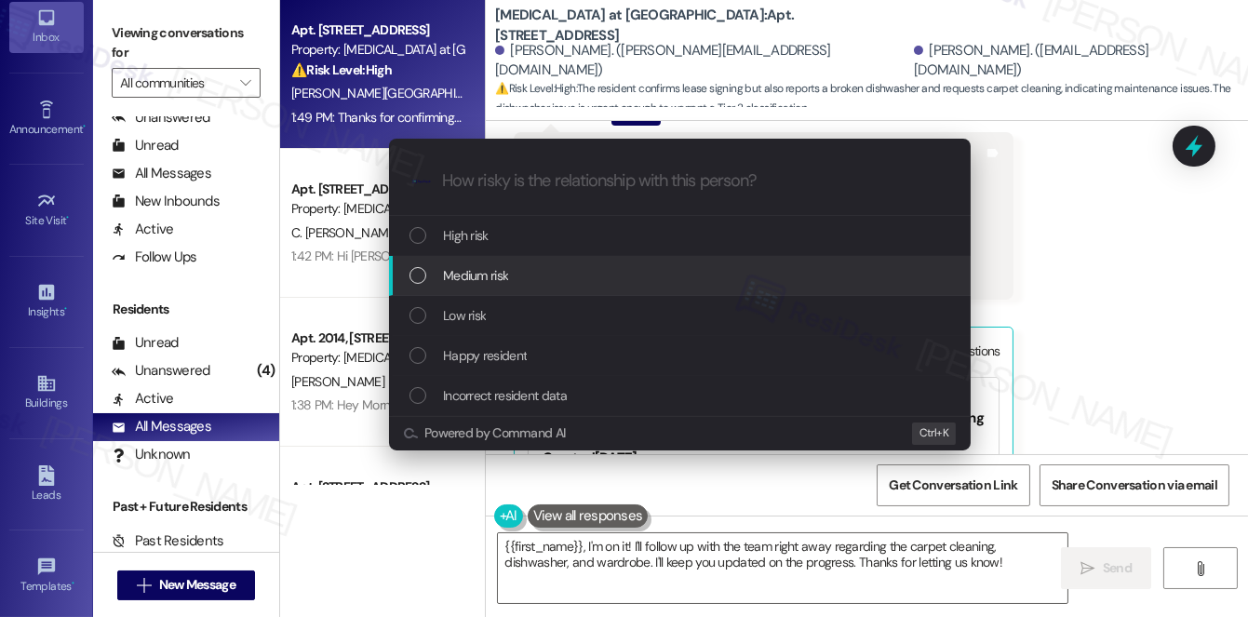
click at [523, 261] on div "Medium risk" at bounding box center [680, 276] width 582 height 40
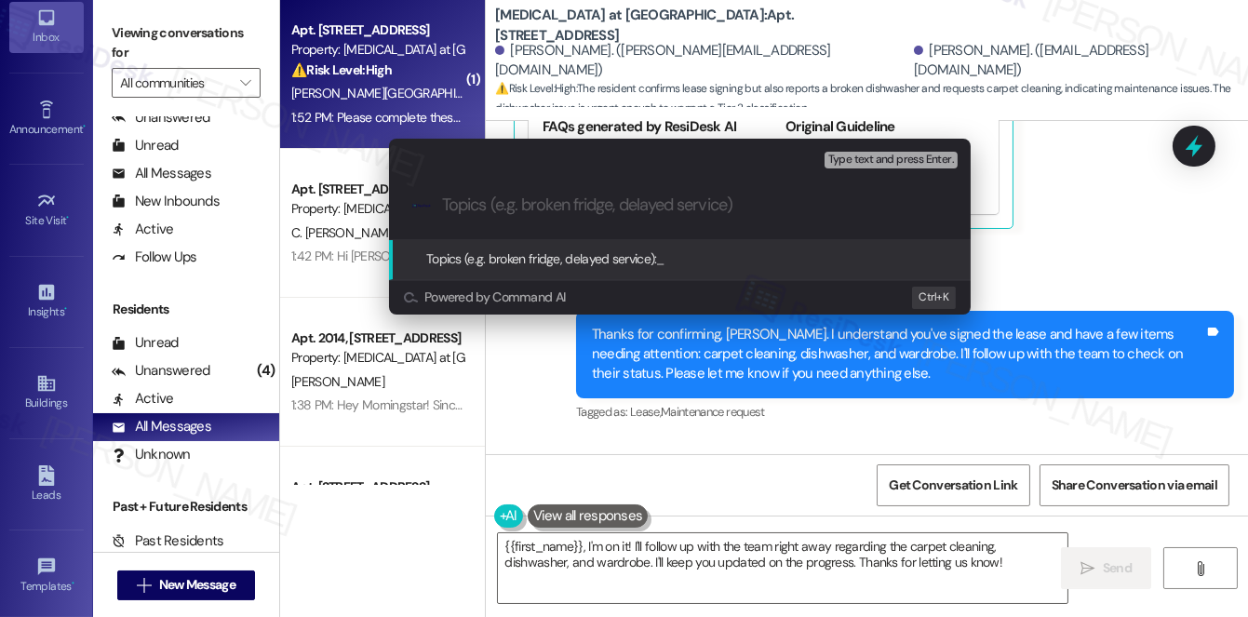
scroll to position [2869, 0]
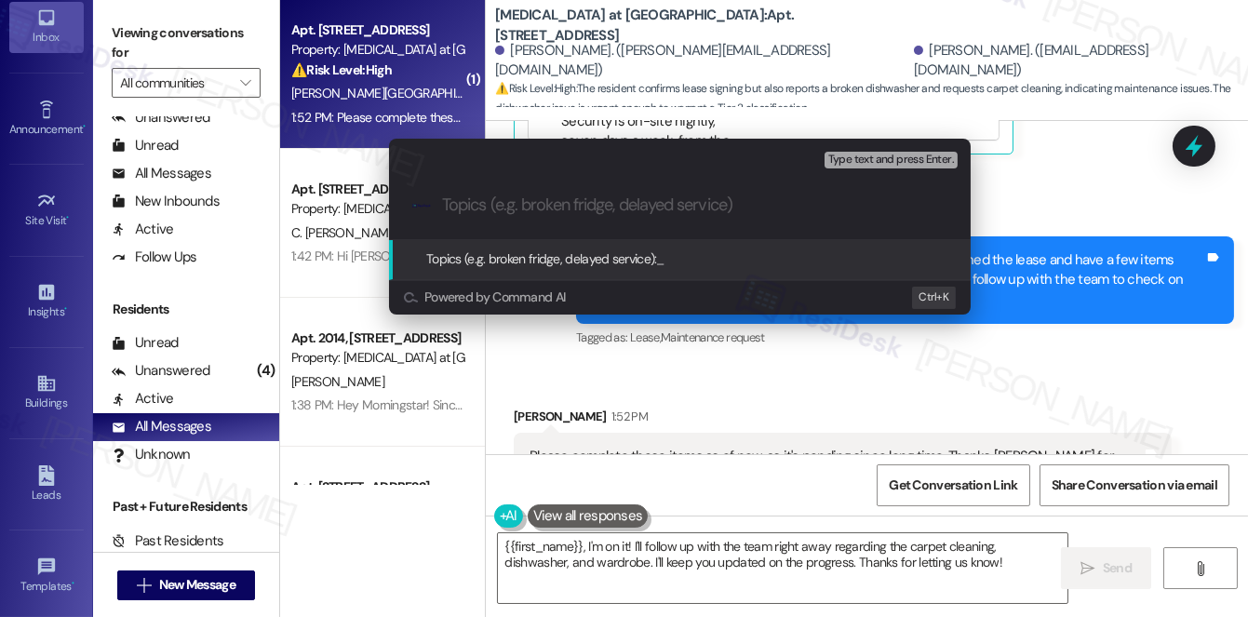
paste input "Carpet Cleaning, Dishwasher Repair, and Wardrobe Issue"
type input "Carpet Cleaning, Dishwasher Repair, and Wardrobe Issue"
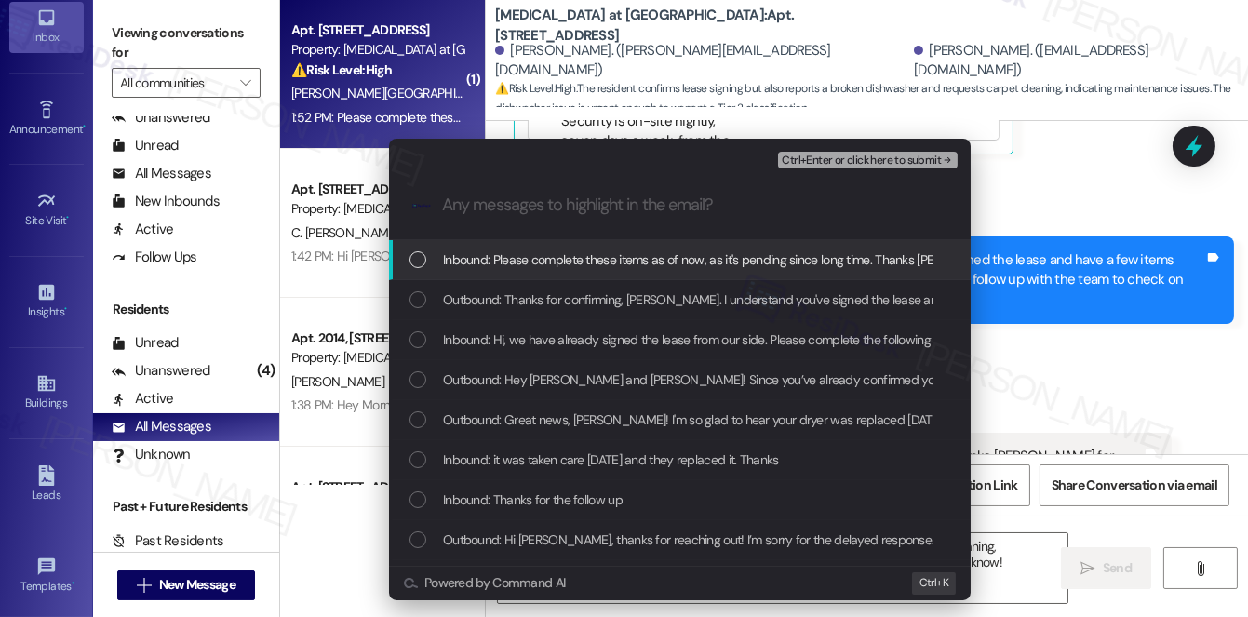
click at [514, 258] on span "Inbound: Please complete these items as of now, as it's pending since long time…" at bounding box center [773, 259] width 660 height 20
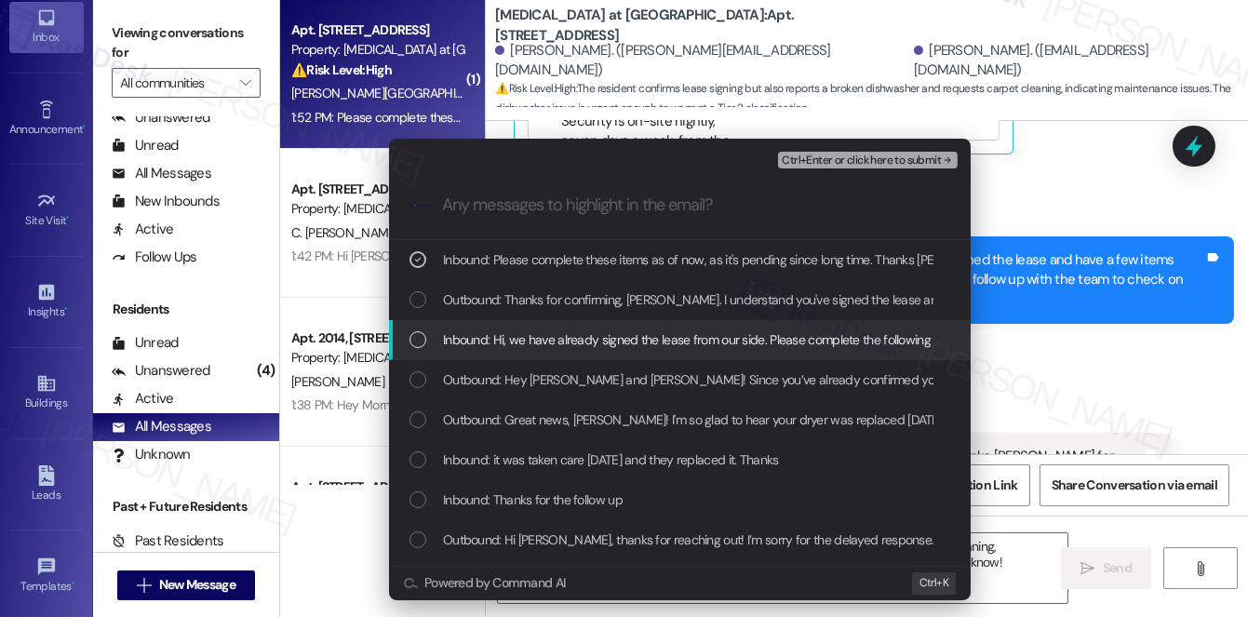
click at [533, 347] on span "Inbound: Hi, we have already signed the lease from our side. Please complete th…" at bounding box center [1028, 339] width 1170 height 20
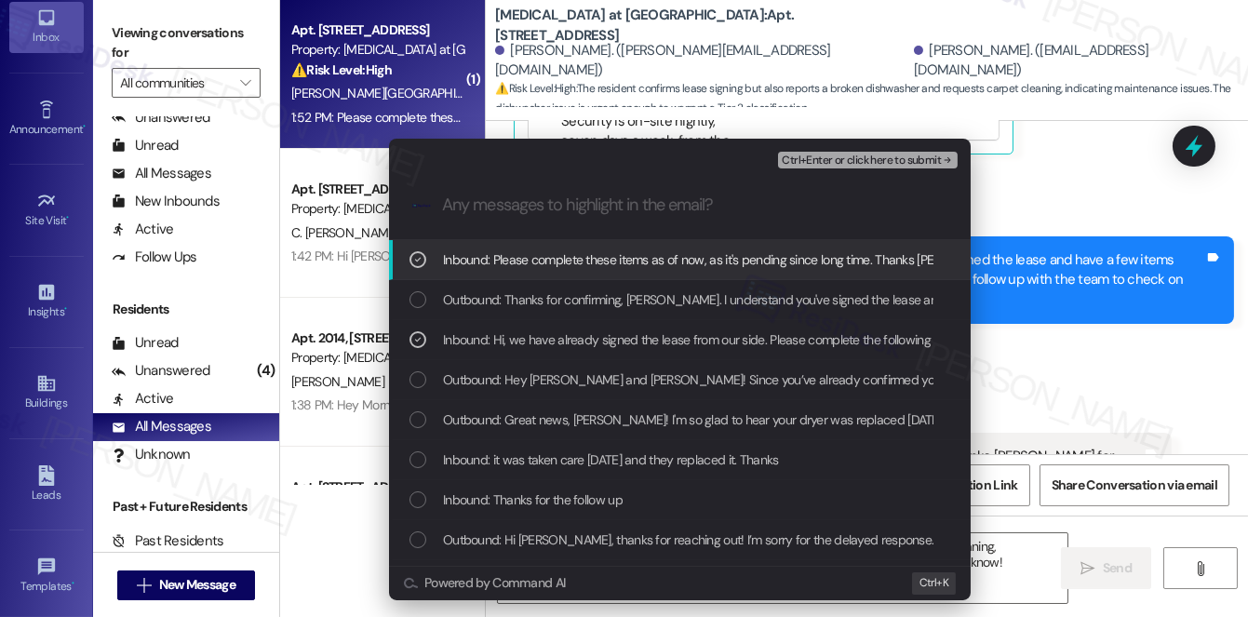
click at [877, 157] on span "Ctrl+Enter or click here to submit" at bounding box center [861, 160] width 159 height 13
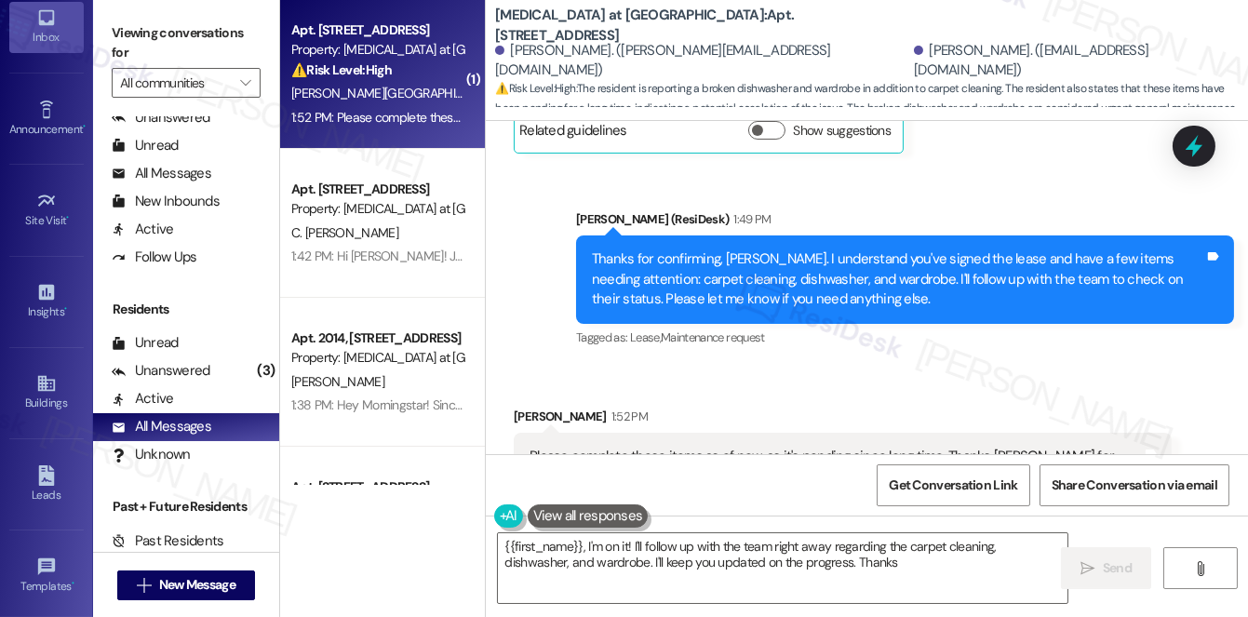
scroll to position [2650, 0]
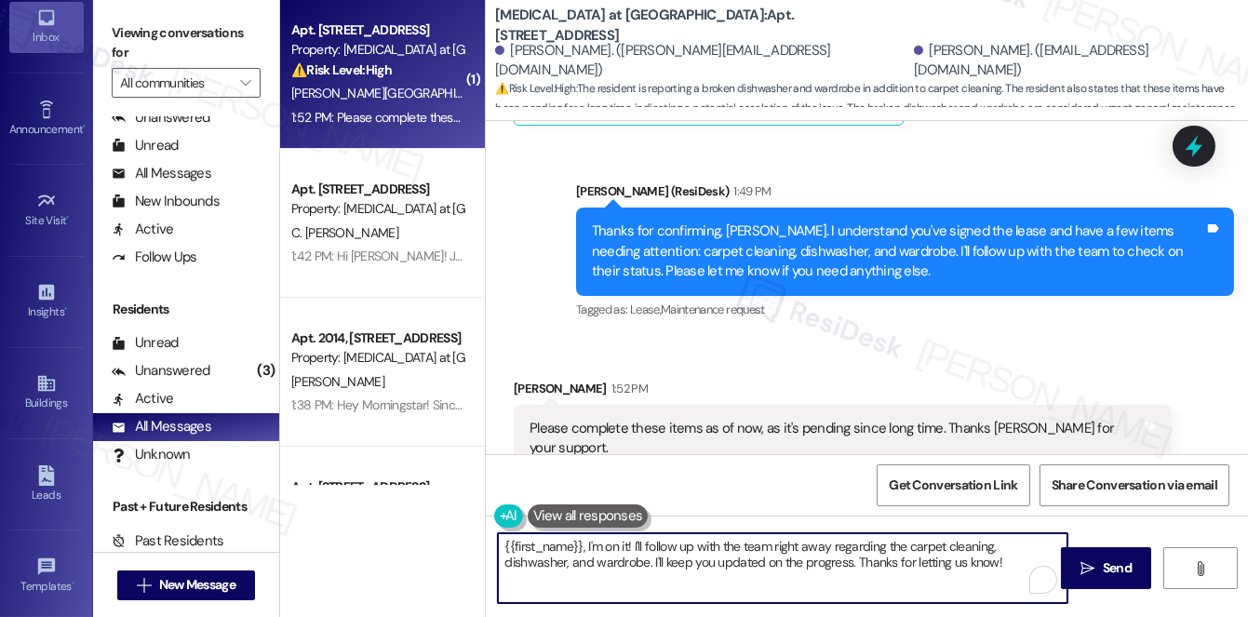
drag, startPoint x: 582, startPoint y: 545, endPoint x: 487, endPoint y: 533, distance: 95.7
click at [488, 536] on div "{{first_name}}, I'm on it! I'll follow up with the team right away regarding th…" at bounding box center [773, 568] width 571 height 72
drag, startPoint x: 779, startPoint y: 548, endPoint x: 664, endPoint y: 564, distance: 115.5
click at [664, 563] on textarea "You're welcome. I'm on it! I'll follow up with the team right away regarding th…" at bounding box center [782, 568] width 569 height 70
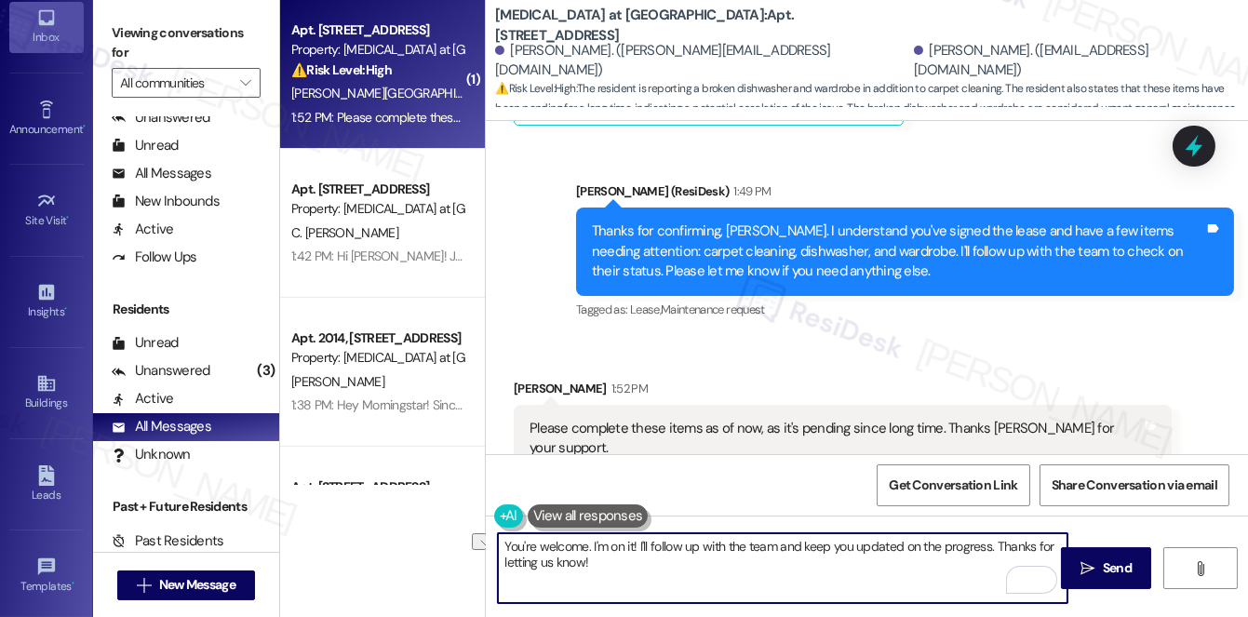
drag, startPoint x: 903, startPoint y: 550, endPoint x: 987, endPoint y: 543, distance: 84.9
click at [987, 543] on textarea "You're welcome. I'm on it! I'll follow up with the team and keep you updated on…" at bounding box center [782, 568] width 569 height 70
type textarea "You're welcome. I'm on it! I'll follow up with the team and keep you updated. T…"
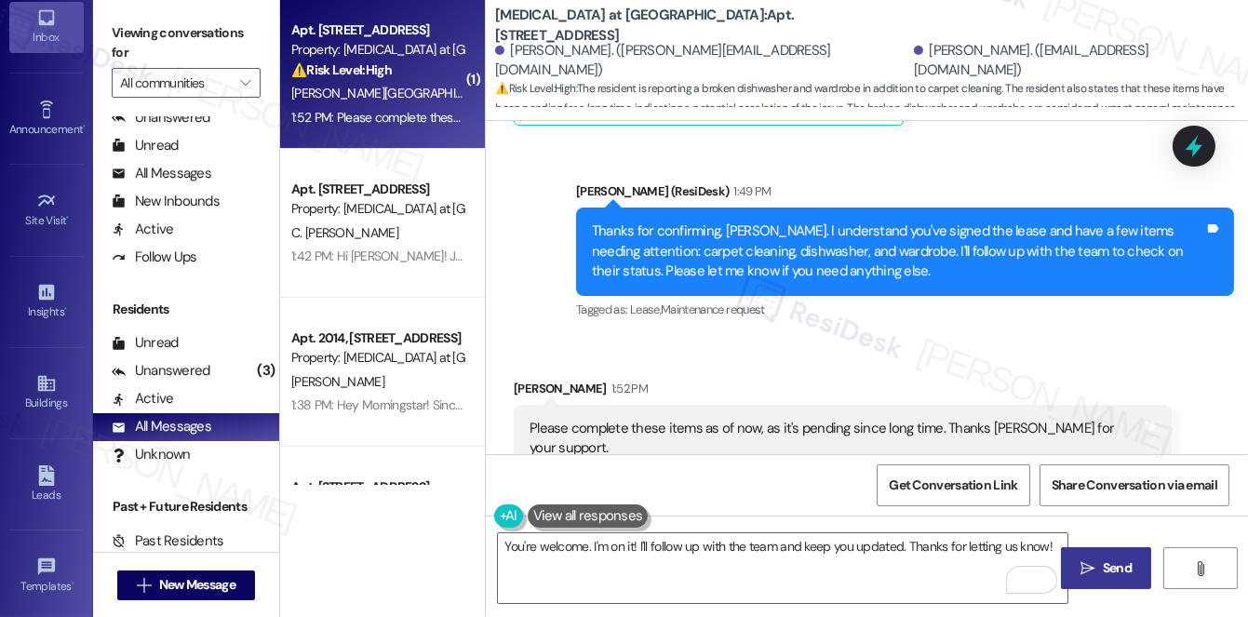
drag, startPoint x: 1116, startPoint y: 576, endPoint x: 1101, endPoint y: 564, distance: 19.2
click at [1116, 576] on span "Send" at bounding box center [1117, 568] width 29 height 20
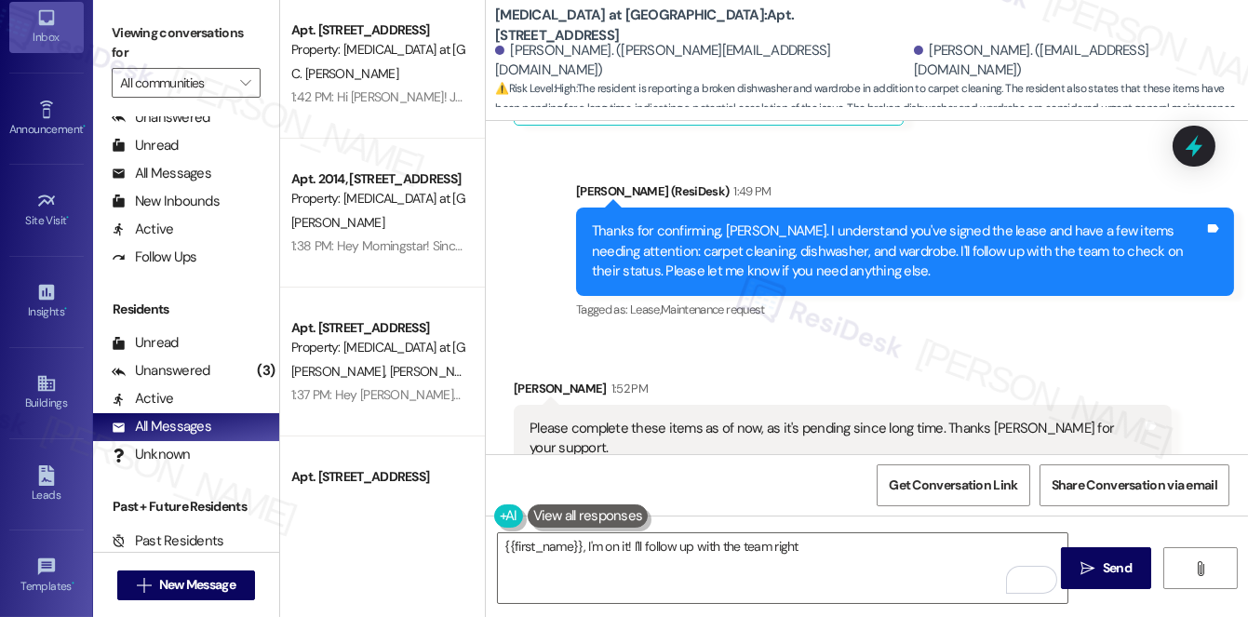
scroll to position [168, 0]
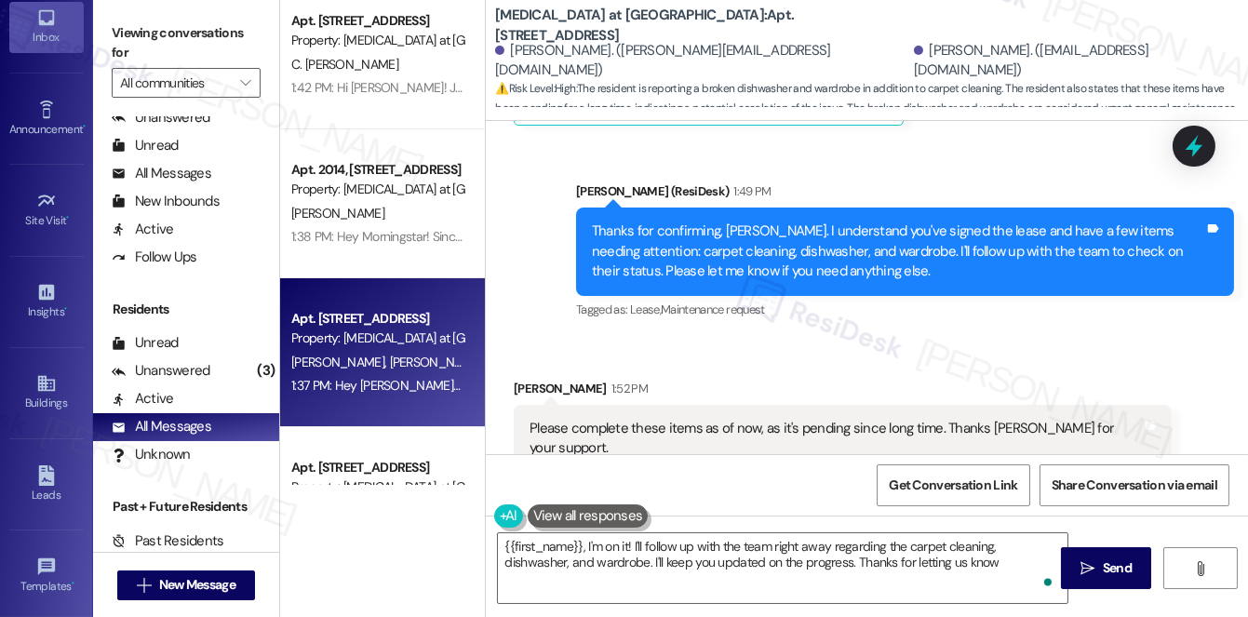
type textarea "{{first_name}}, I'm on it! I'll follow up with the team right away regarding th…"
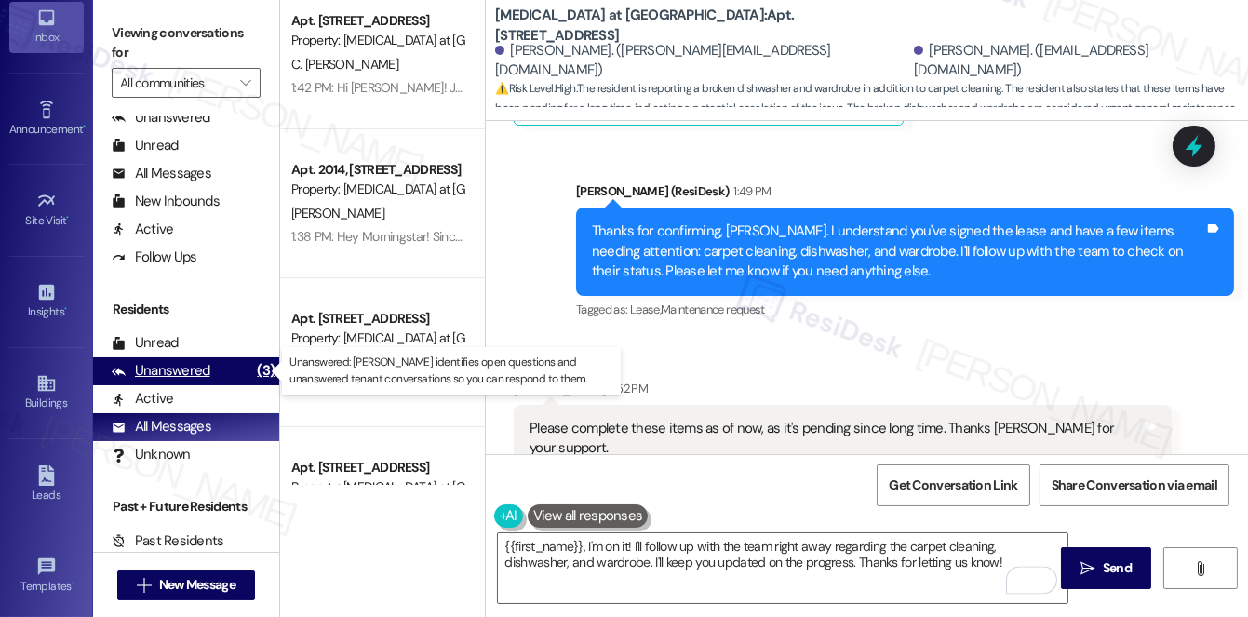
click at [157, 380] on div "Unanswered" at bounding box center [161, 371] width 99 height 20
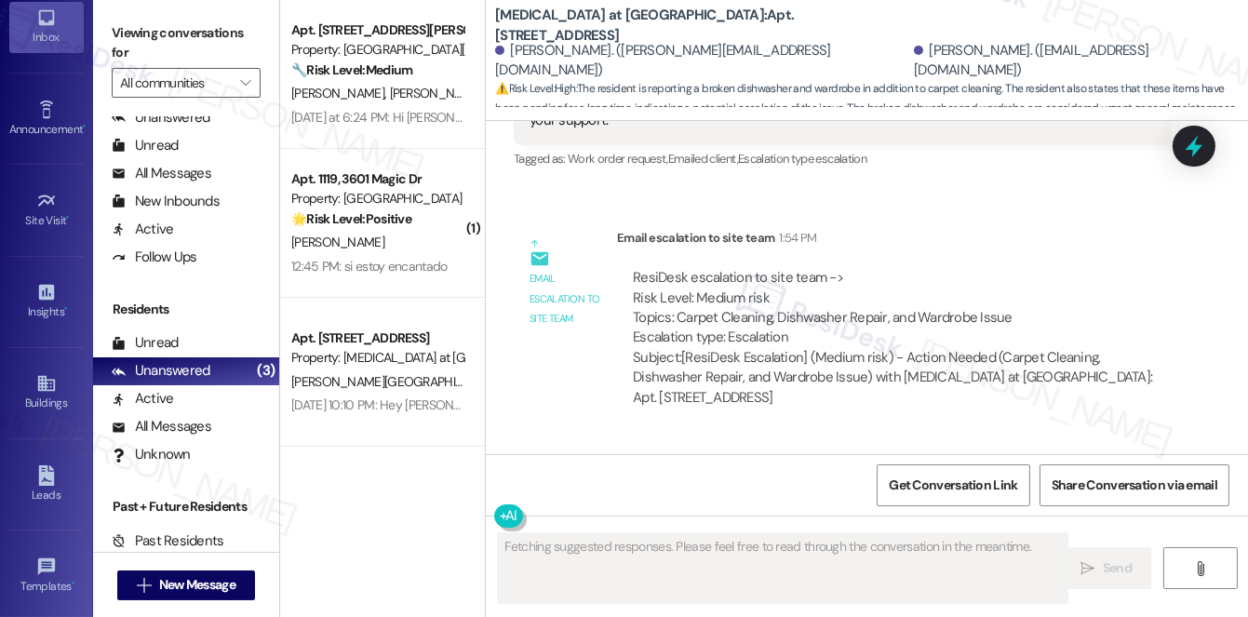
scroll to position [2988, 0]
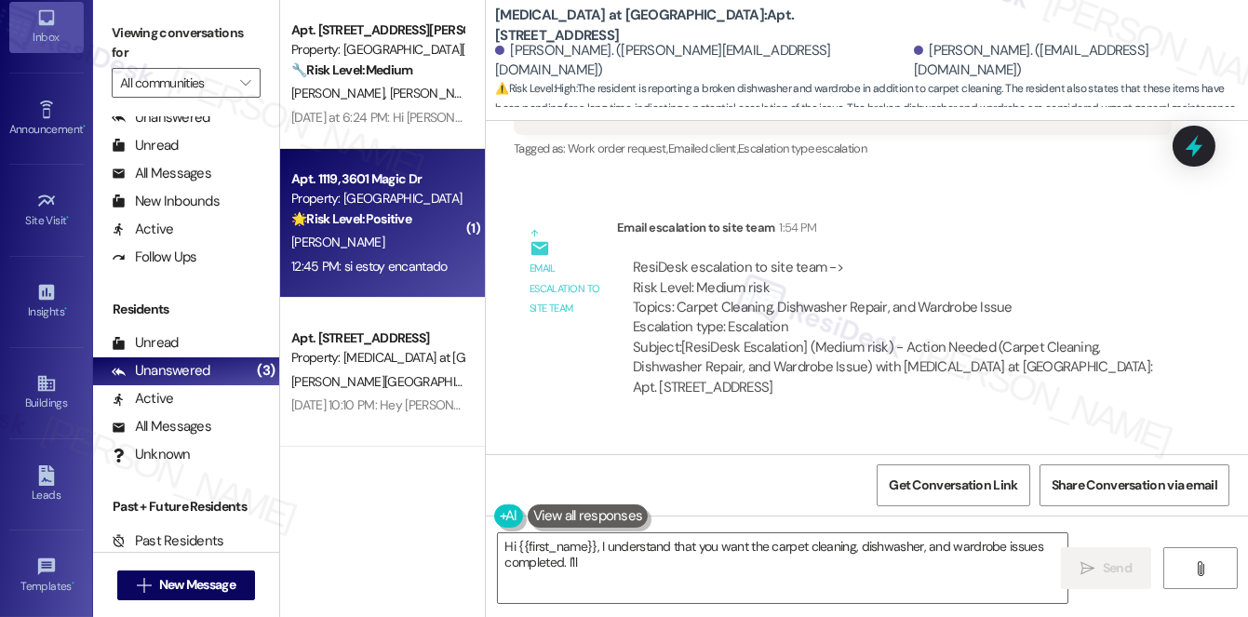
type textarea "Hi {{first_name}}, I understand that you want the carpet cleaning, dishwasher, …"
click at [435, 247] on div "[PERSON_NAME] [PERSON_NAME]" at bounding box center [377, 242] width 176 height 23
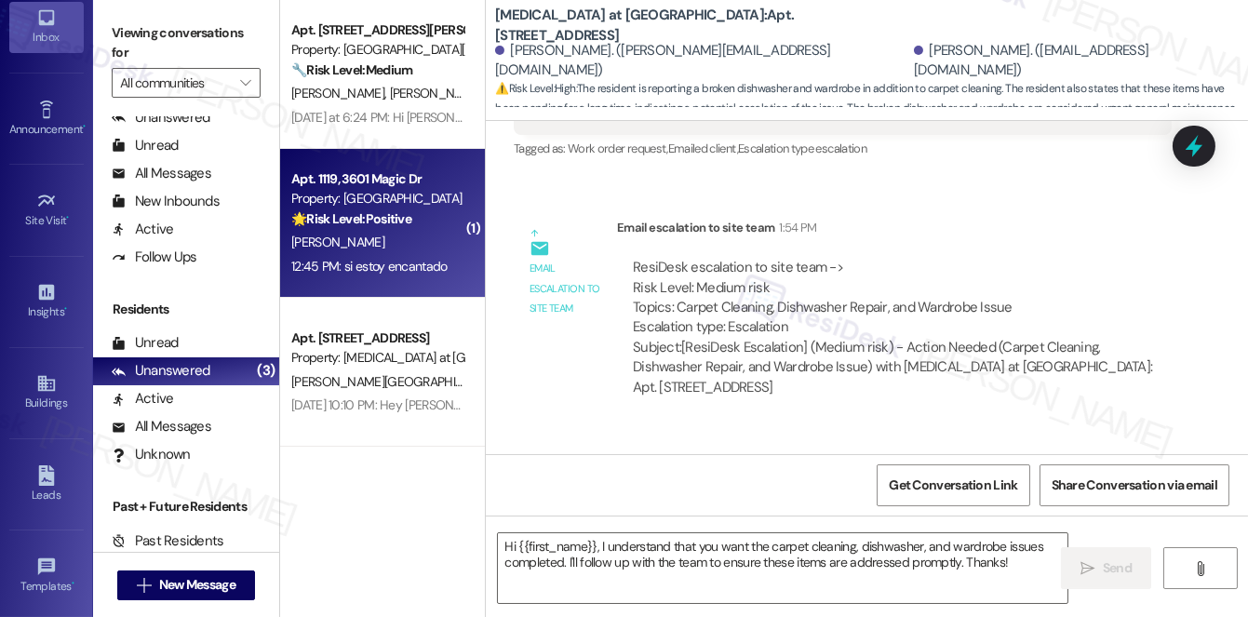
type textarea "Fetching suggested responses. Please feel free to read through the conversation…"
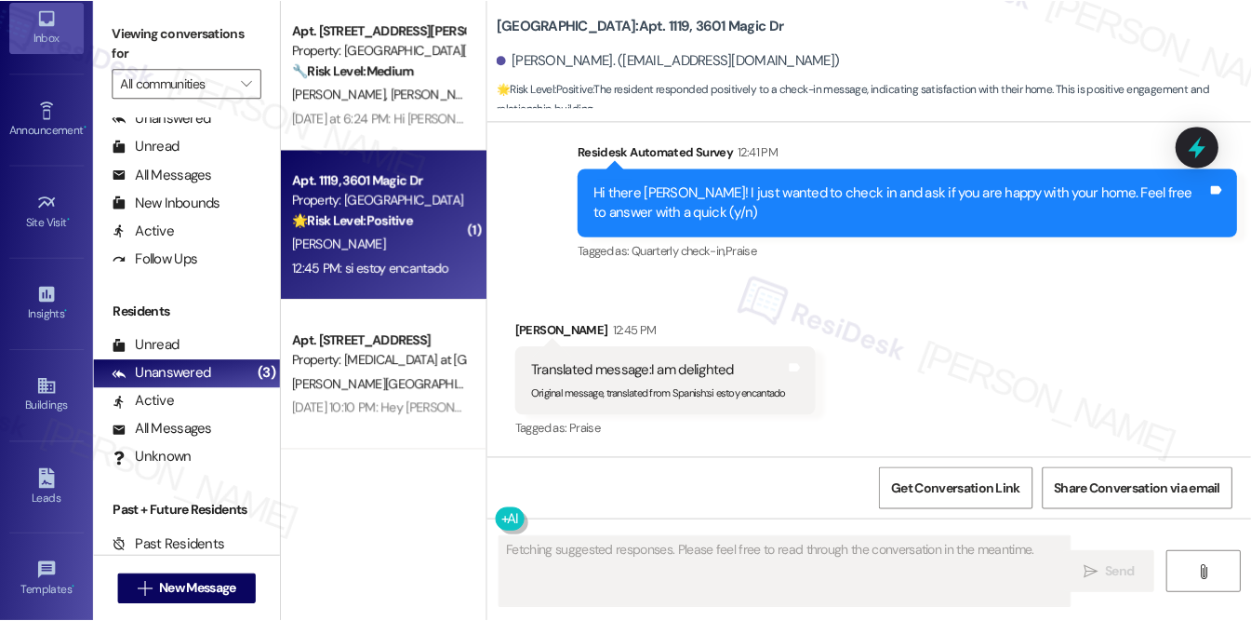
scroll to position [362, 0]
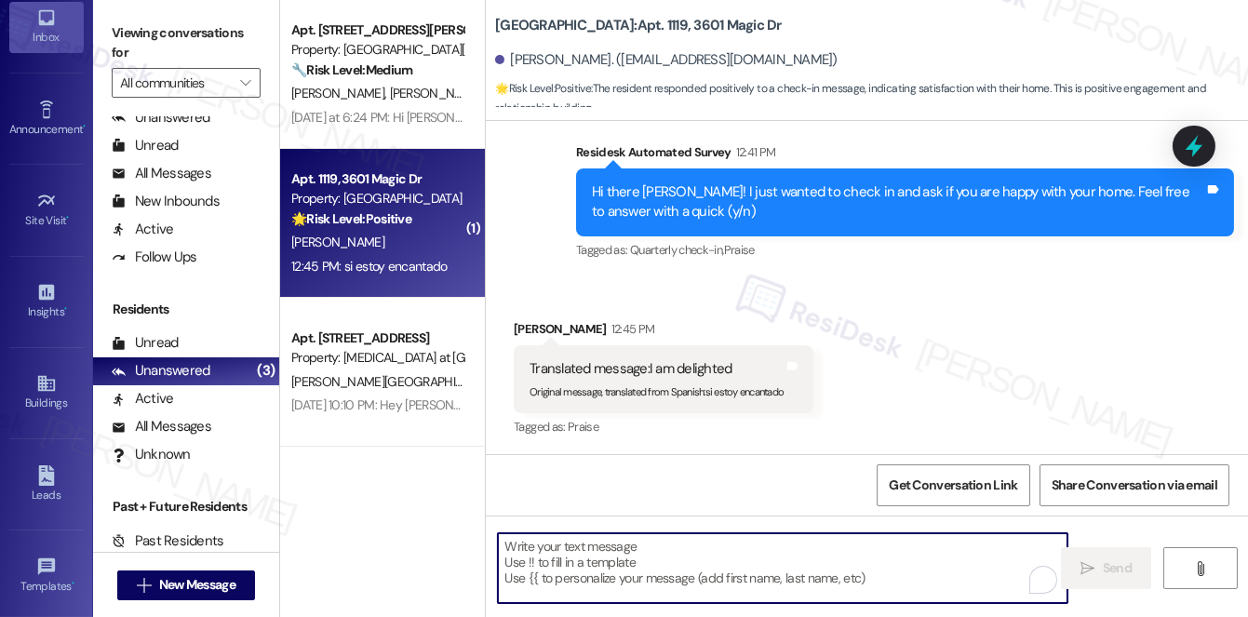
click at [591, 581] on textarea "To enrich screen reader interactions, please activate Accessibility in Grammarl…" at bounding box center [782, 568] width 569 height 70
paste textarea "Awesome, that made my day! Can I ask a quick favor? Would you mind sharing your…"
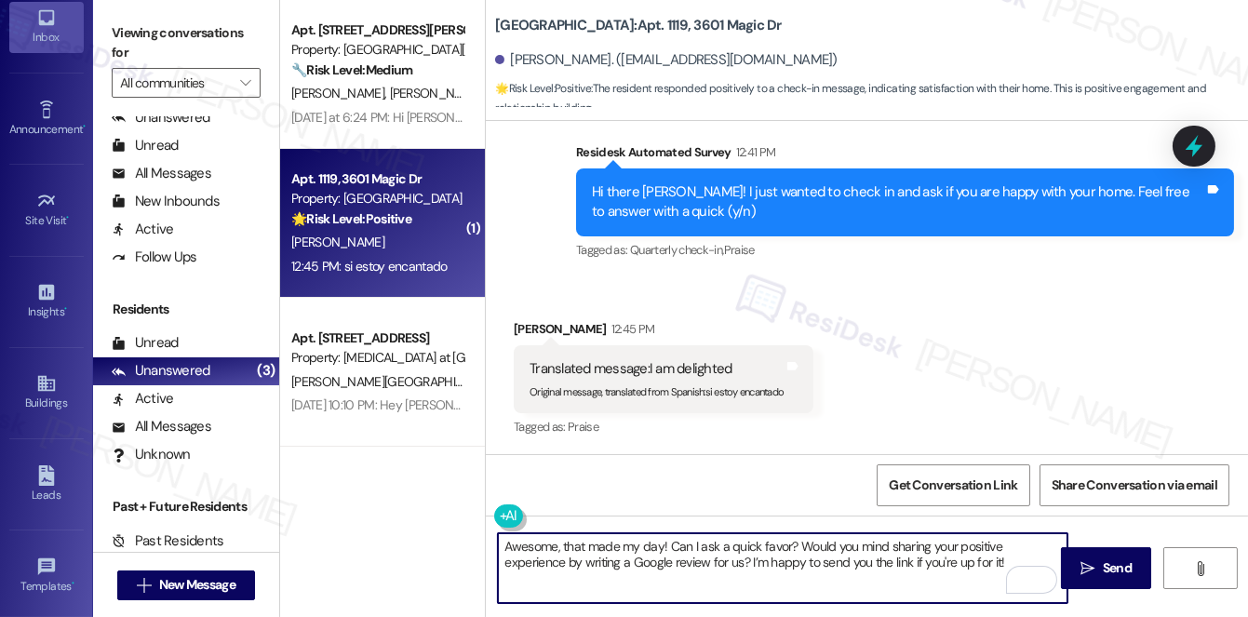
click at [539, 328] on div "Abilson Serrano Gomez 12:45 PM" at bounding box center [664, 332] width 300 height 26
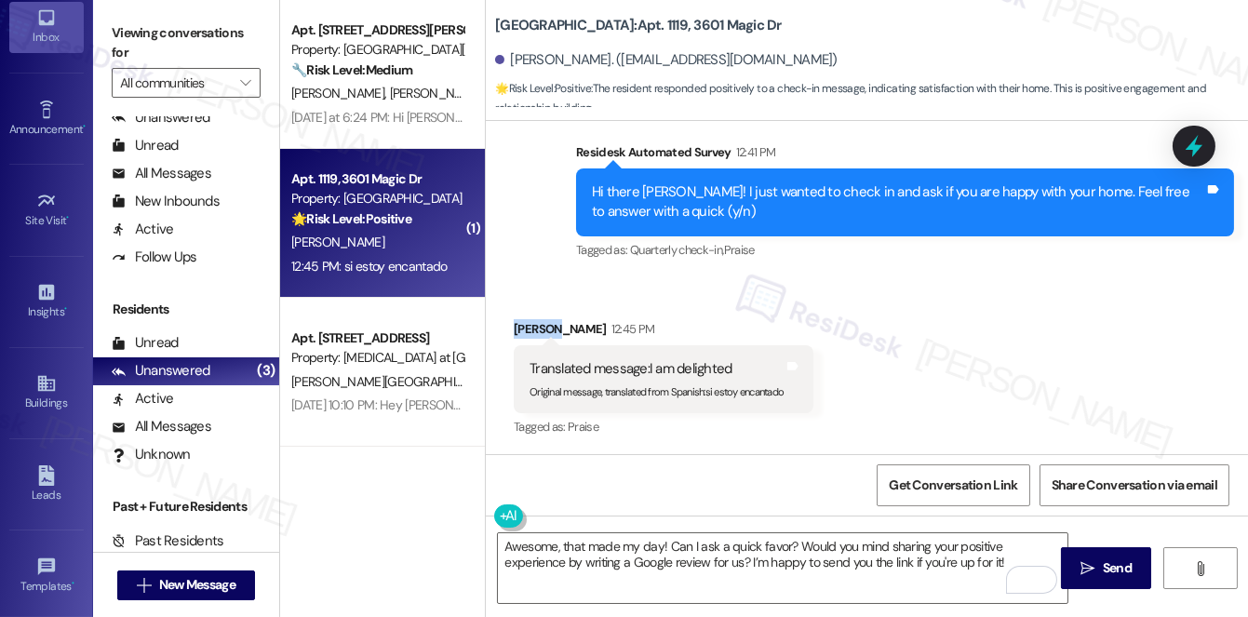
click at [539, 328] on div "Abilson Serrano Gomez 12:45 PM" at bounding box center [664, 332] width 300 height 26
copy div "Abilson"
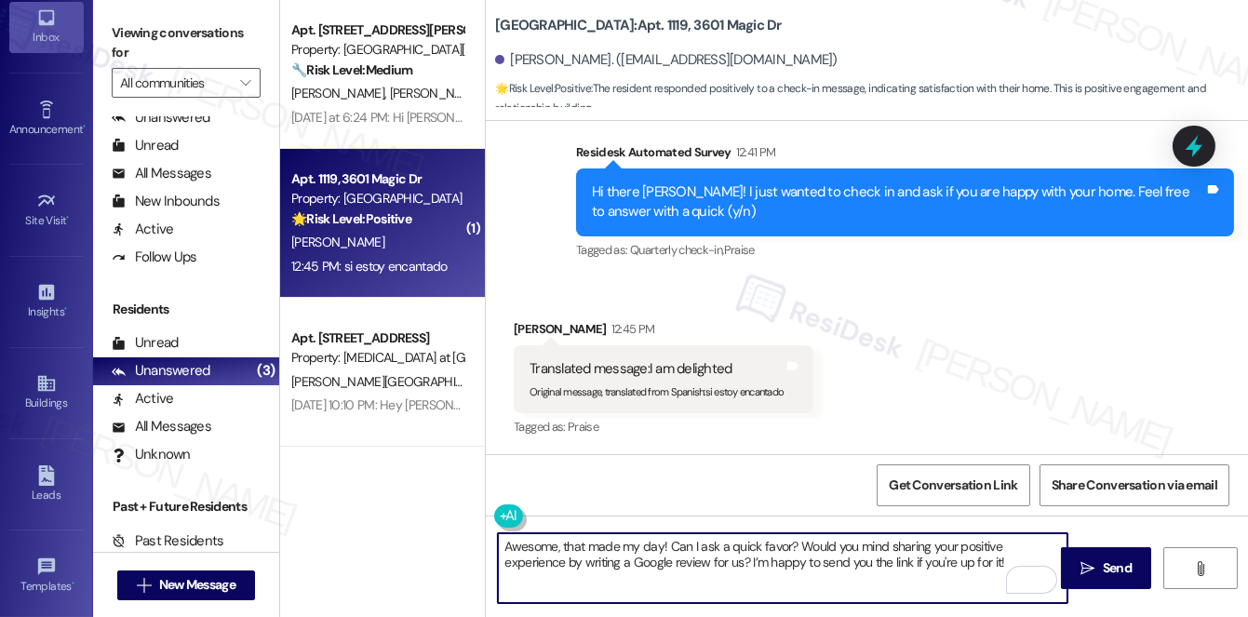
click at [662, 541] on textarea "Awesome, that made my day! Can I ask a quick favor? Would you mind sharing your…" at bounding box center [782, 568] width 569 height 70
paste textarea "Abilson"
type textarea "Awesome, that made my day, Abilson! Can I ask a quick favor? Would you mind sha…"
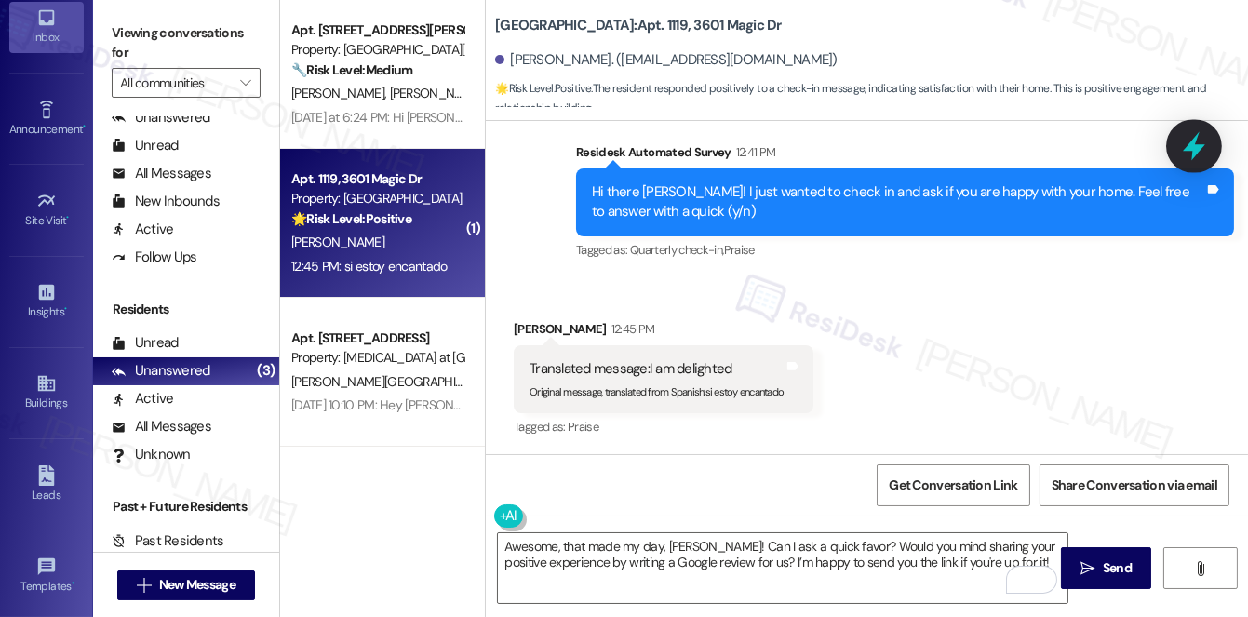
click at [1191, 144] on icon at bounding box center [1194, 146] width 22 height 29
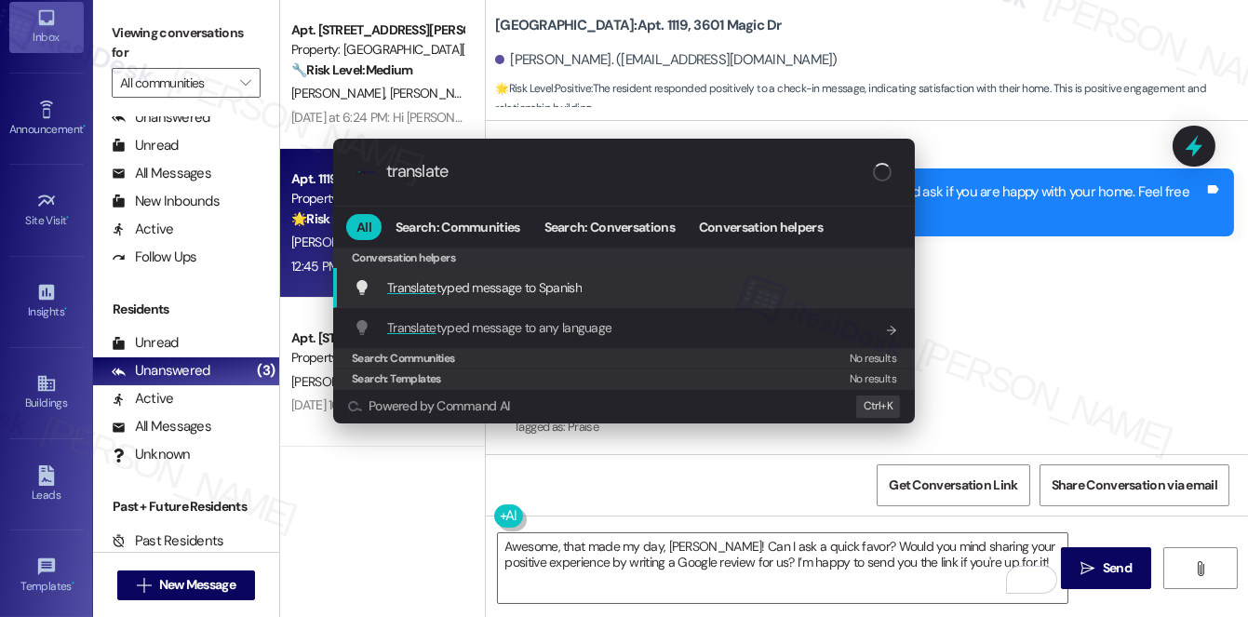
type input "translate"
click at [578, 288] on span "Translate typed message to Spanish" at bounding box center [484, 287] width 194 height 17
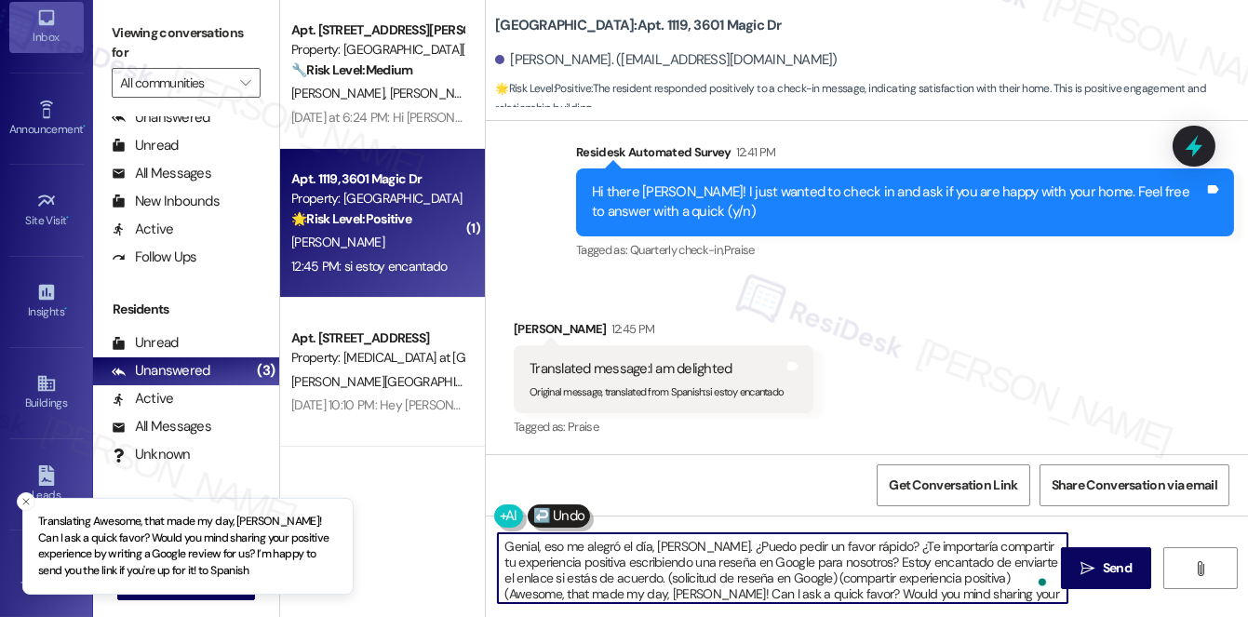
type textarea "Genial, eso me alegró el día, Abilson. ¿Puedo pedir un favor rápido? ¿Te import…"
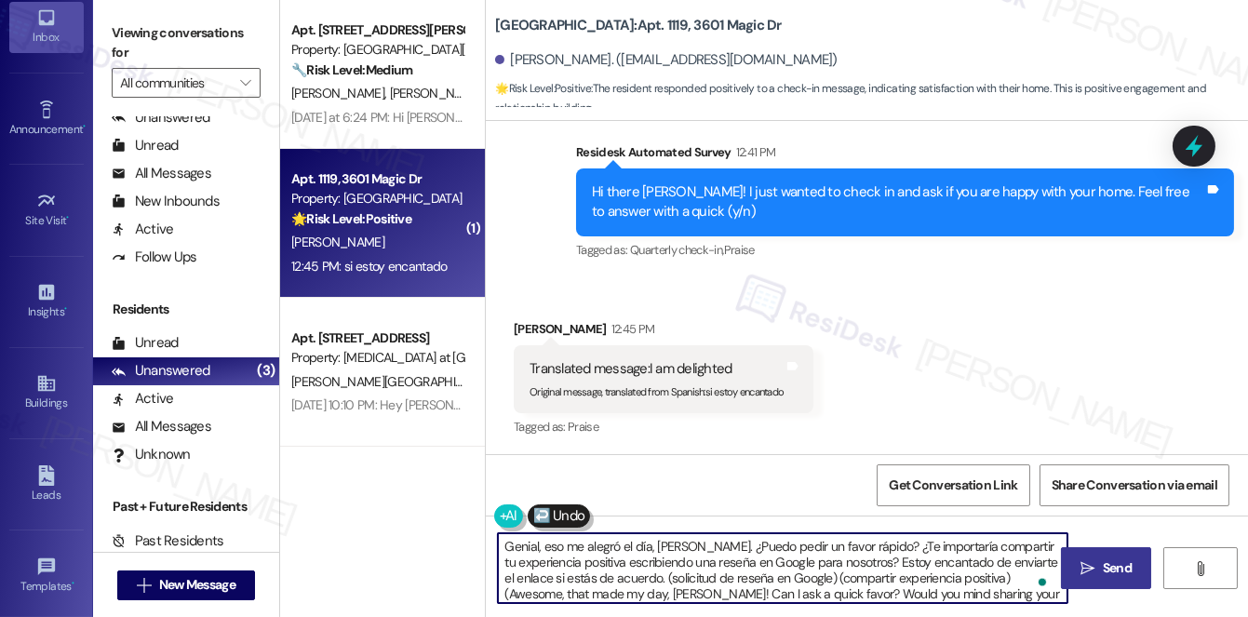
click at [1125, 569] on span "Send" at bounding box center [1117, 568] width 29 height 20
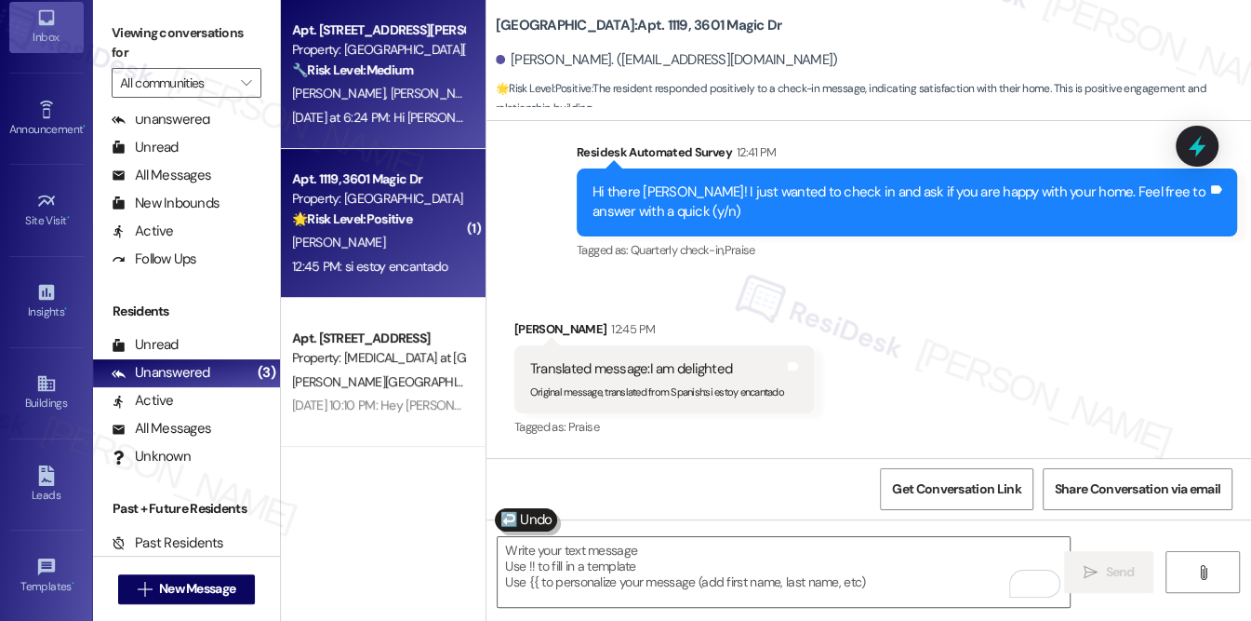
scroll to position [330, 0]
